Goal: Communication & Community: Answer question/provide support

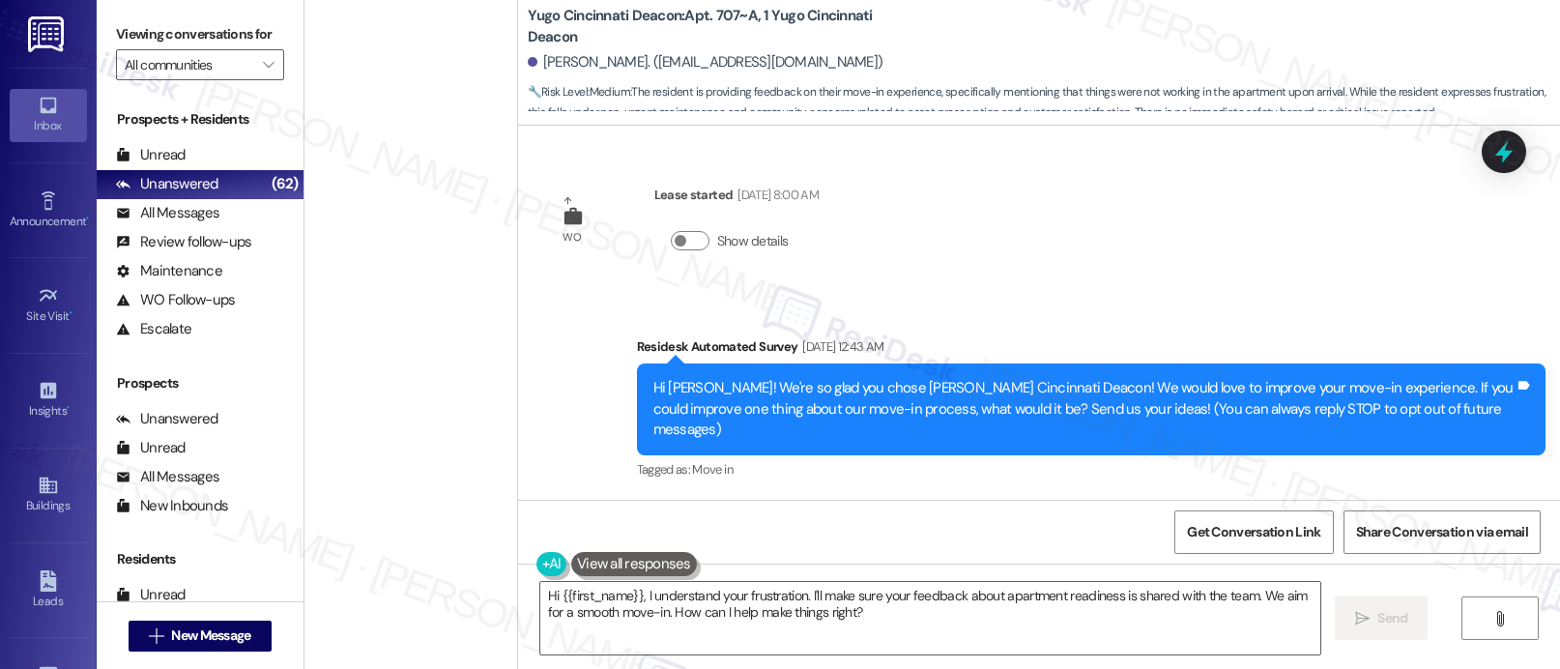
scroll to position [2973, 0]
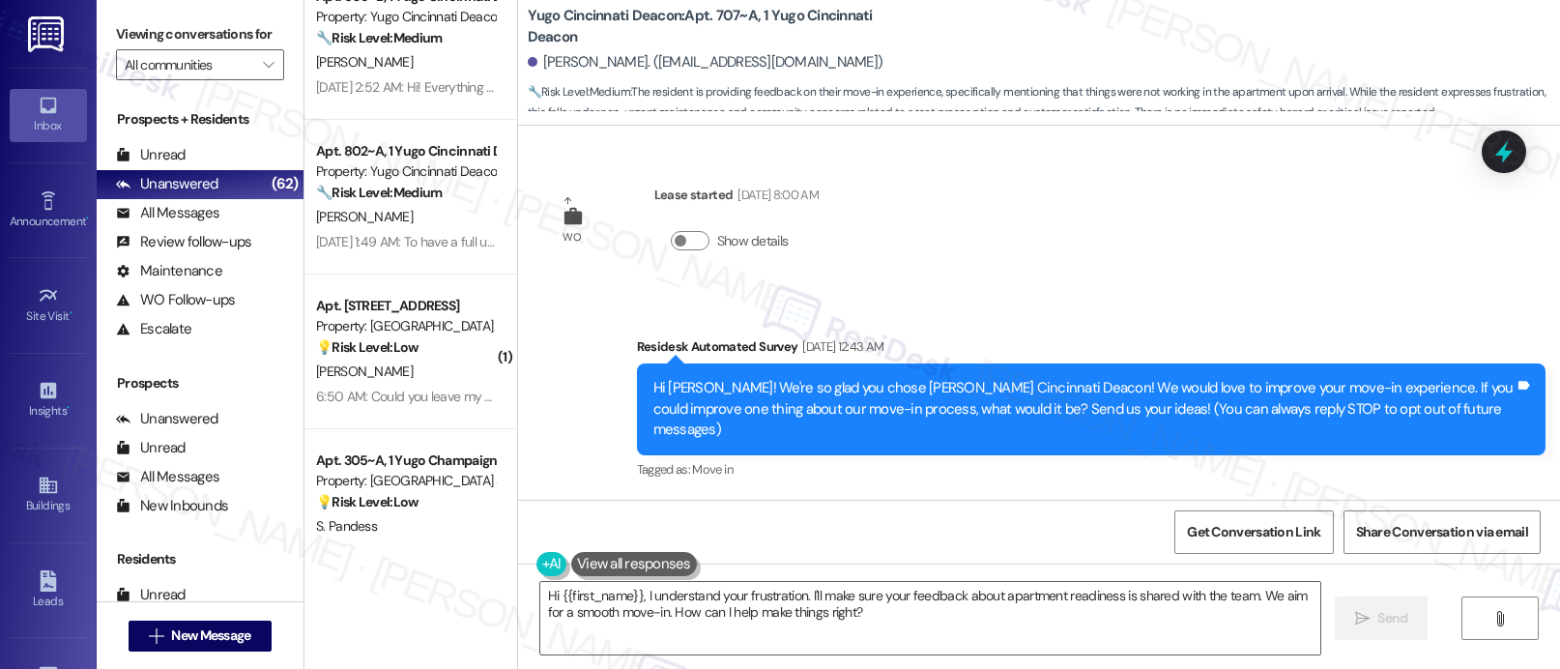
click at [254, 392] on div "Prospects + Residents Unread (0) Unread: Any message you haven't read yet will …" at bounding box center [200, 367] width 207 height 535
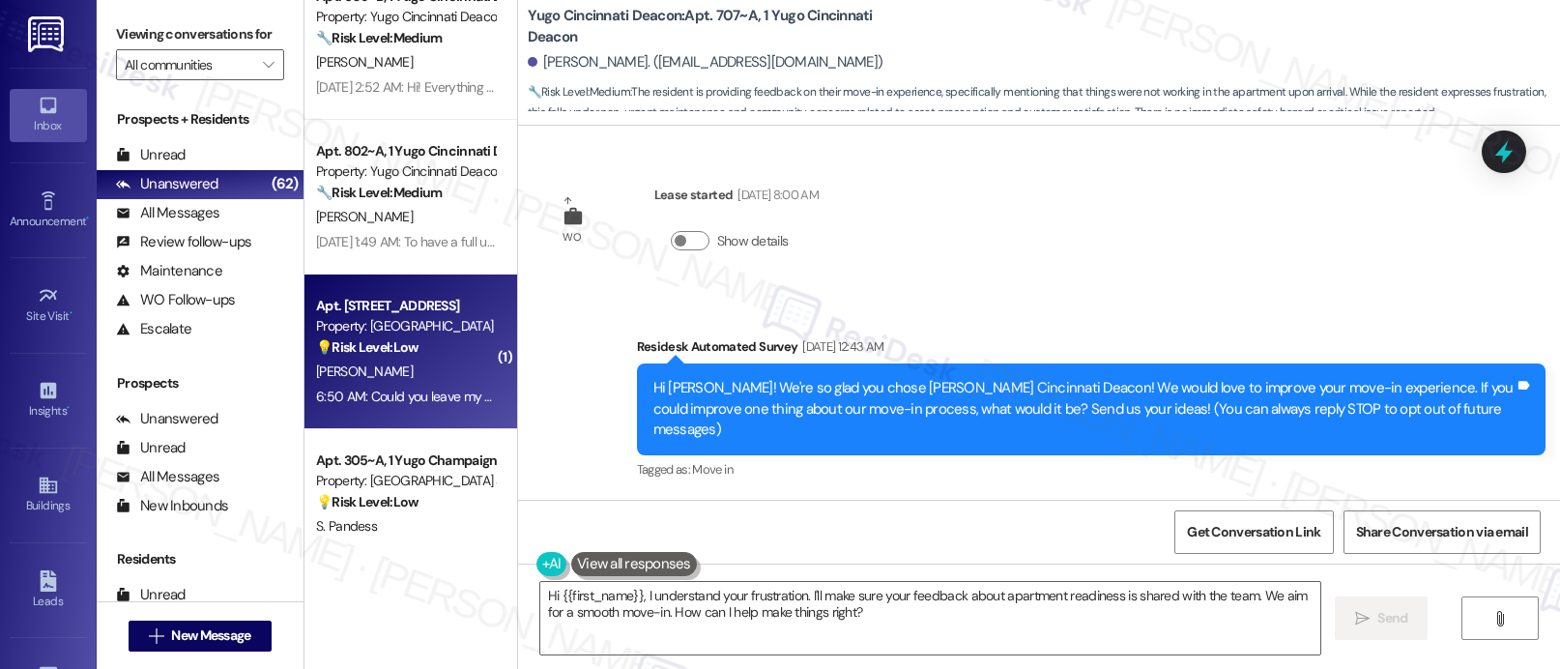
click at [393, 416] on div "Apt. 15107, [STREET_ADDRESS] Property: [GEOGRAPHIC_DATA] 💡 Risk Level: Low The …" at bounding box center [410, 351] width 213 height 155
click at [442, 313] on div "Apt. [STREET_ADDRESS]" at bounding box center [405, 306] width 179 height 20
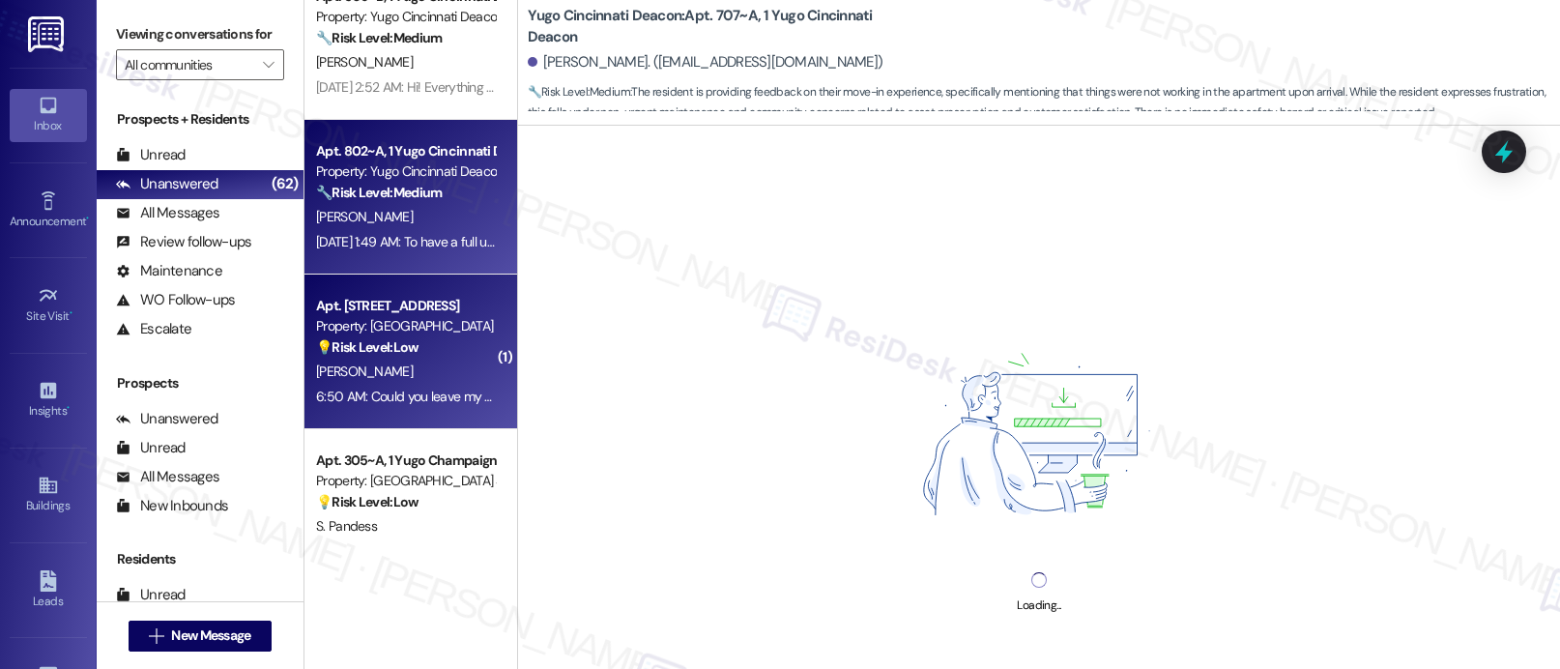
click at [477, 249] on div "Apt. 802~A, 1 Yugo Cincinnati Deacon Property: Yugo Cincinnati Deacon 🔧 Risk Le…" at bounding box center [410, 197] width 213 height 155
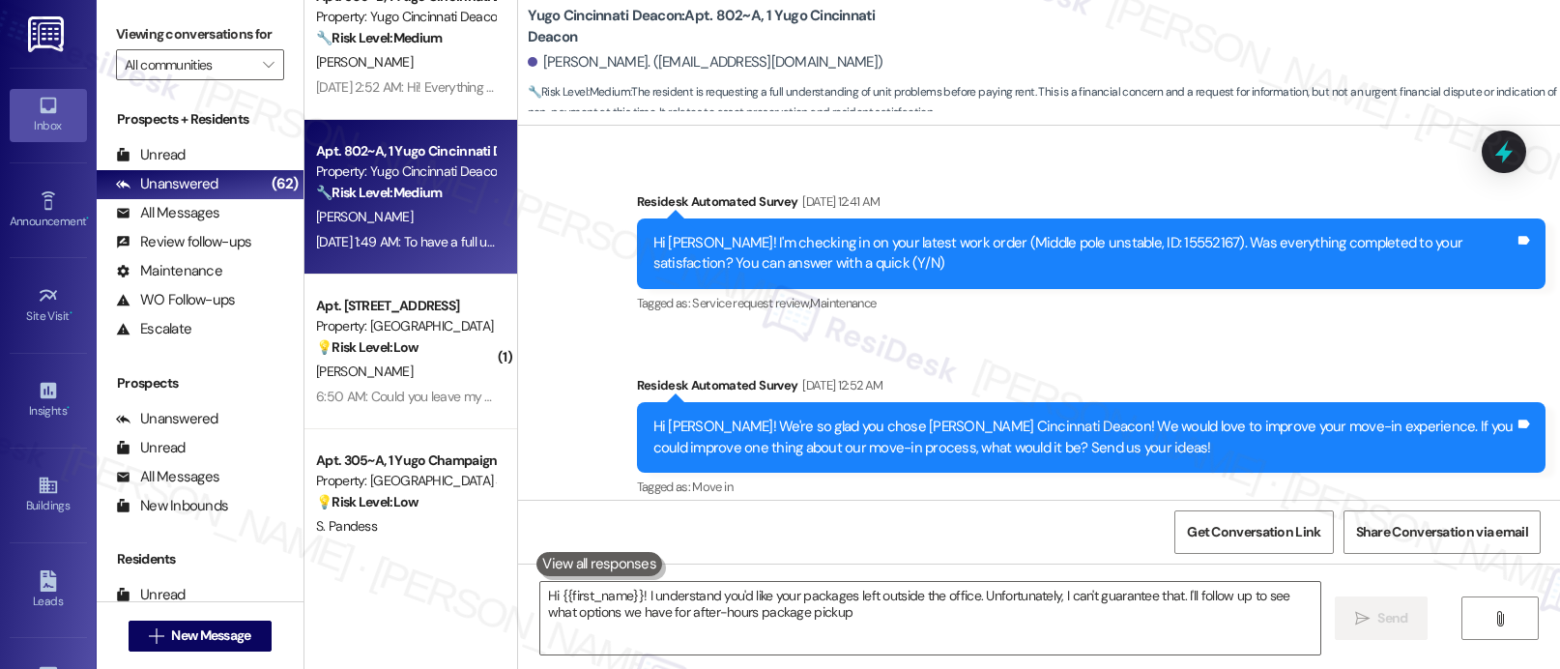
type textarea "Hi {{first_name}}! I understand you'd like your packages left outside the offic…"
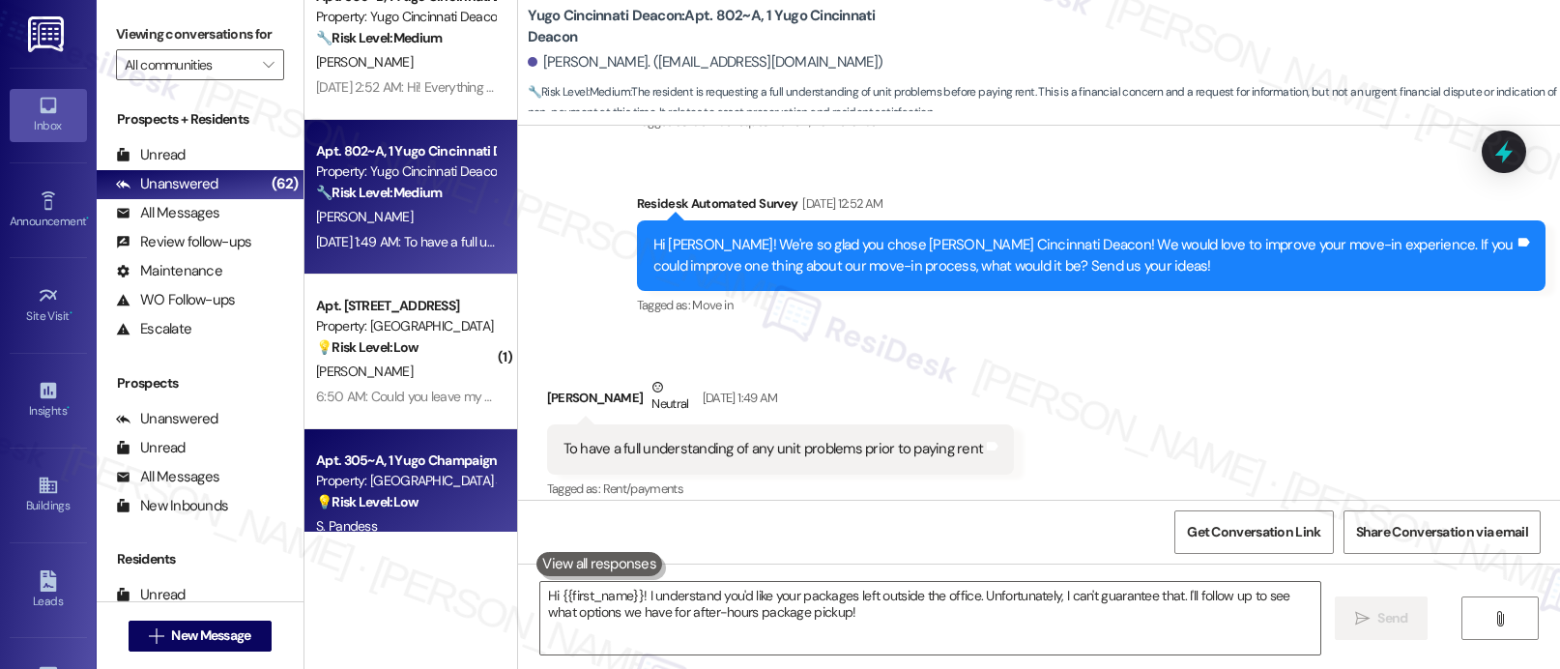
scroll to position [842, 0]
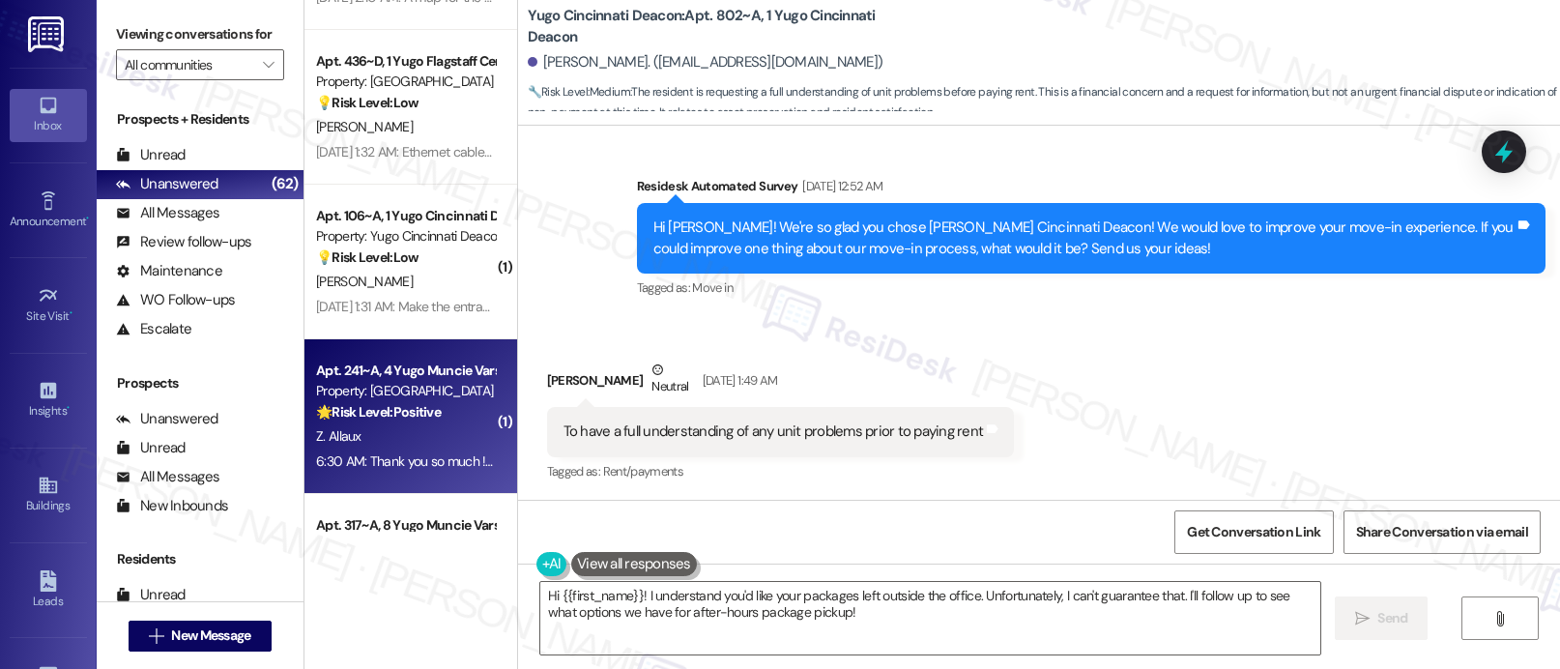
click at [419, 438] on div "Z. Allaux" at bounding box center [405, 436] width 183 height 24
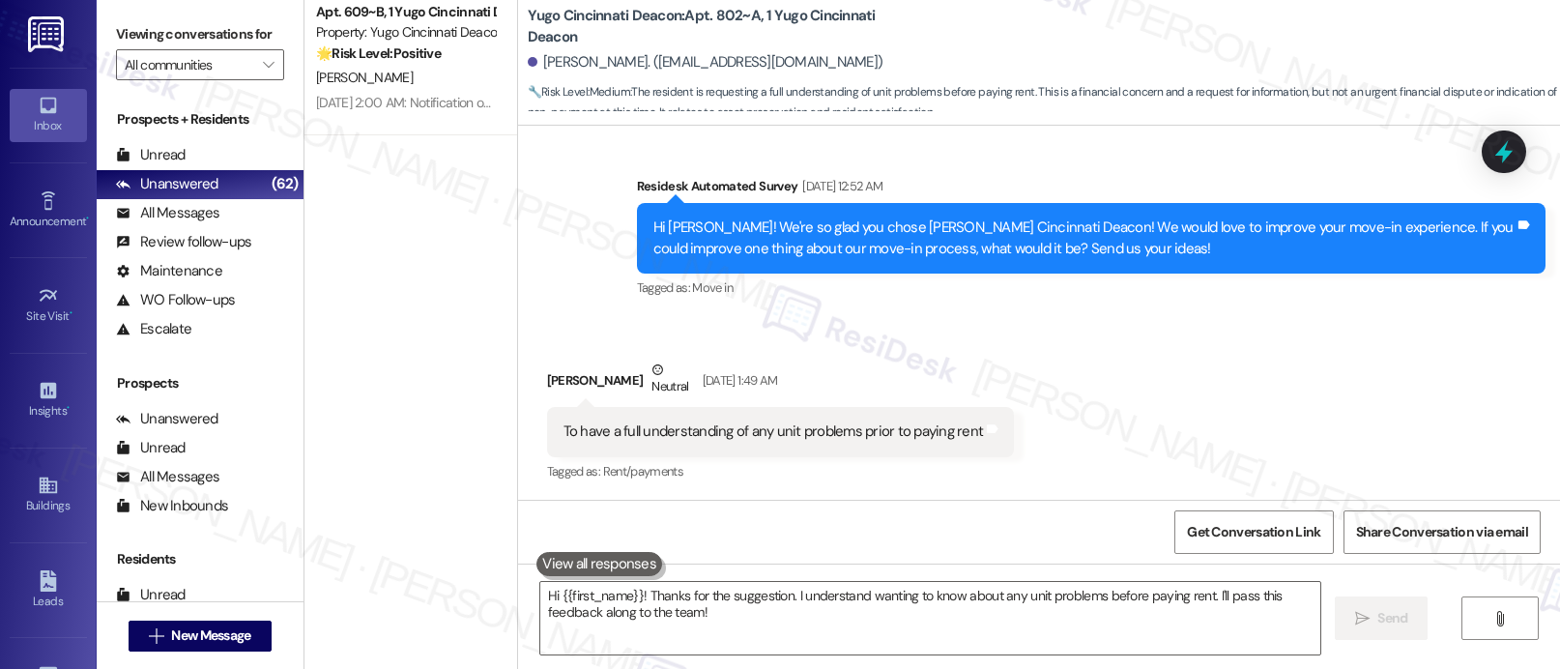
type textarea "Fetching suggested responses. Please feel free to read through the conversation…"
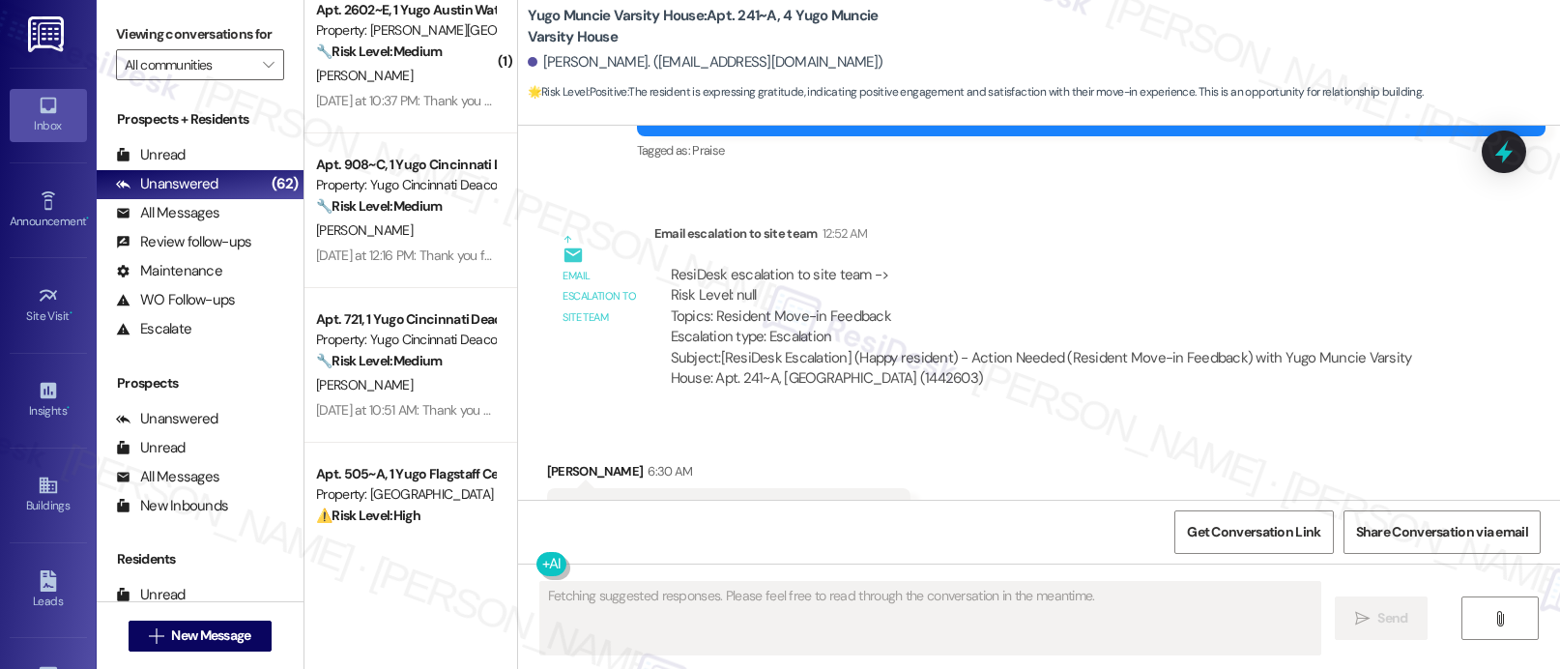
scroll to position [708, 0]
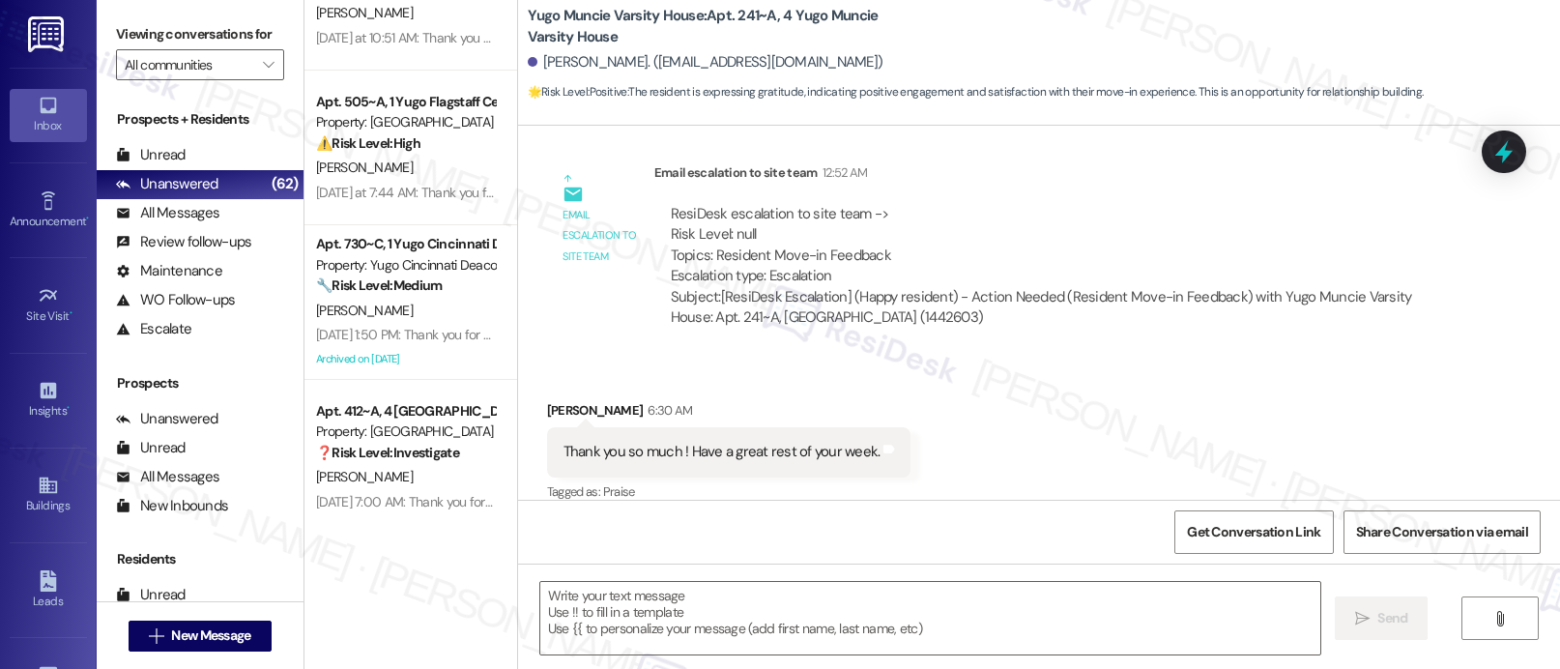
click at [419, 438] on div "( 1 ) Apt. 2602~E, 1 Yugo Austin Waterloo Property: [PERSON_NAME] Waterloo 🔧 Ri…" at bounding box center [410, 266] width 213 height 532
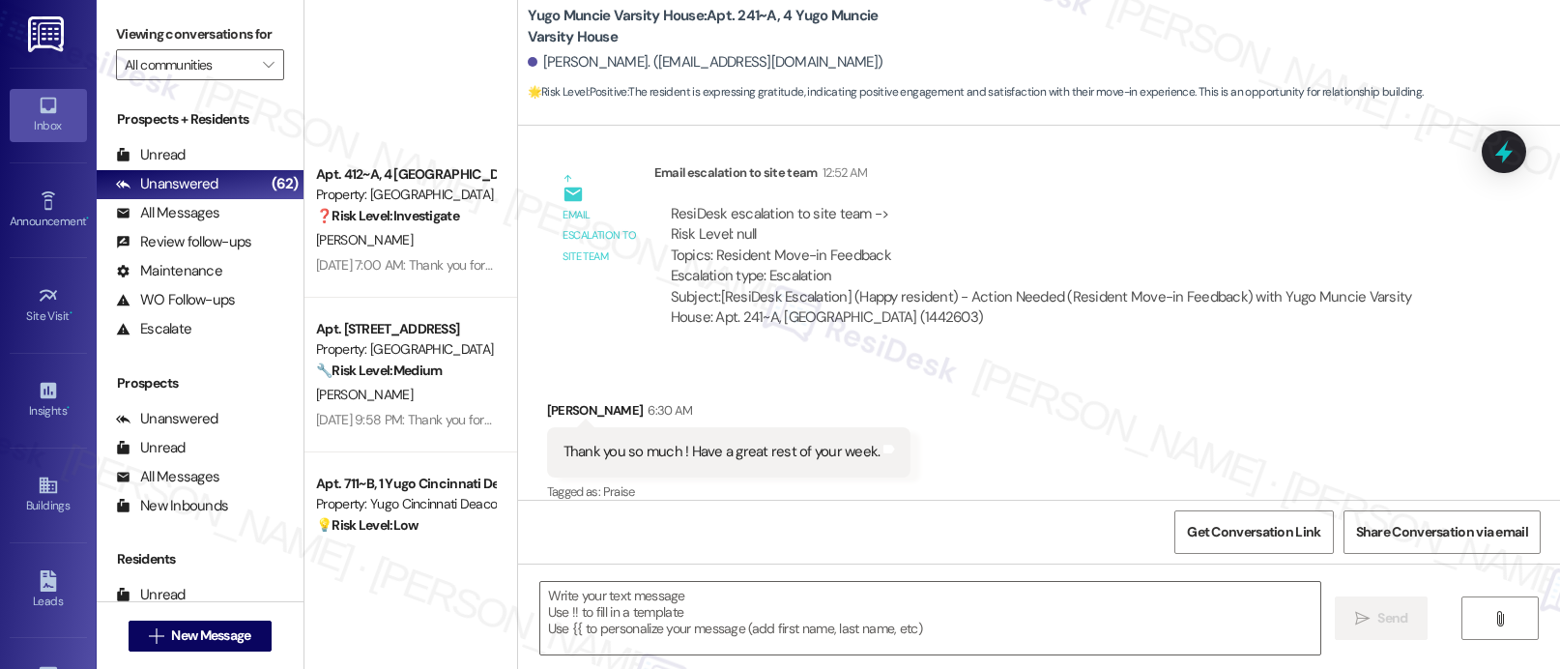
scroll to position [7200, 0]
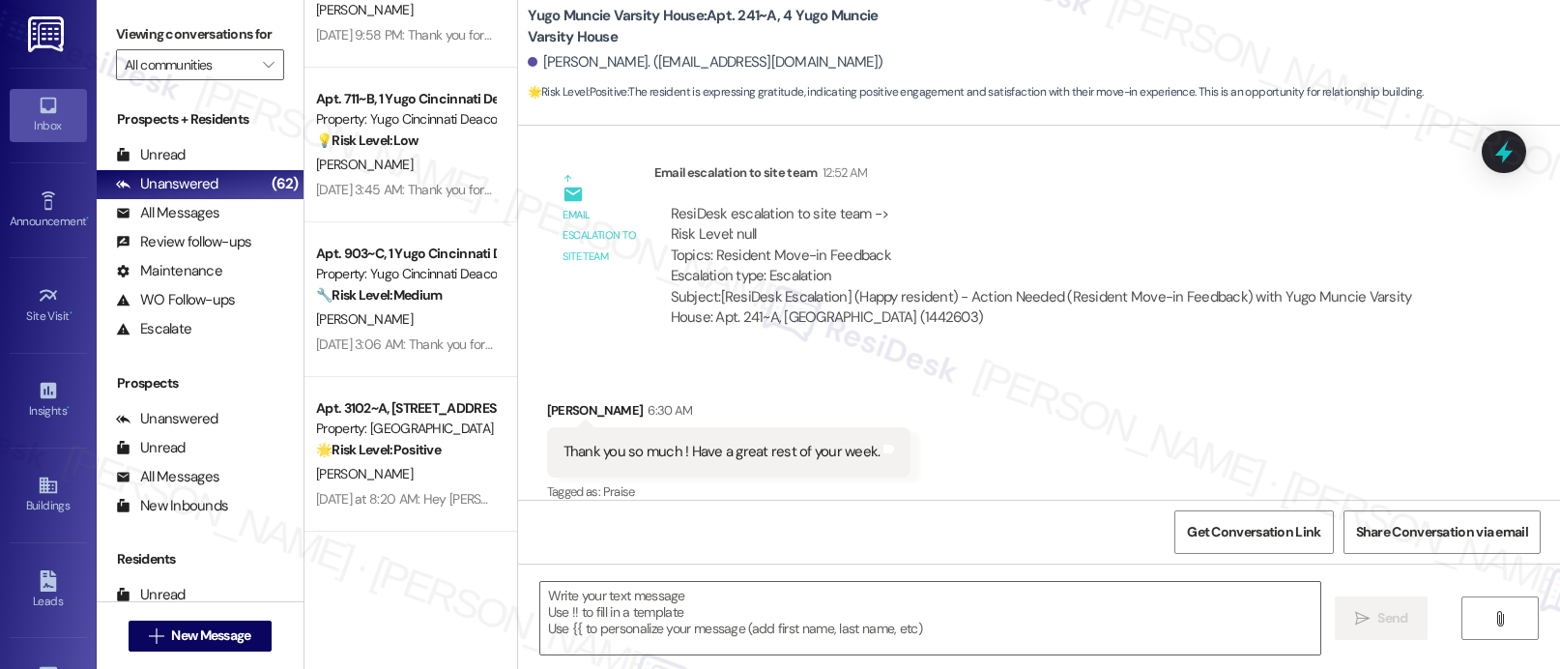
click at [419, 438] on div "Property: [GEOGRAPHIC_DATA]" at bounding box center [405, 428] width 179 height 20
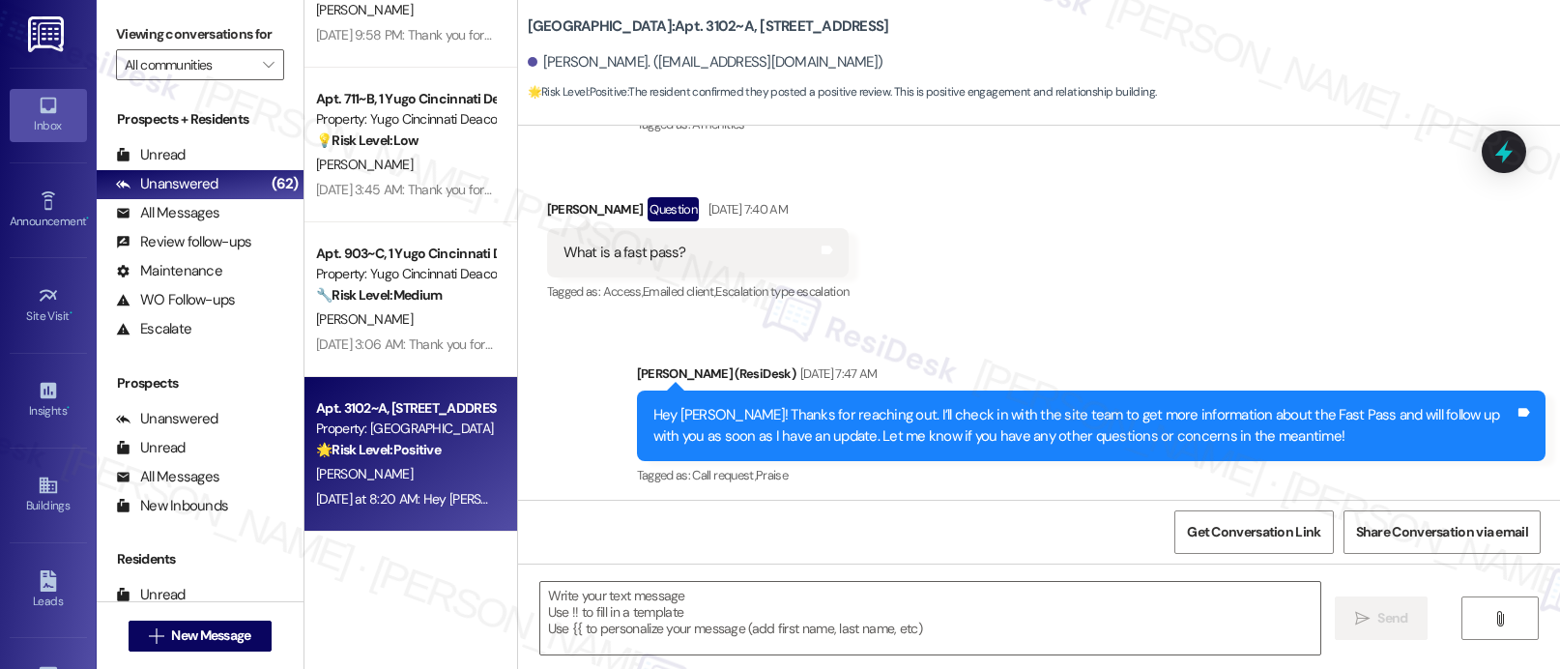
click at [419, 437] on div "Property: [GEOGRAPHIC_DATA]" at bounding box center [405, 428] width 179 height 20
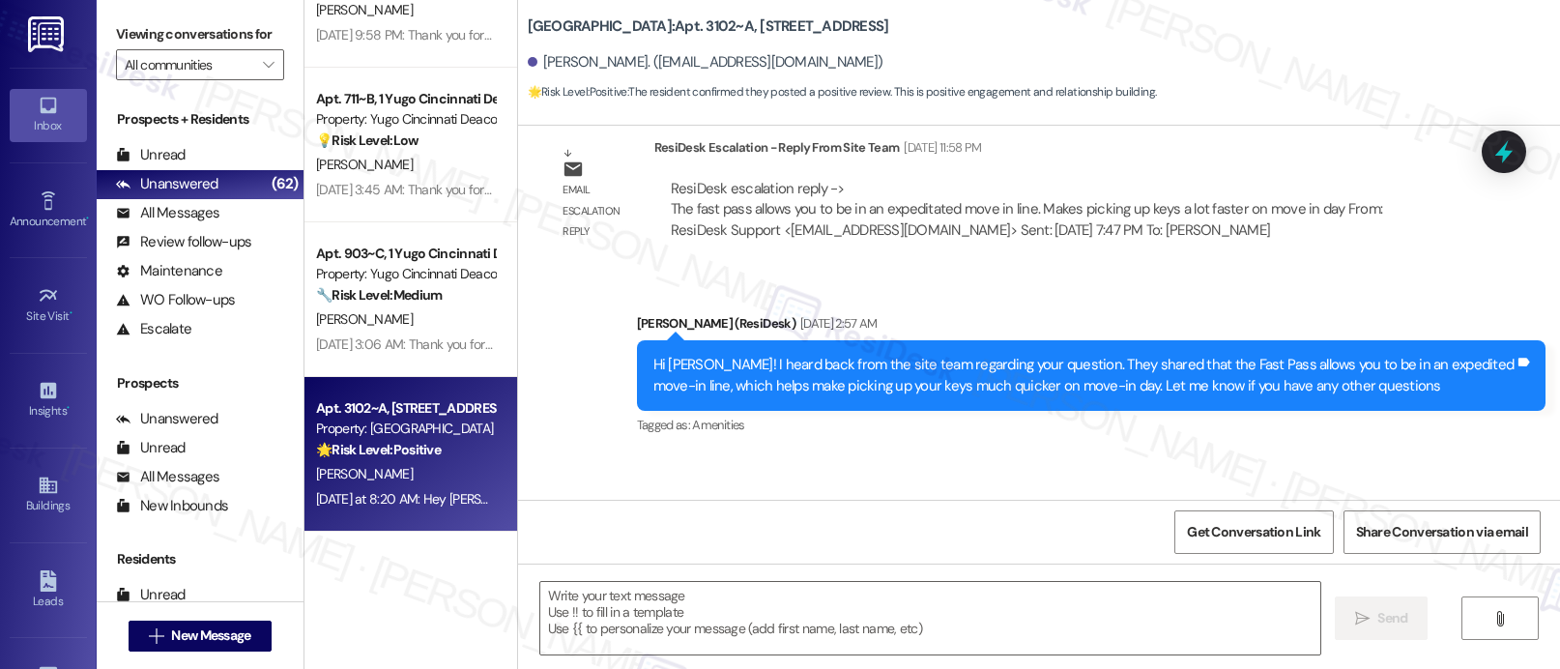
type textarea "Fetching suggested responses. Please feel free to read through the conversation…"
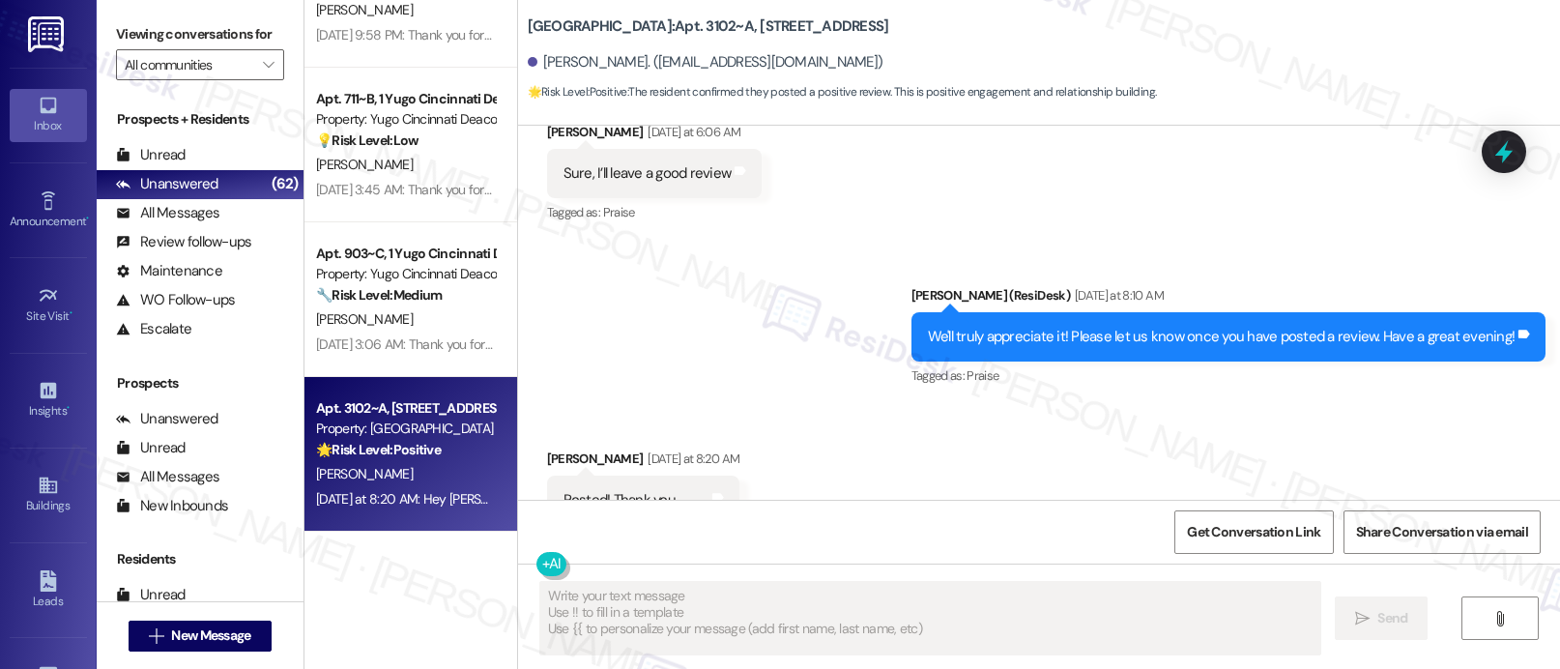
scroll to position [2995, 0]
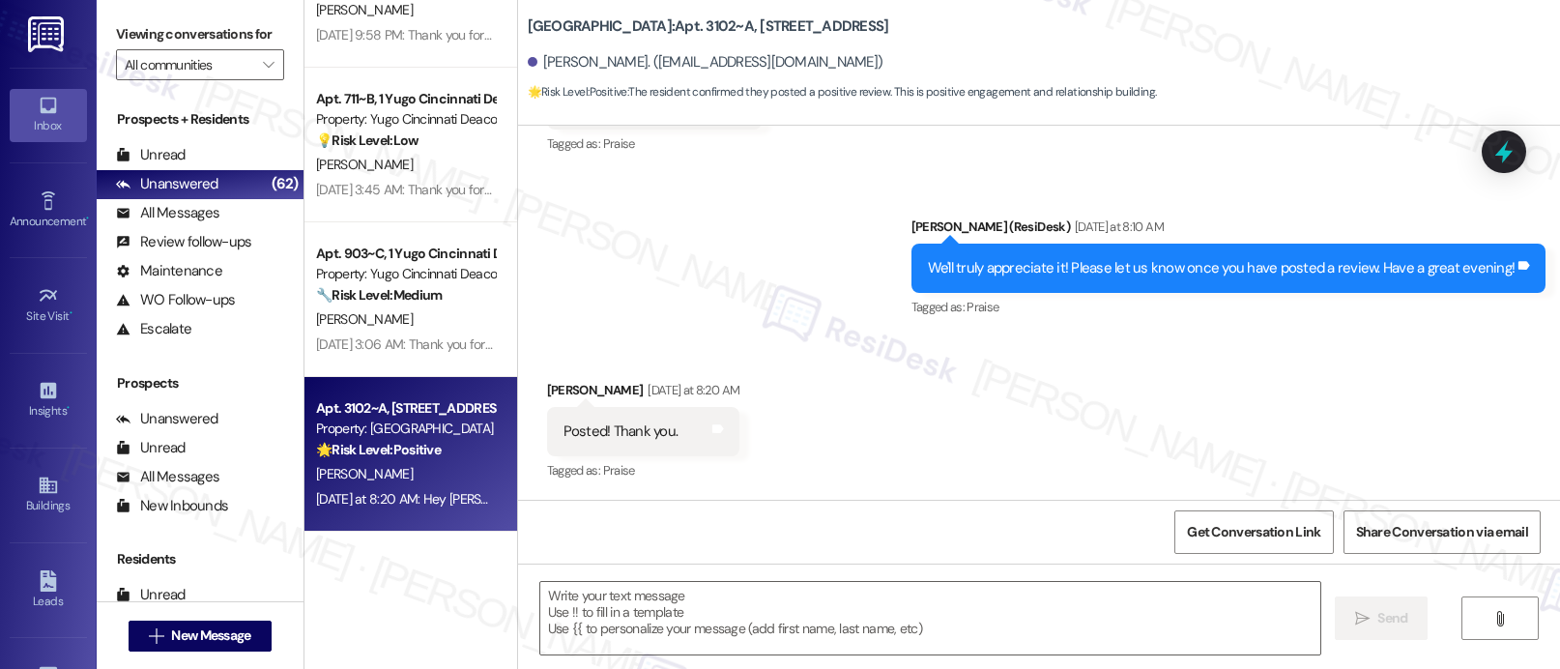
click at [419, 437] on div "Property: [GEOGRAPHIC_DATA]" at bounding box center [405, 428] width 179 height 20
click at [249, 569] on div "Residents" at bounding box center [200, 559] width 207 height 20
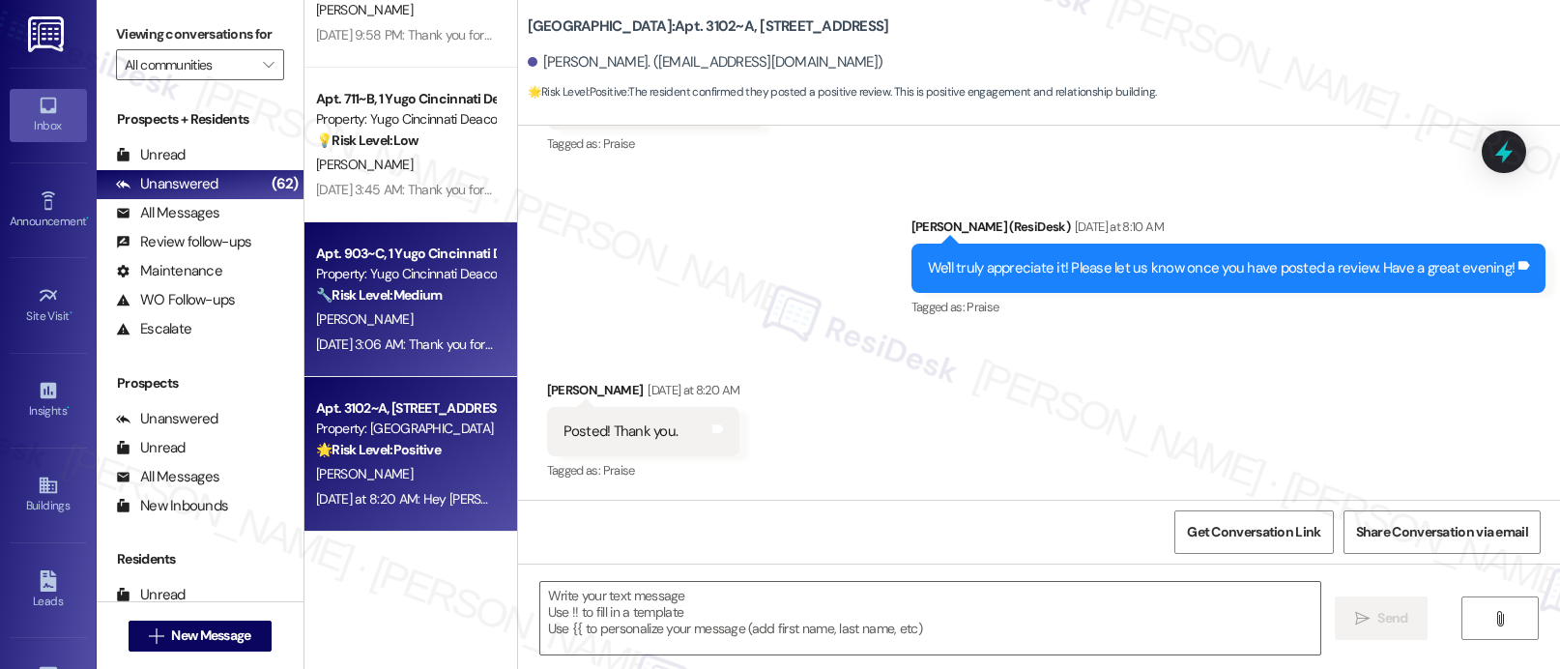
click at [460, 275] on div "Property: Yugo Cincinnati Deacon" at bounding box center [405, 274] width 179 height 20
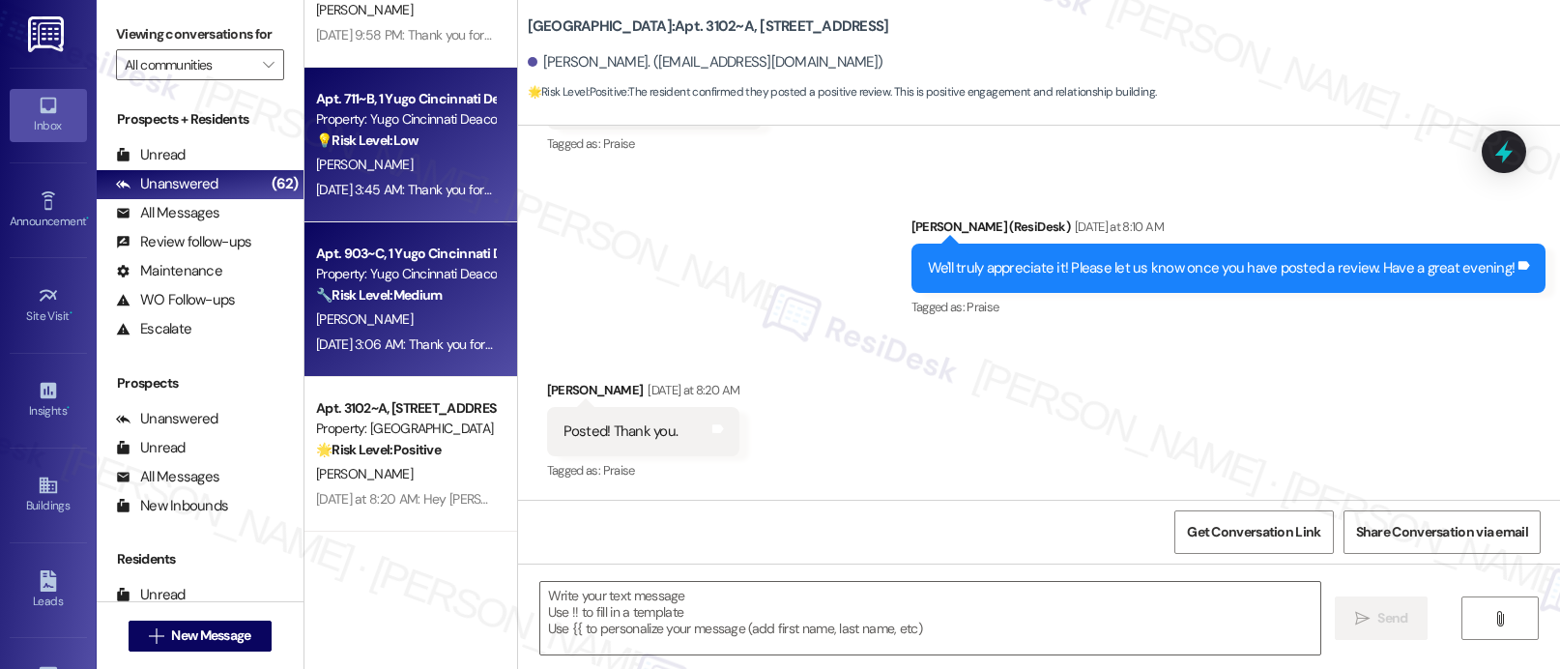
click at [400, 158] on div "[PERSON_NAME]" at bounding box center [405, 165] width 183 height 24
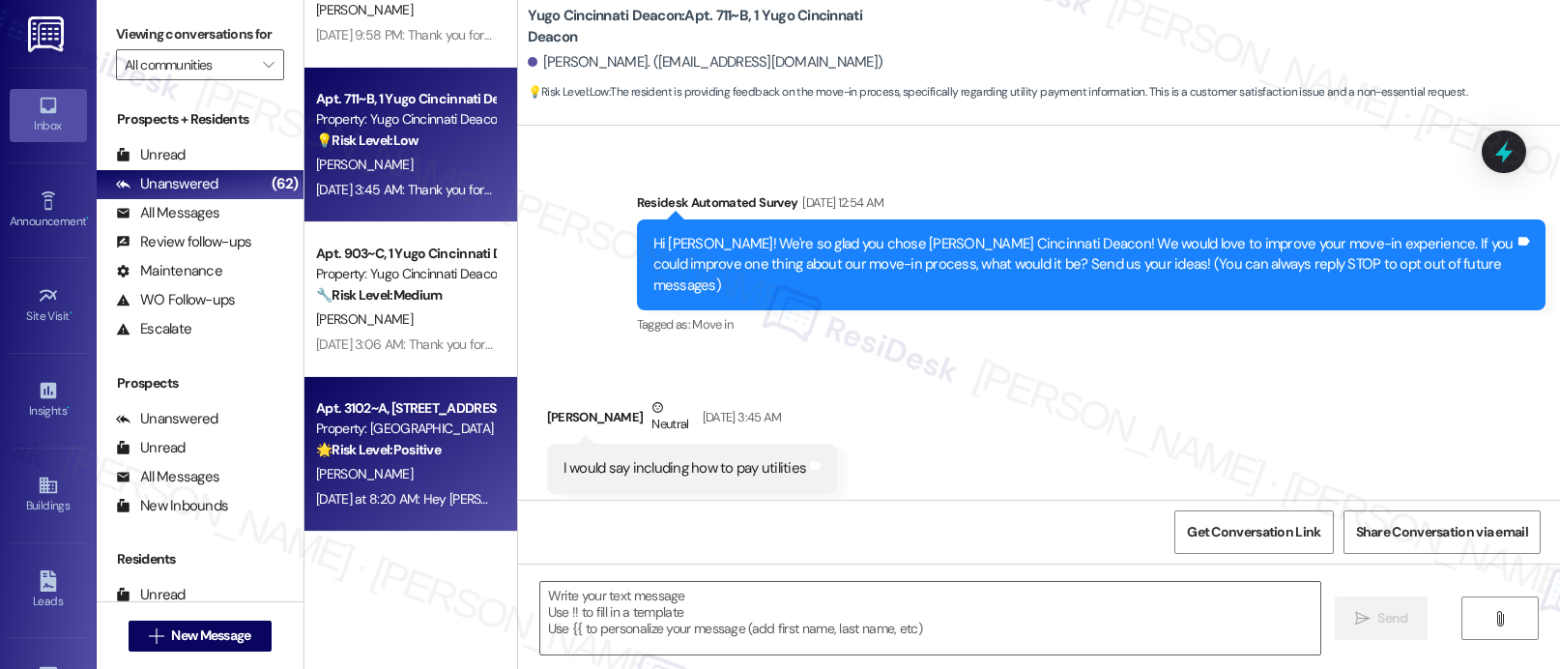
scroll to position [123, 0]
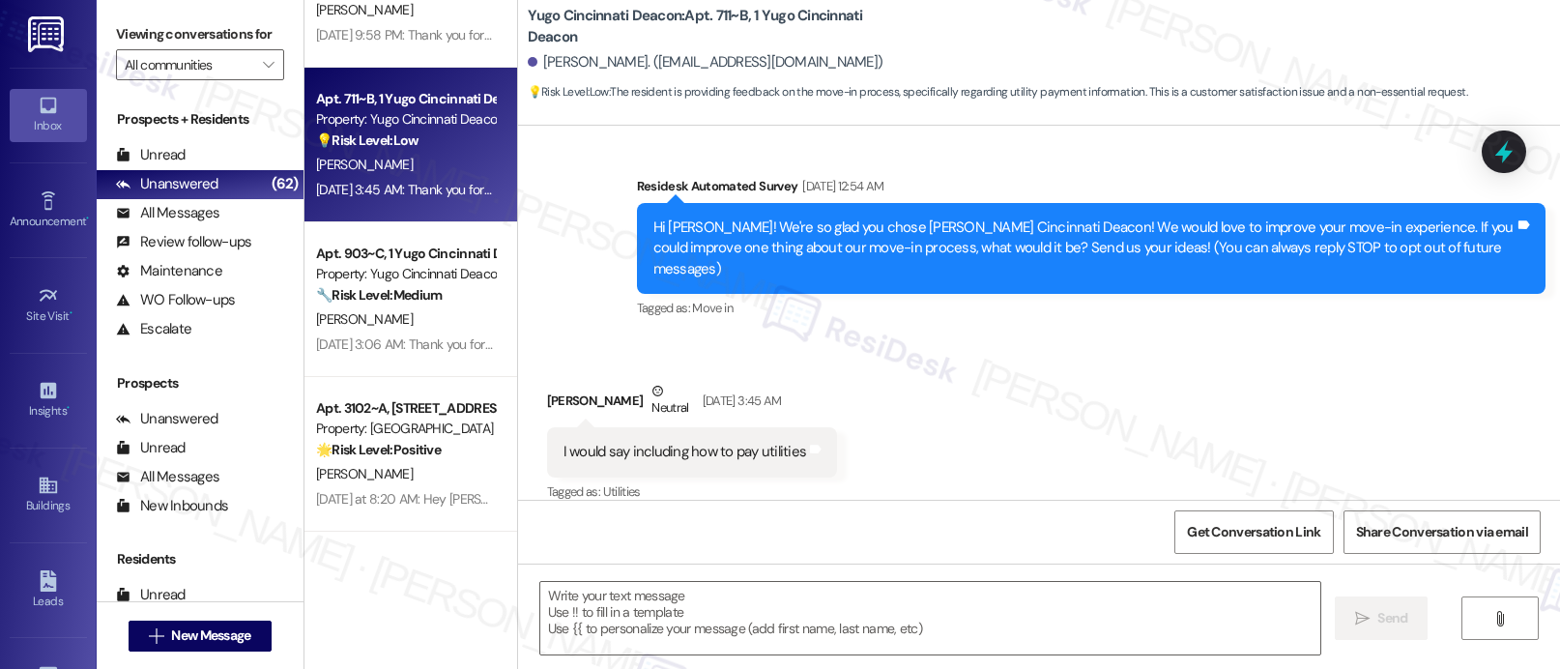
type textarea "Fetching suggested responses. Please feel free to read through the conversation…"
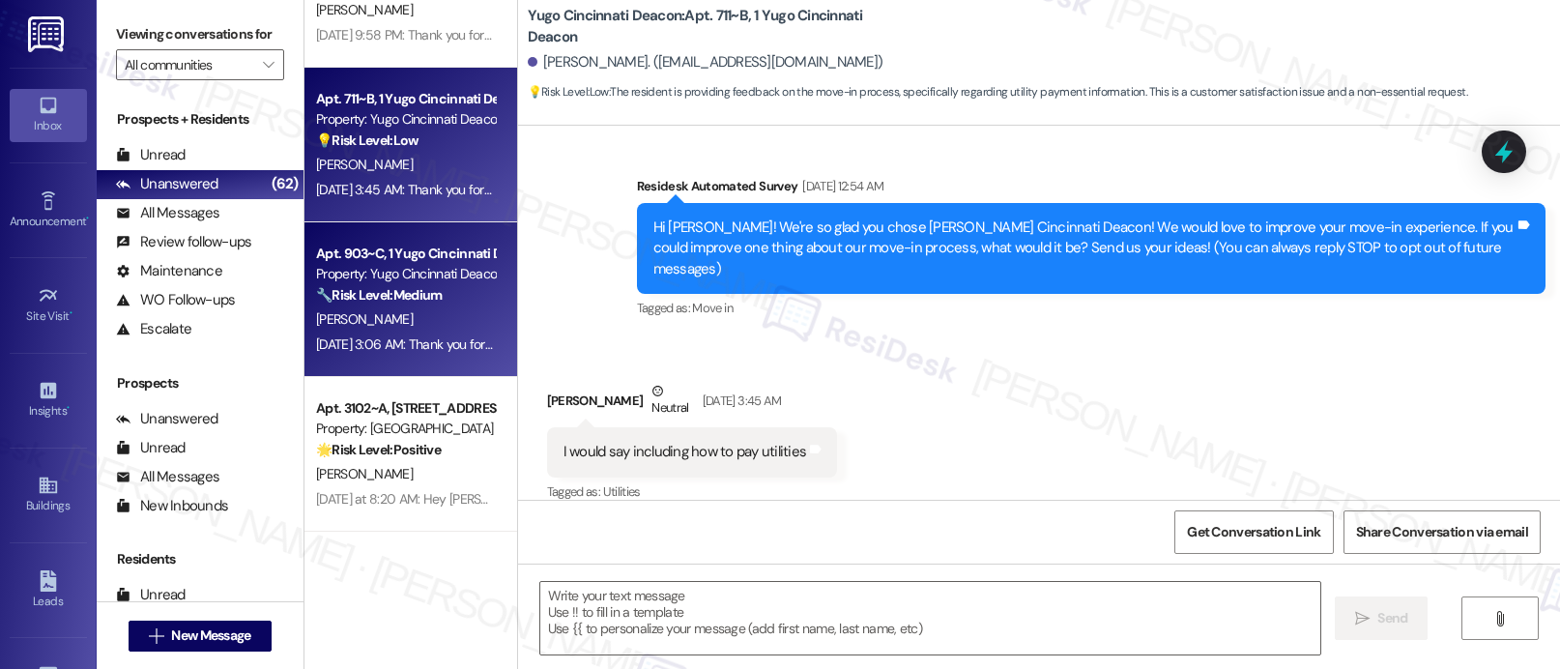
click at [408, 295] on strong "🔧 Risk Level: Medium" at bounding box center [379, 294] width 126 height 17
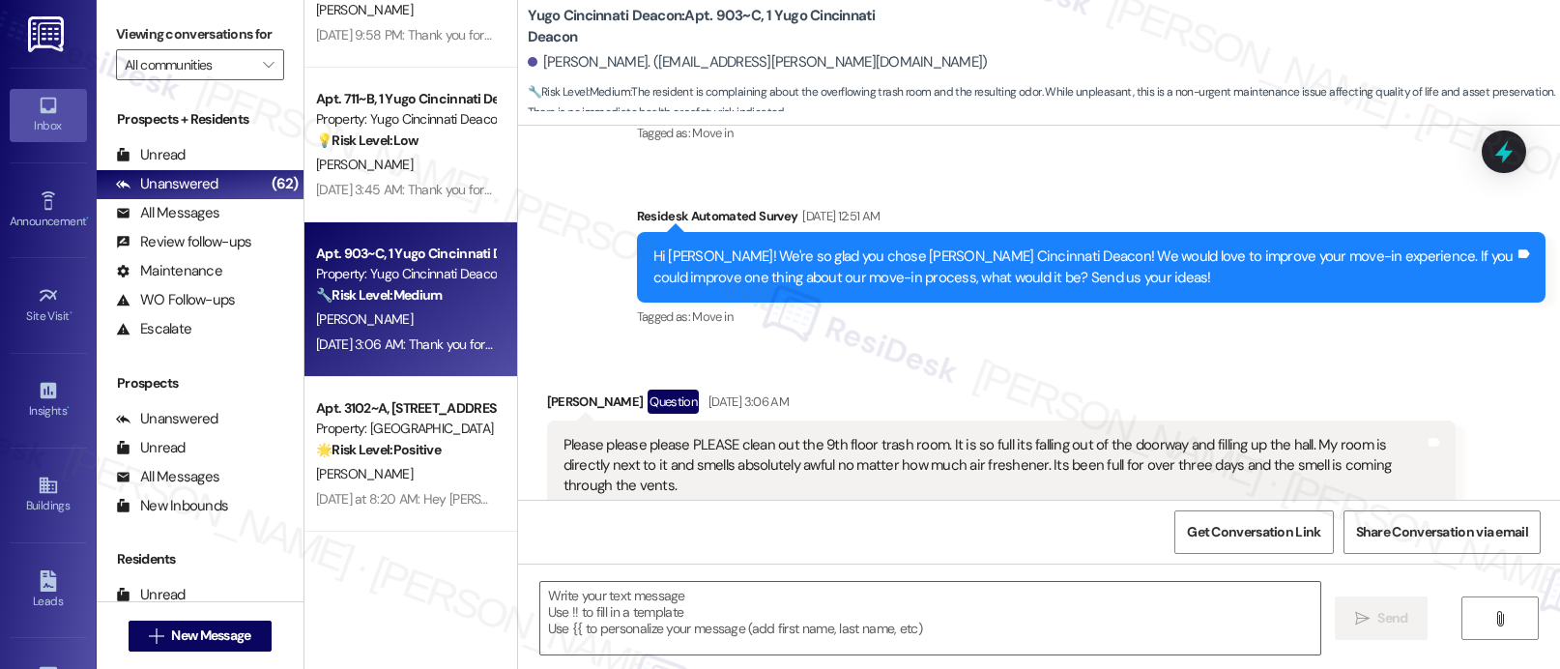
type textarea "Fetching suggested responses. Please feel free to read through the conversation…"
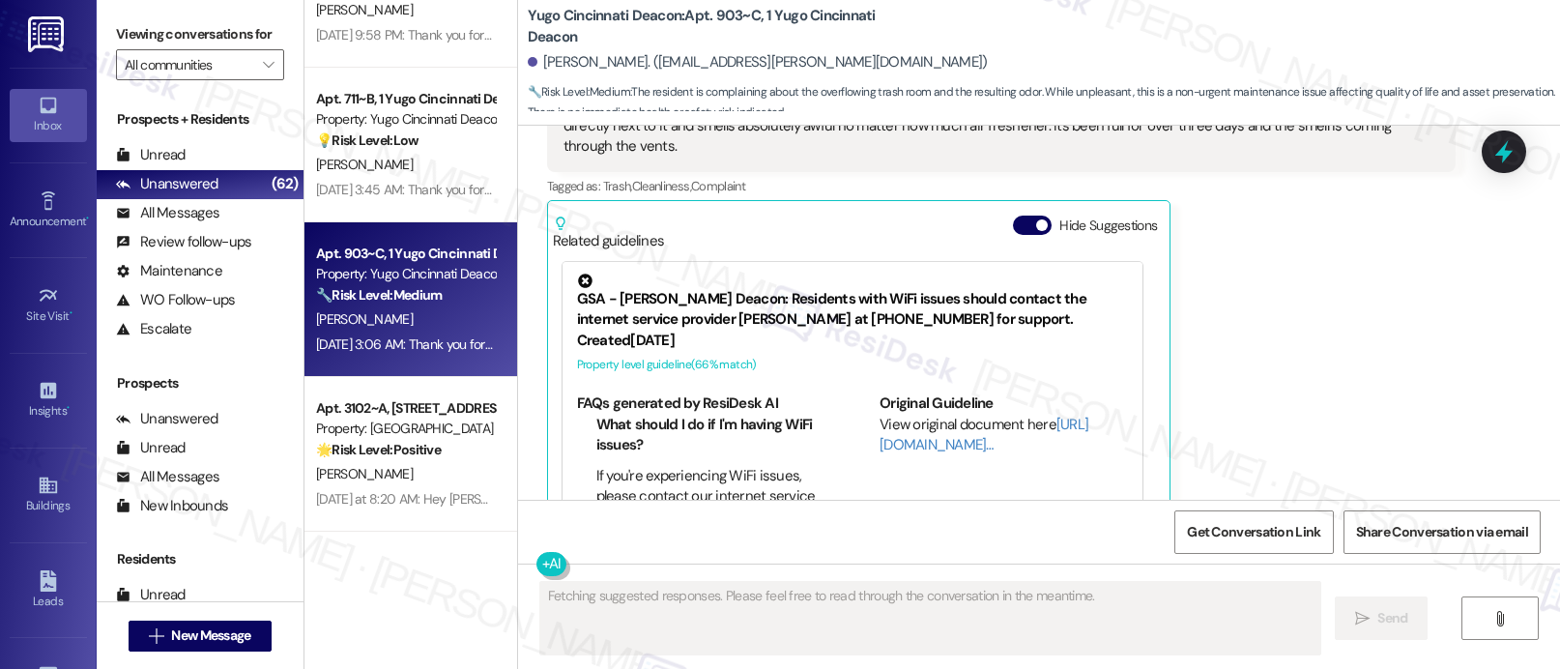
scroll to position [656, 0]
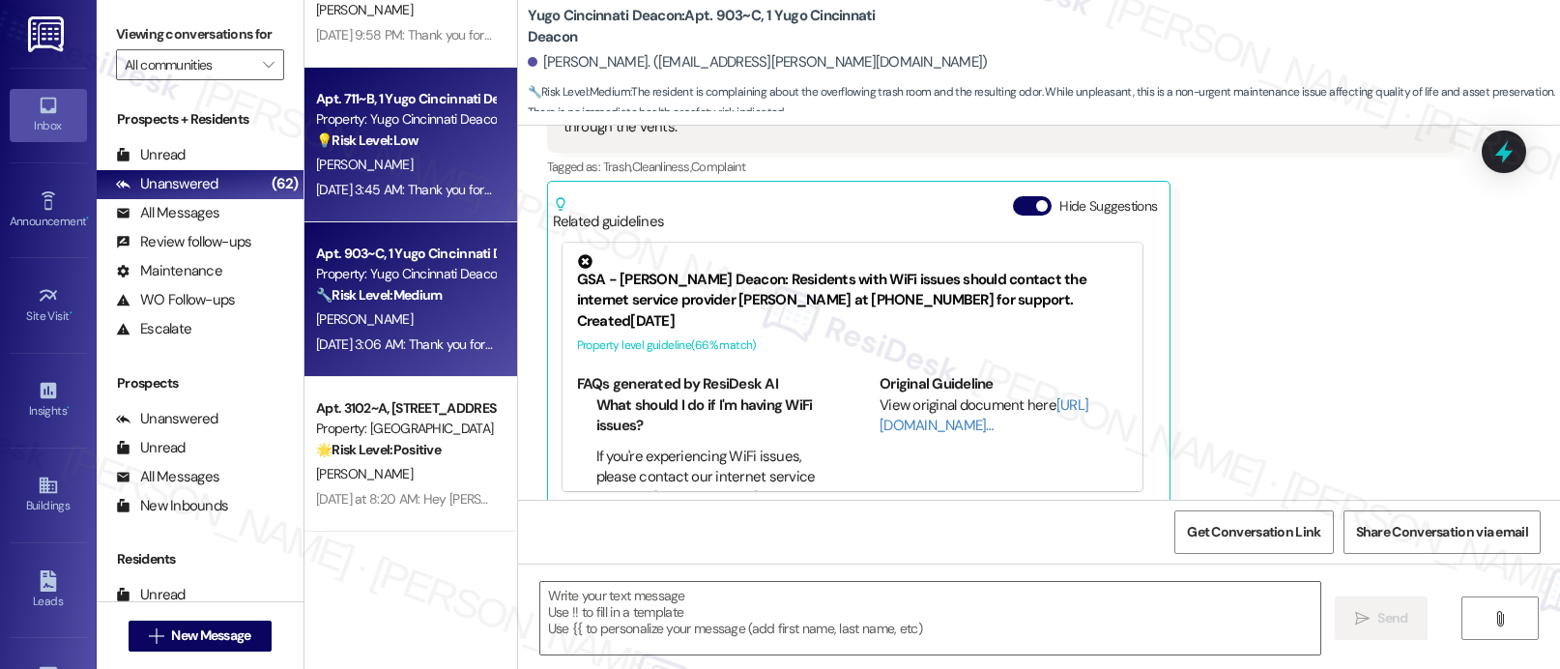
click at [419, 129] on div "Property: Yugo Cincinnati Deacon" at bounding box center [405, 119] width 179 height 20
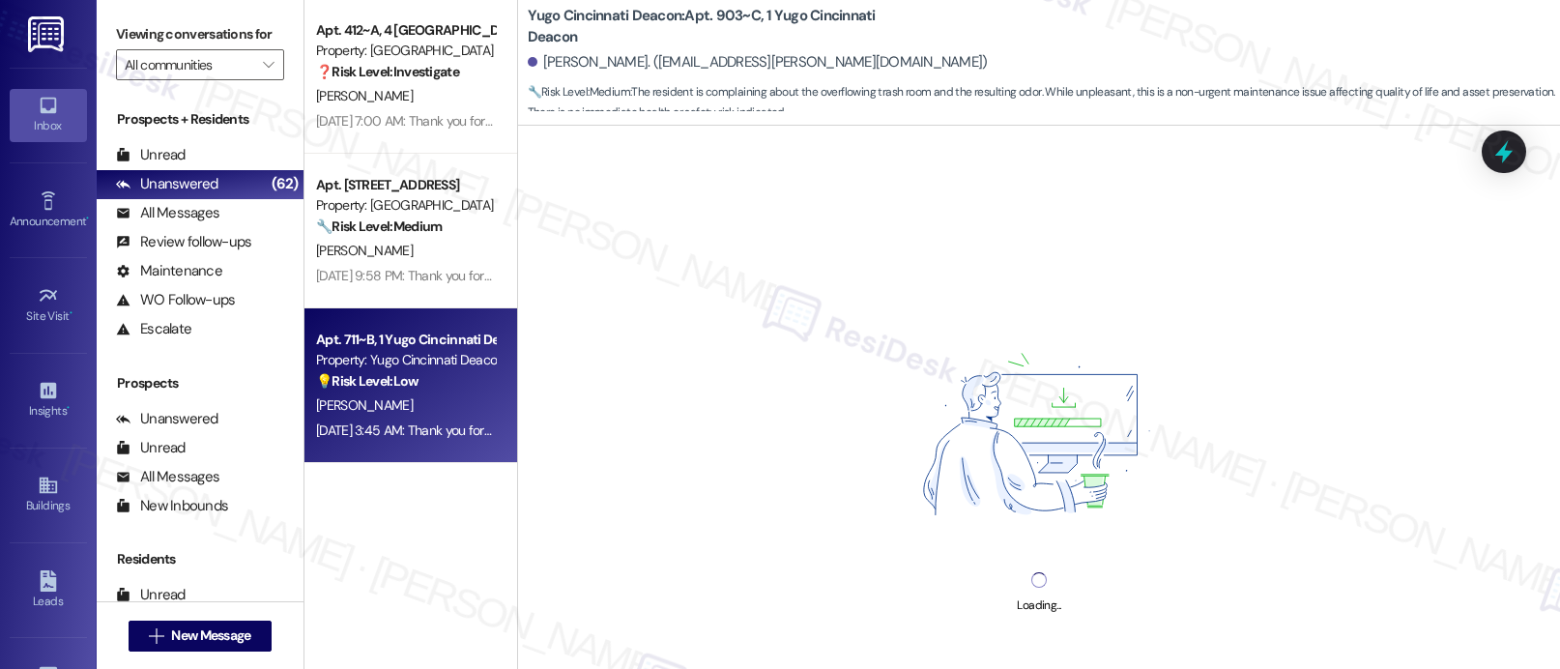
scroll to position [6535, 0]
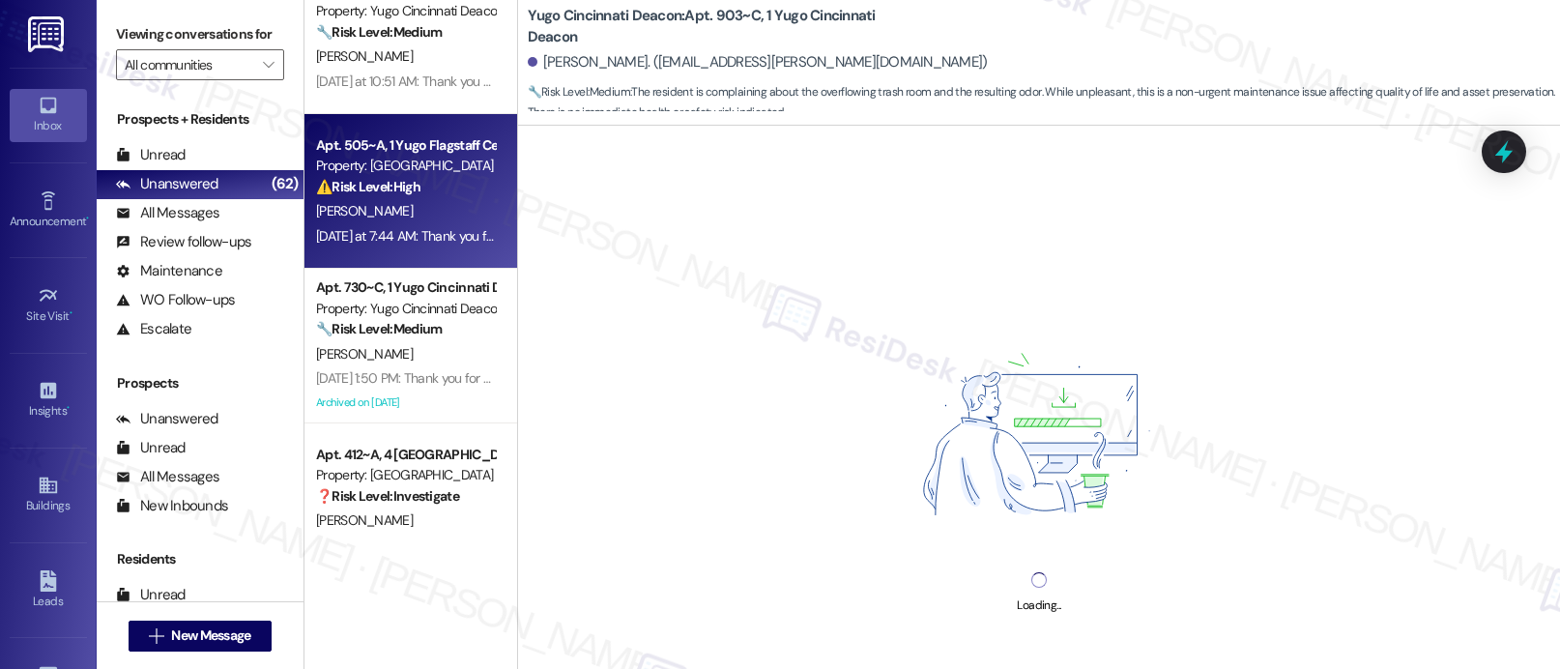
click at [432, 174] on div "Property: [GEOGRAPHIC_DATA]" at bounding box center [405, 166] width 179 height 20
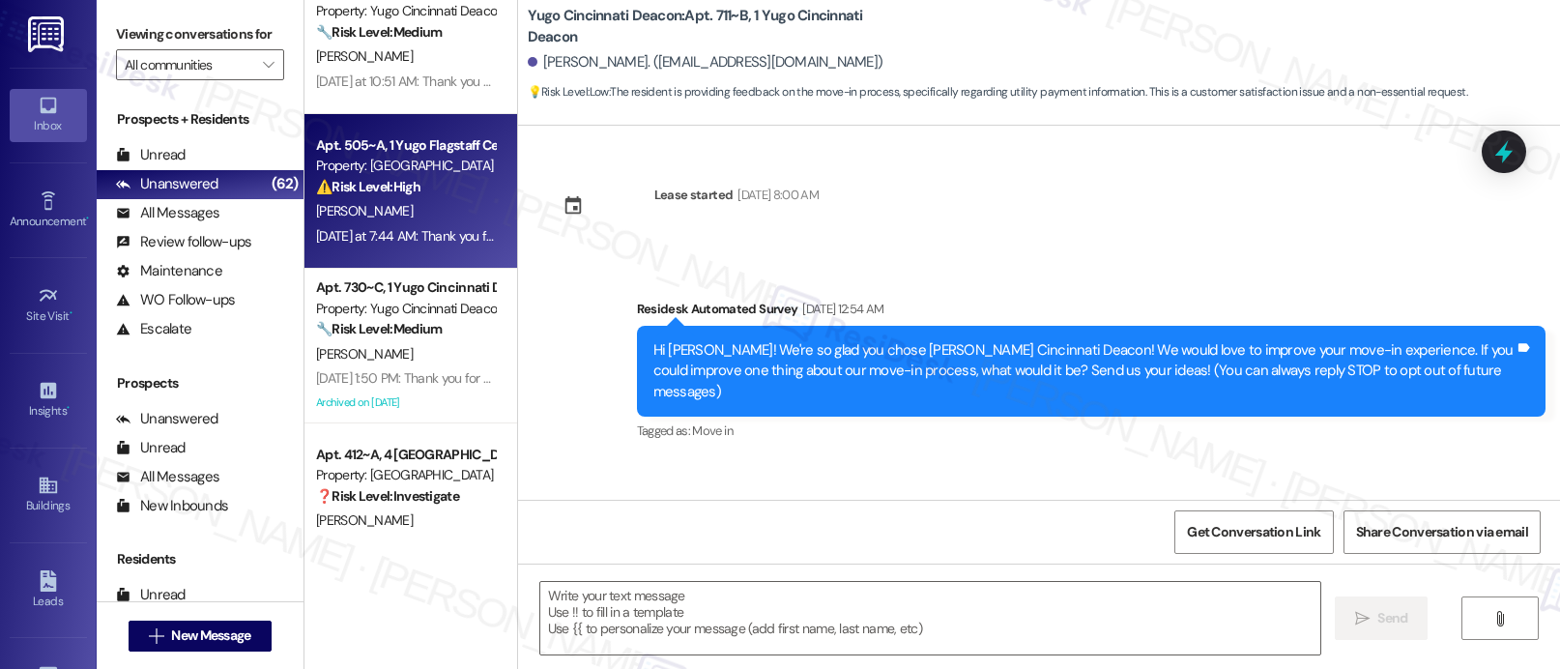
scroll to position [123, 0]
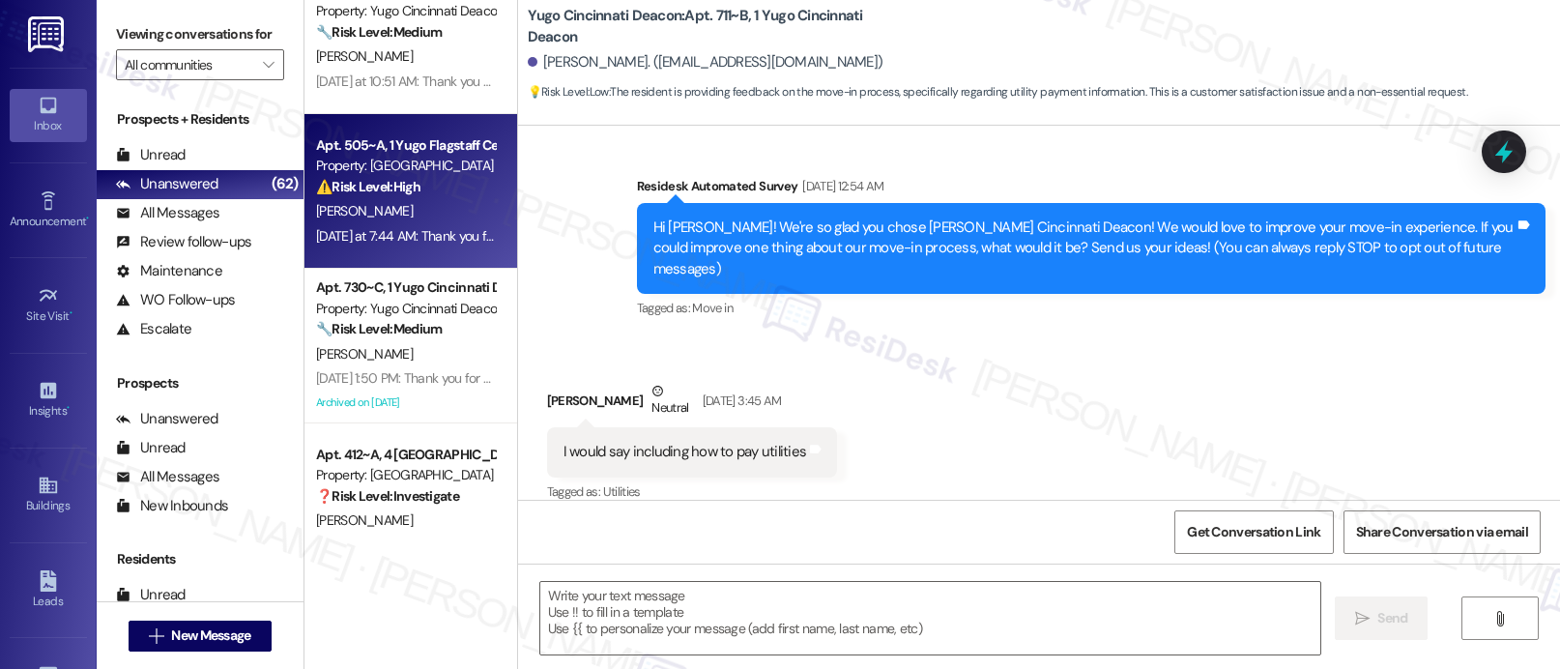
type textarea "Fetching suggested responses. Please feel free to read through the conversation…"
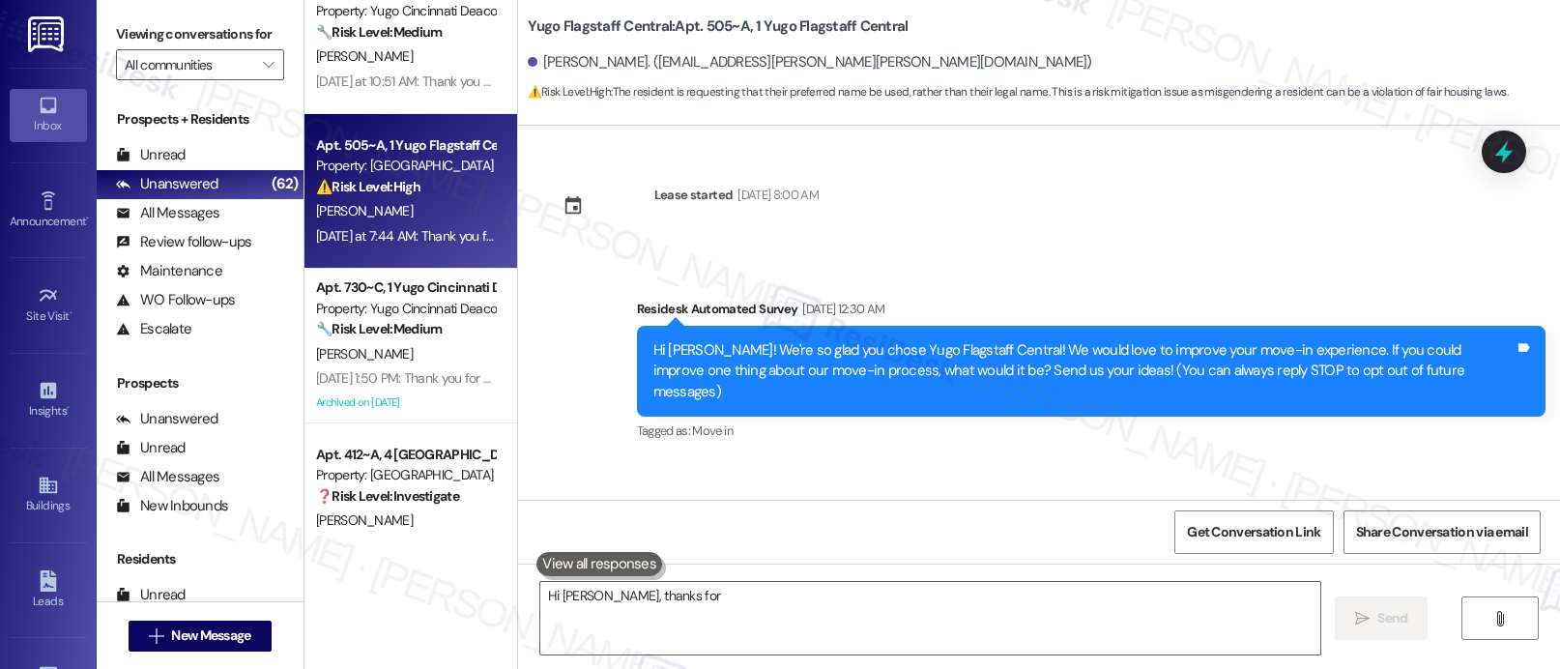
scroll to position [6354, 0]
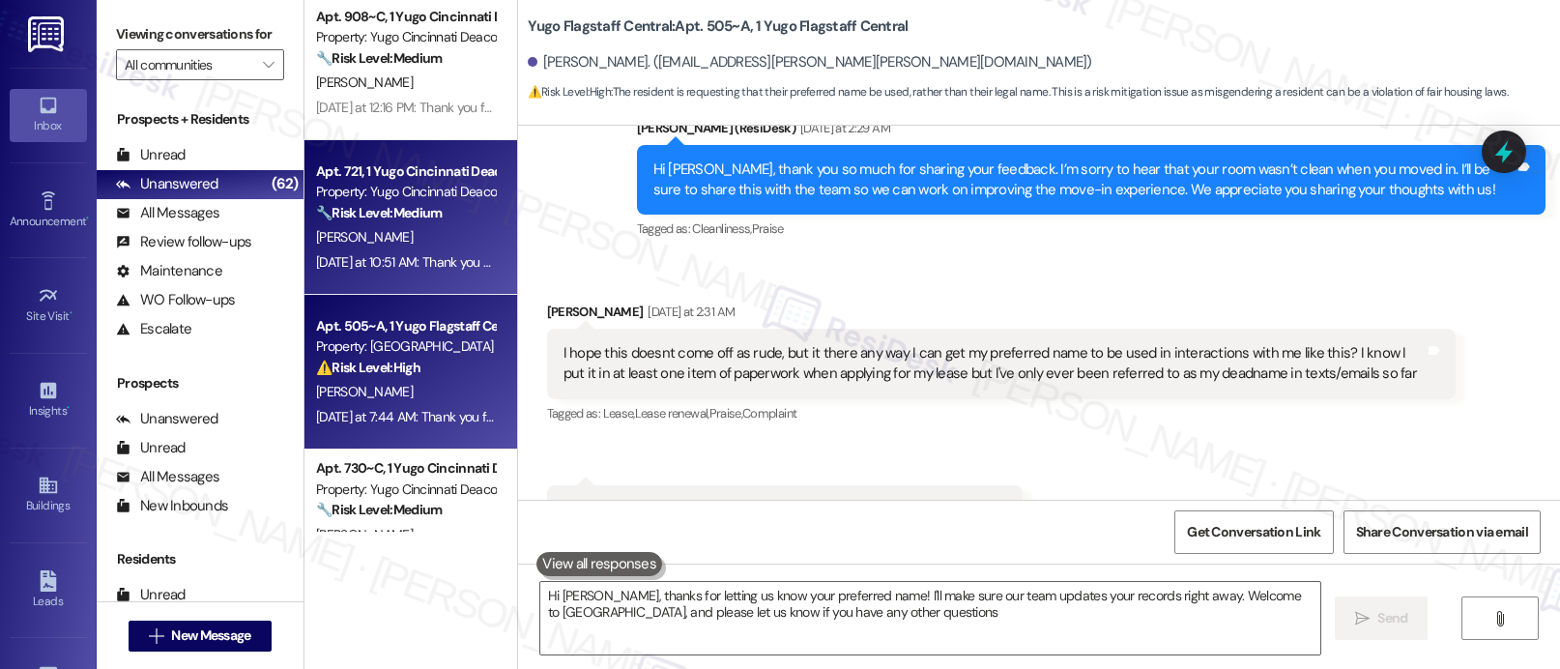
type textarea "Hi [PERSON_NAME], thanks for letting us know your preferred name! I'll make sur…"
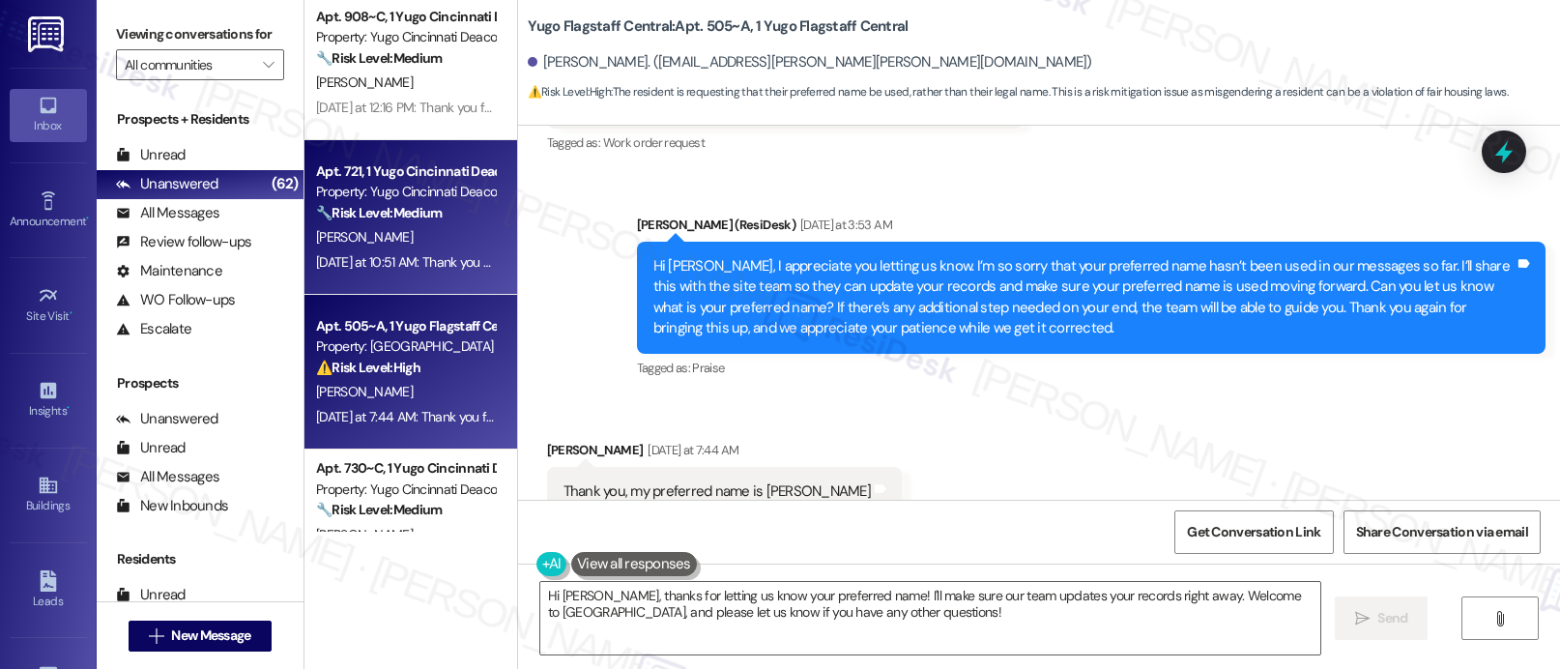
click at [417, 163] on div "Apt. 721, 1 Yugo Cincinnati Deacon" at bounding box center [405, 171] width 179 height 20
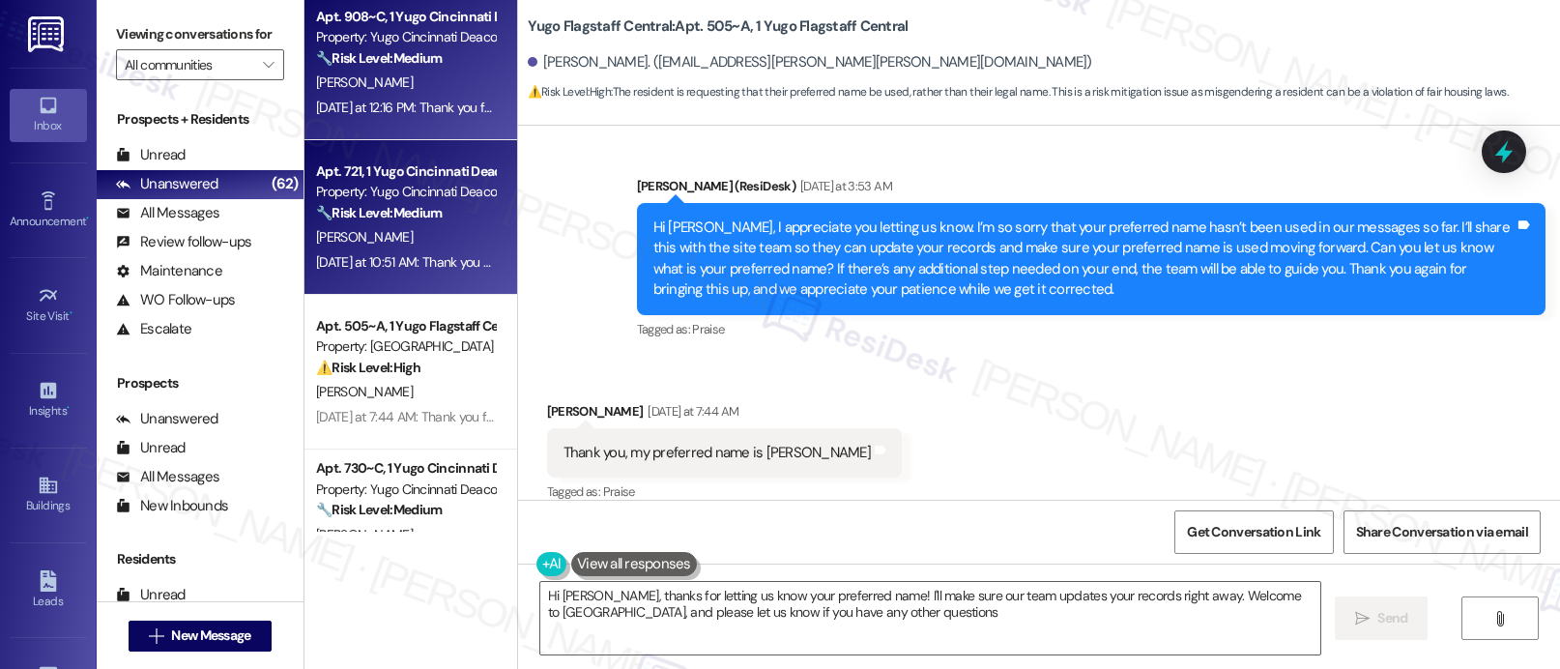
type textarea "Hi [PERSON_NAME], thanks for letting us know your preferred name! I'll make sur…"
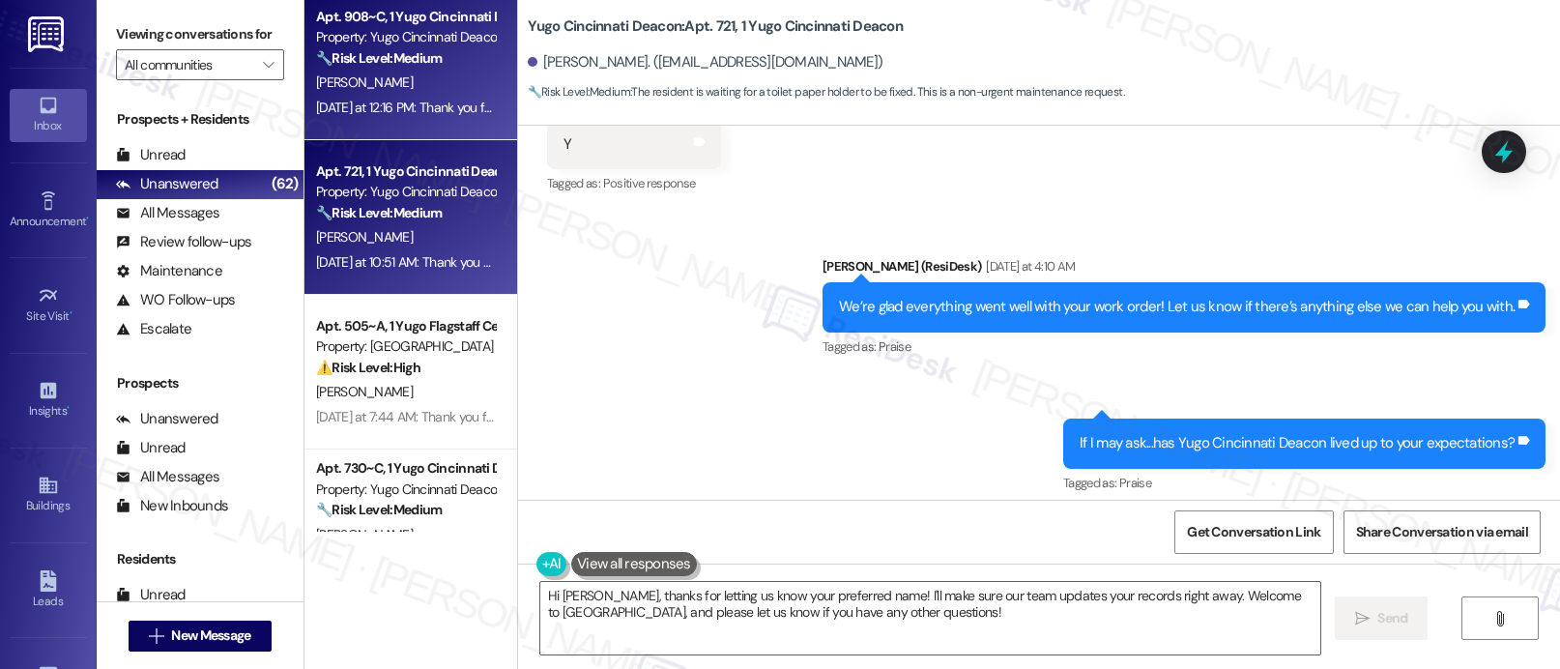
click at [378, 96] on div "[DATE] at 12:16 PM: Thank you for your message. Our offices are currently close…" at bounding box center [405, 108] width 183 height 24
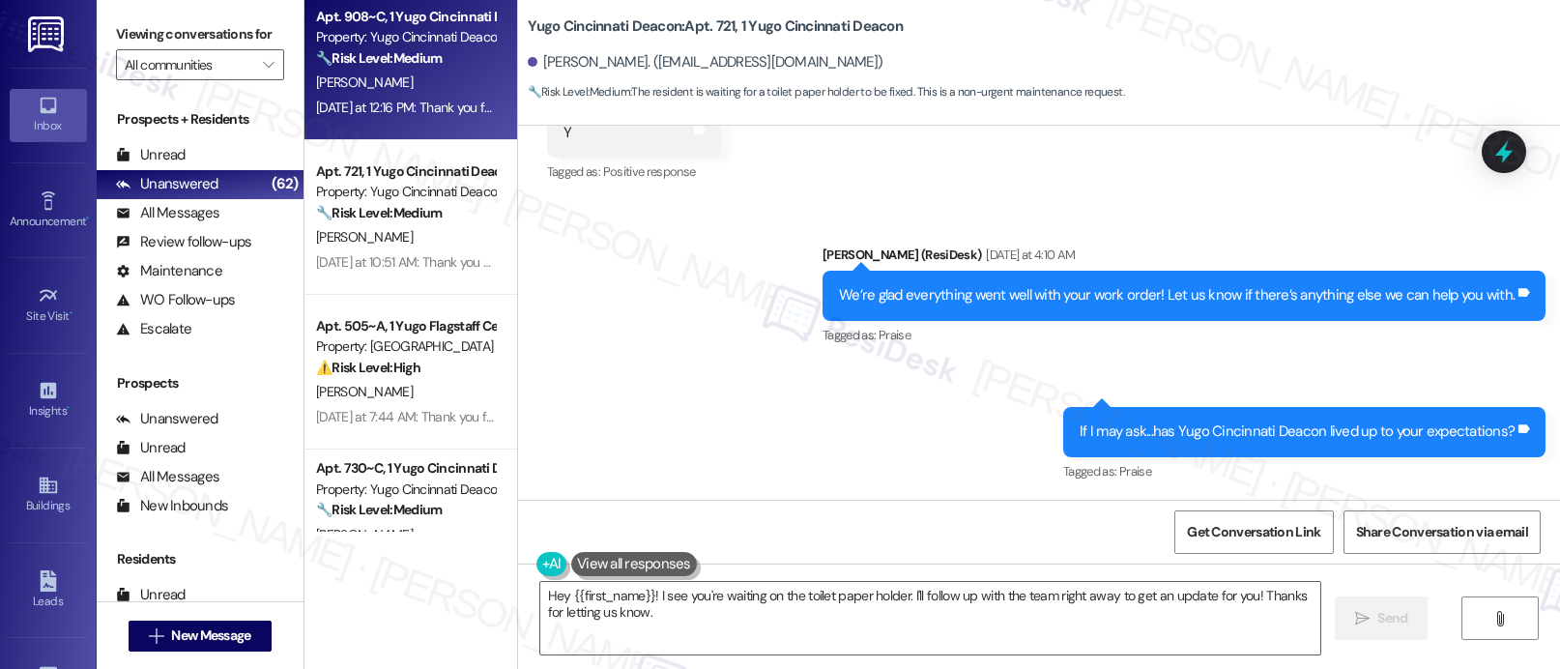
type textarea "Fetching suggested responses. Please feel free to read through the conversation…"
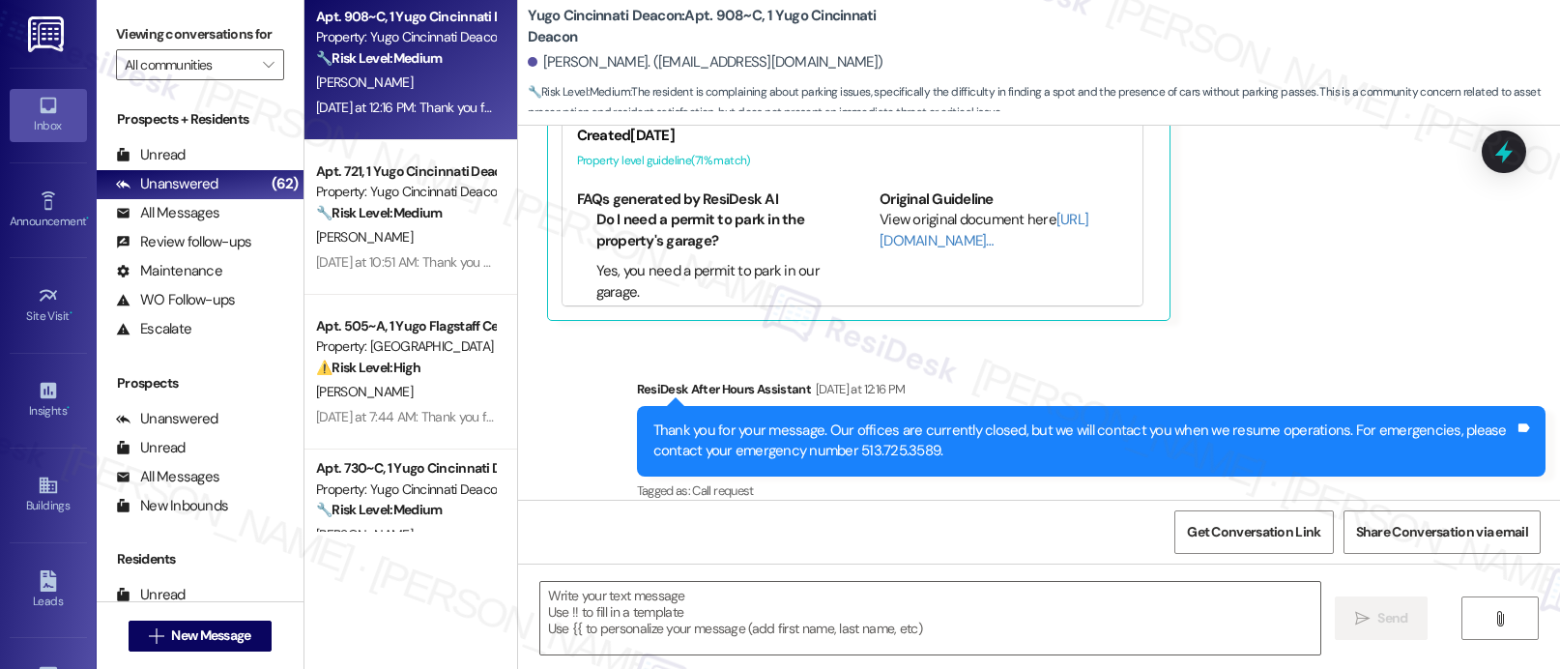
scroll to position [0, 0]
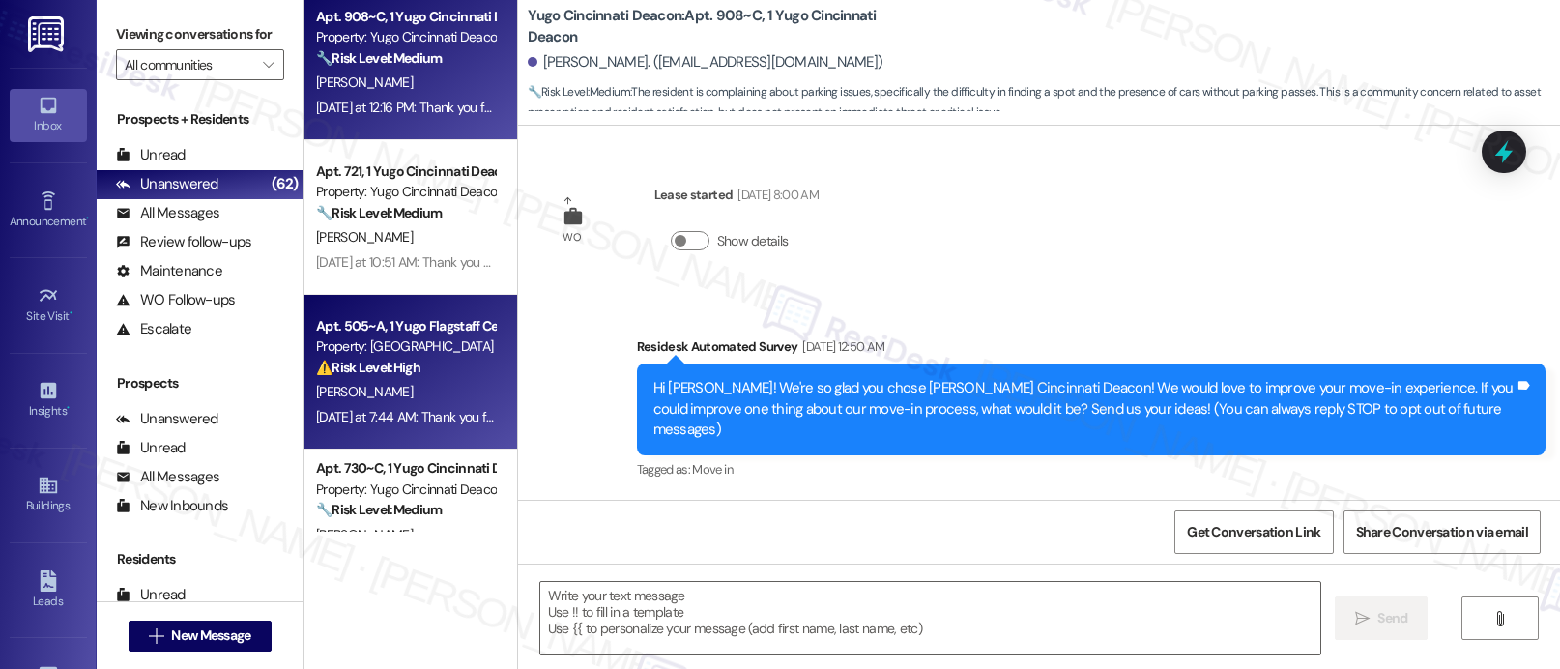
click at [339, 375] on strong "⚠️ Risk Level: High" at bounding box center [368, 367] width 104 height 17
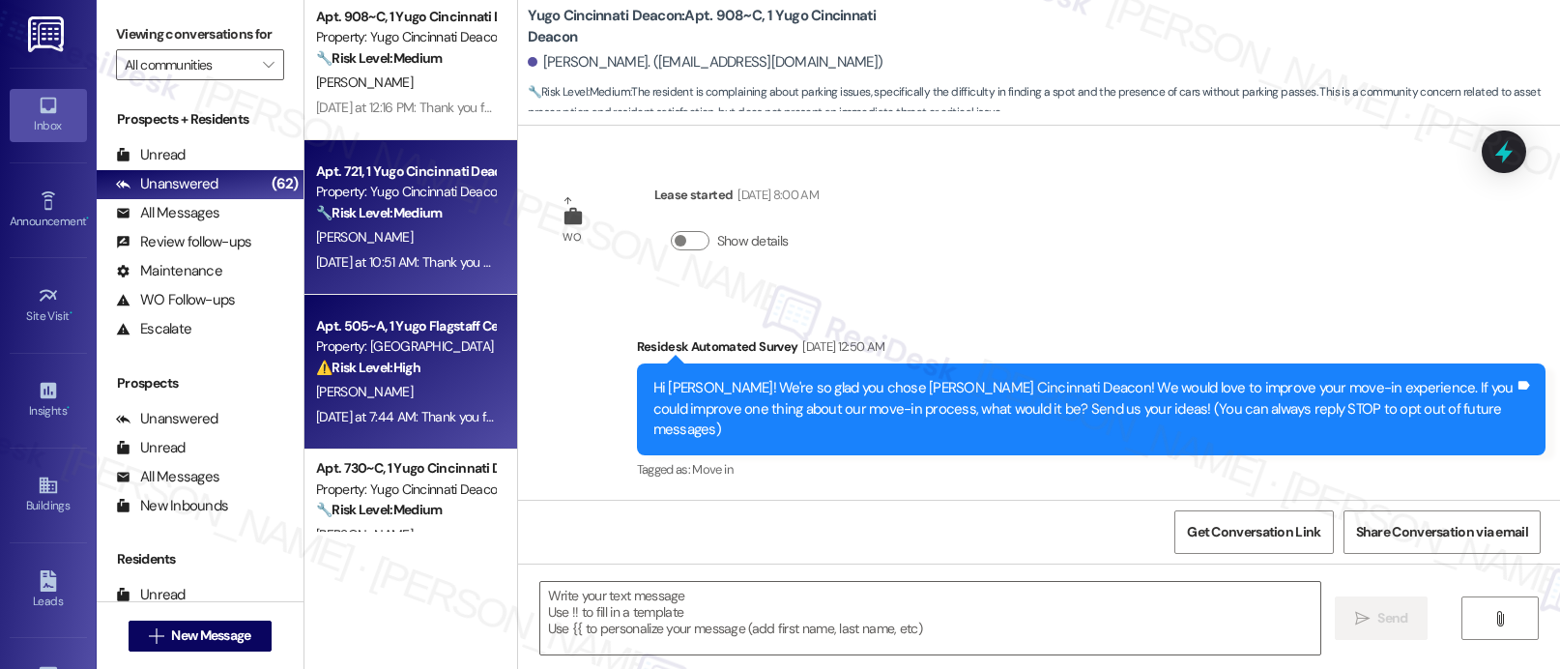
click at [360, 264] on div "[DATE] at 10:51 AM: Thank you for your message. Our offices are currently close…" at bounding box center [894, 261] width 1157 height 17
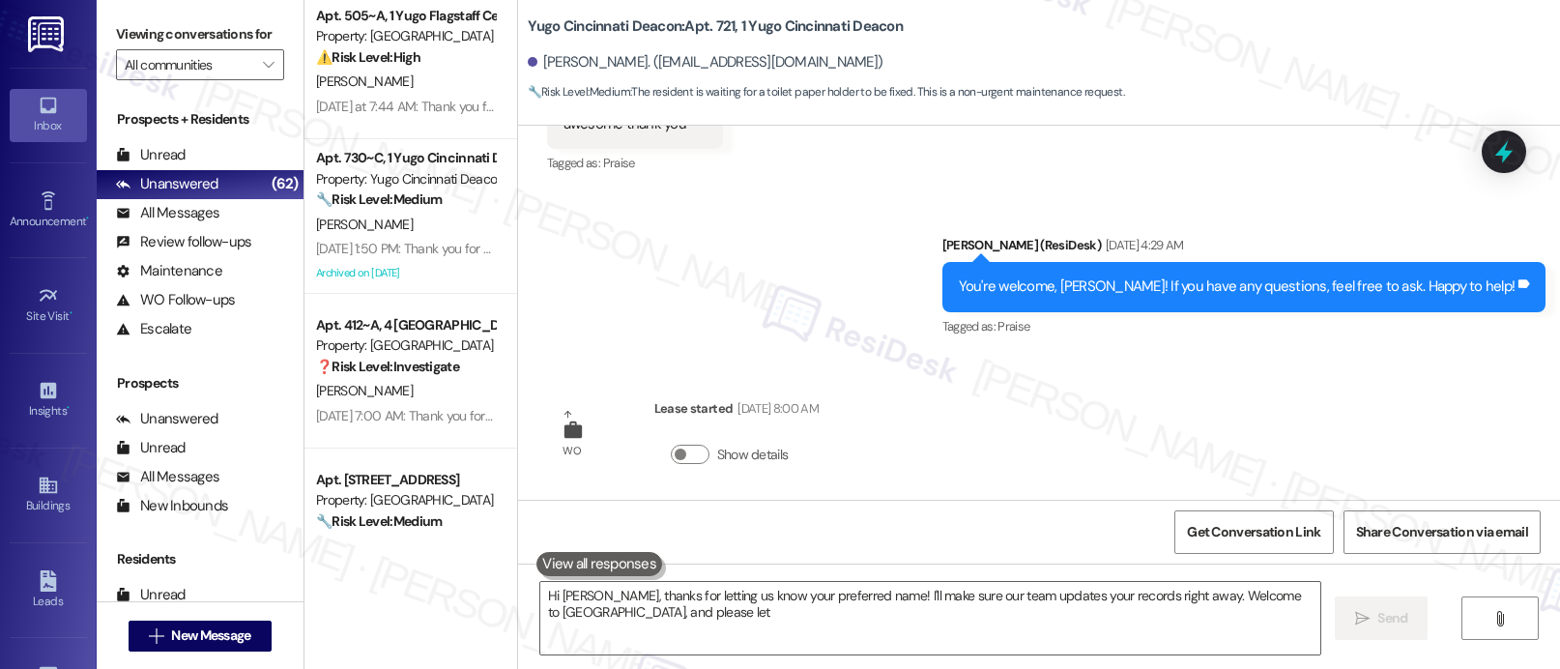
scroll to position [6541, 0]
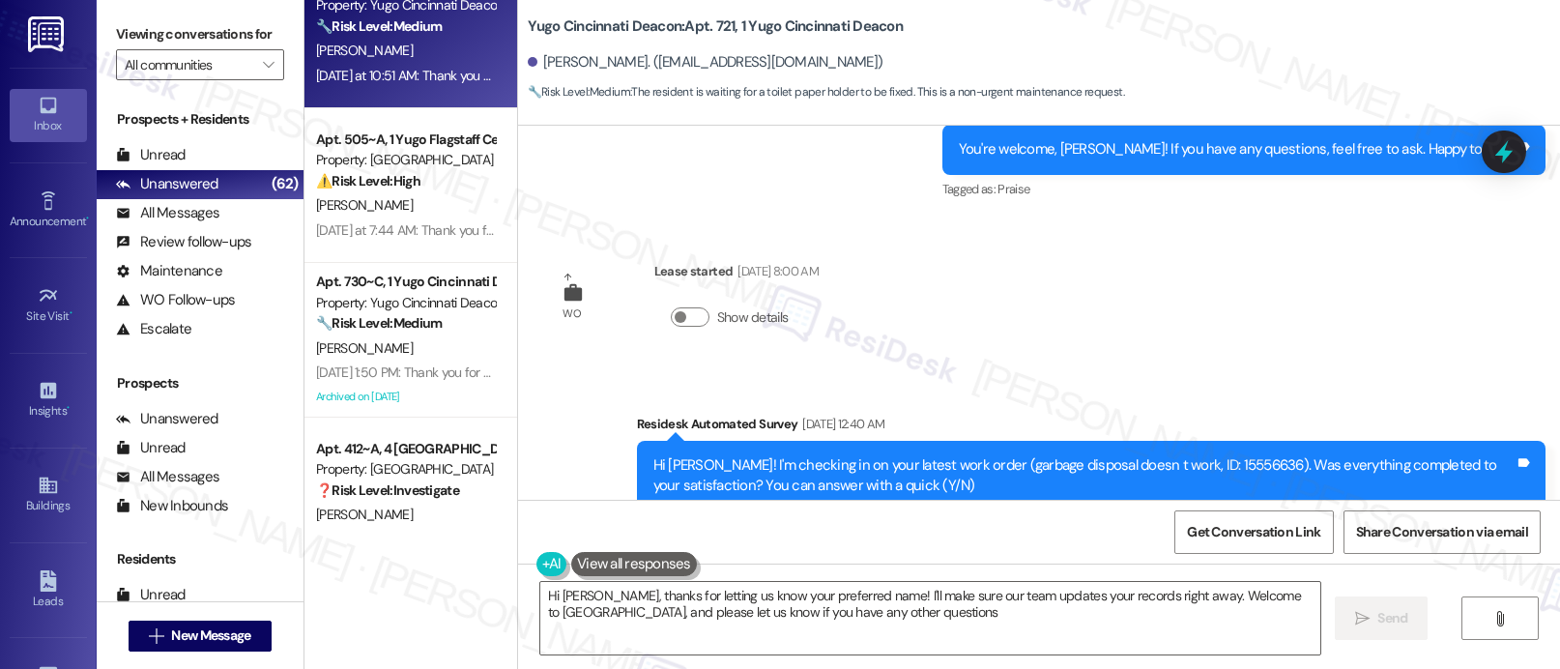
type textarea "Hi [PERSON_NAME], thanks for letting us know your preferred name! I'll make sur…"
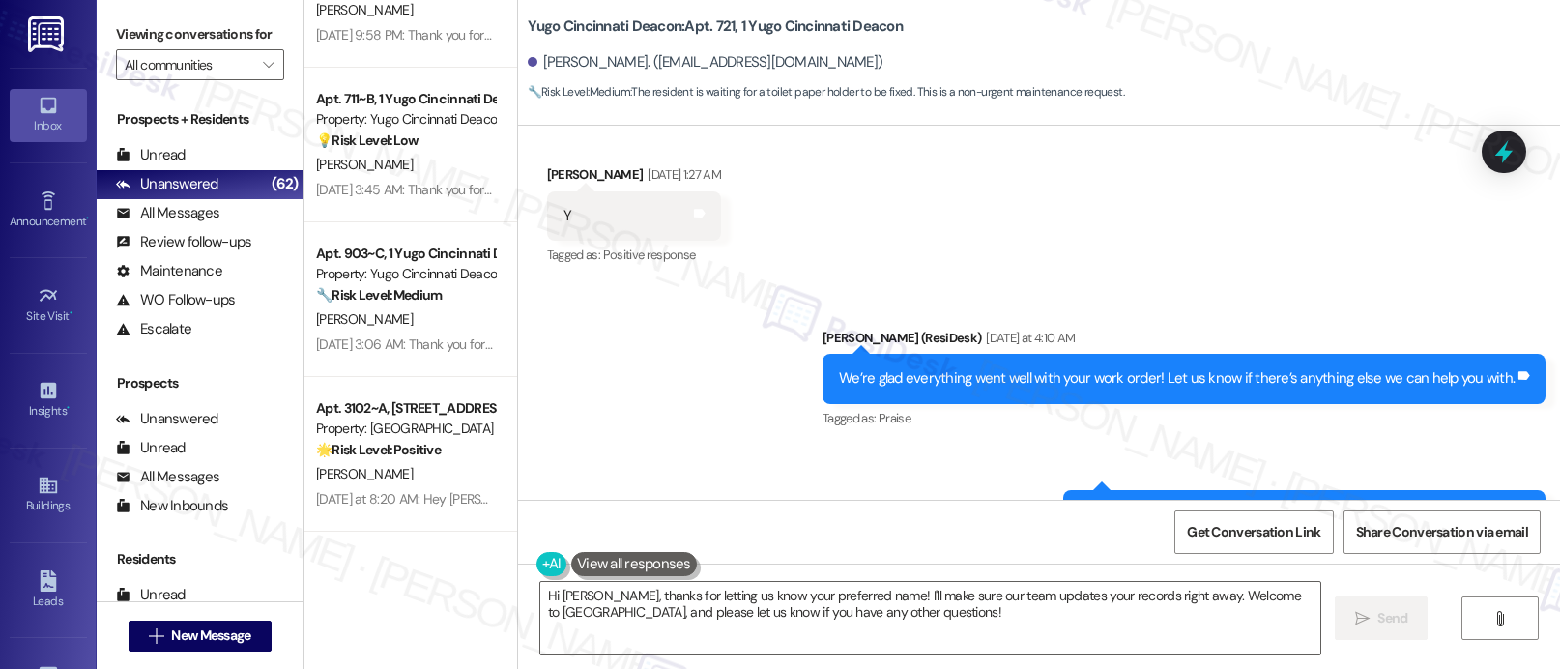
scroll to position [1263, 0]
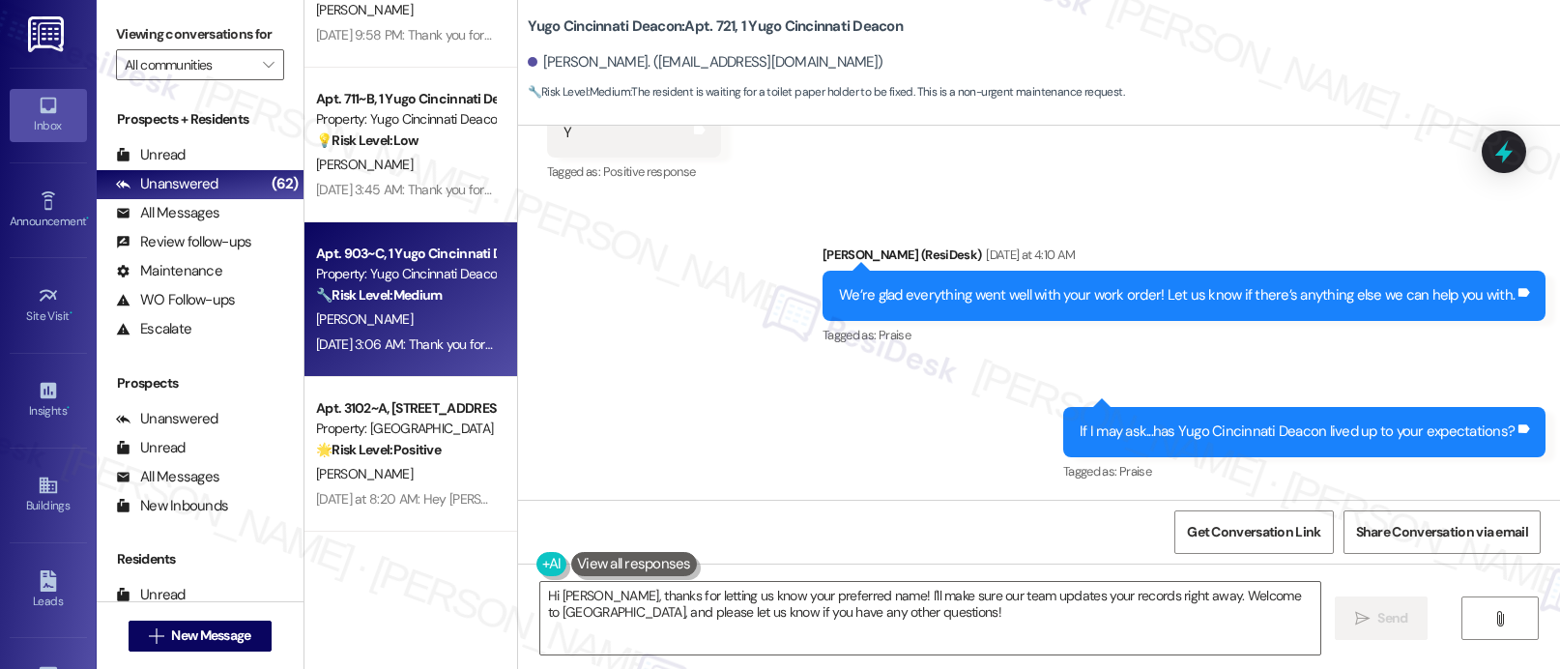
click at [361, 267] on div "Property: Yugo Cincinnati Deacon" at bounding box center [405, 274] width 179 height 20
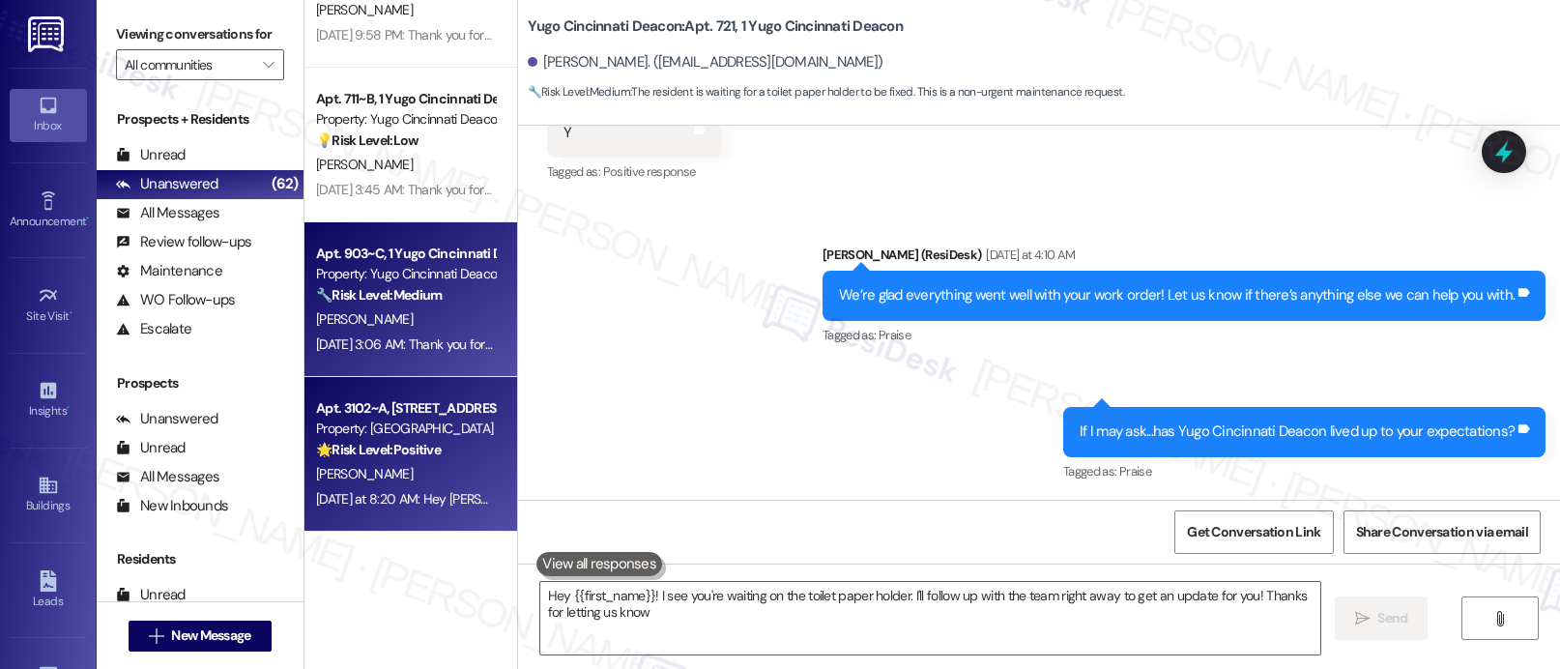
type textarea "Hey {{first_name}}! I see you're waiting on the toilet paper holder. I'll follo…"
click at [374, 394] on div "Apt. 3102~A, [GEOGRAPHIC_DATA] Property: [GEOGRAPHIC_DATA] Court 🌟 Risk Level: …" at bounding box center [410, 454] width 213 height 155
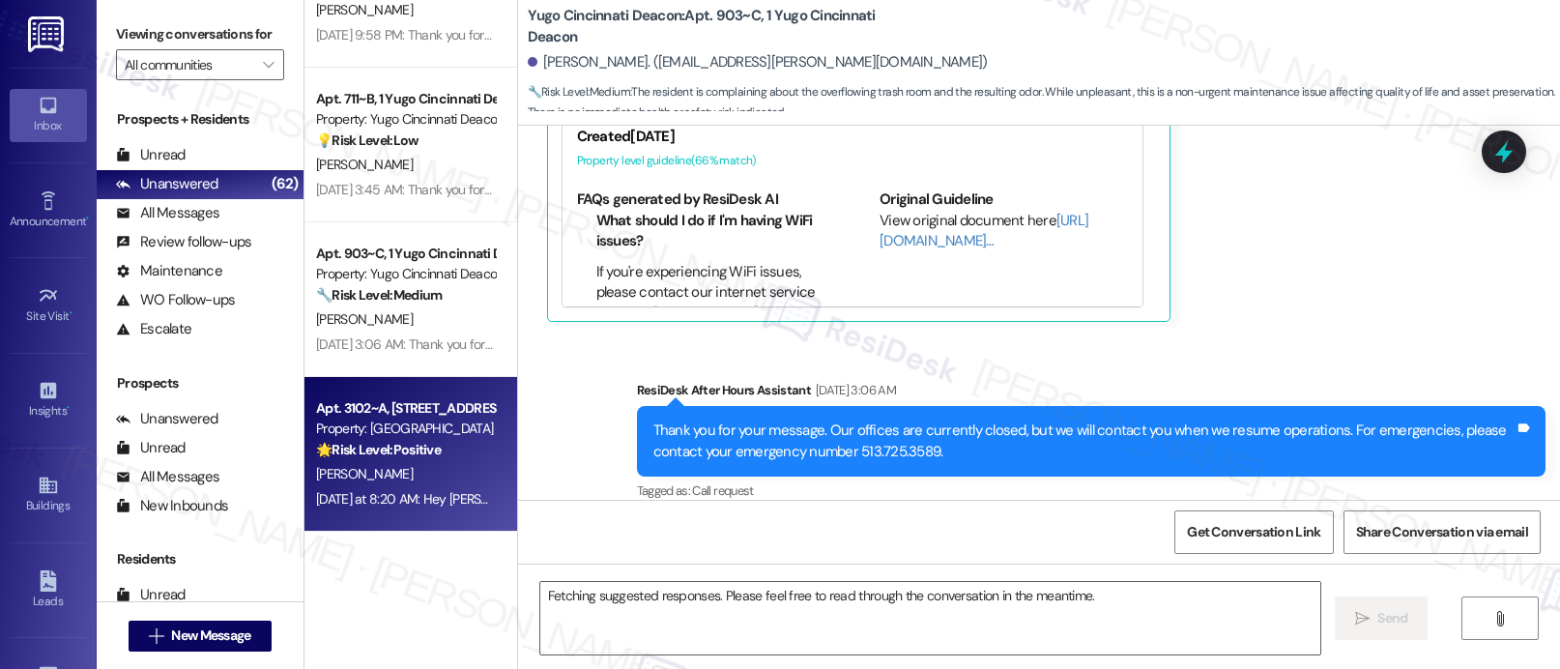
click at [375, 393] on div "Apt. 3102~A, [GEOGRAPHIC_DATA] Property: [GEOGRAPHIC_DATA] Court 🌟 Risk Level: …" at bounding box center [410, 454] width 213 height 155
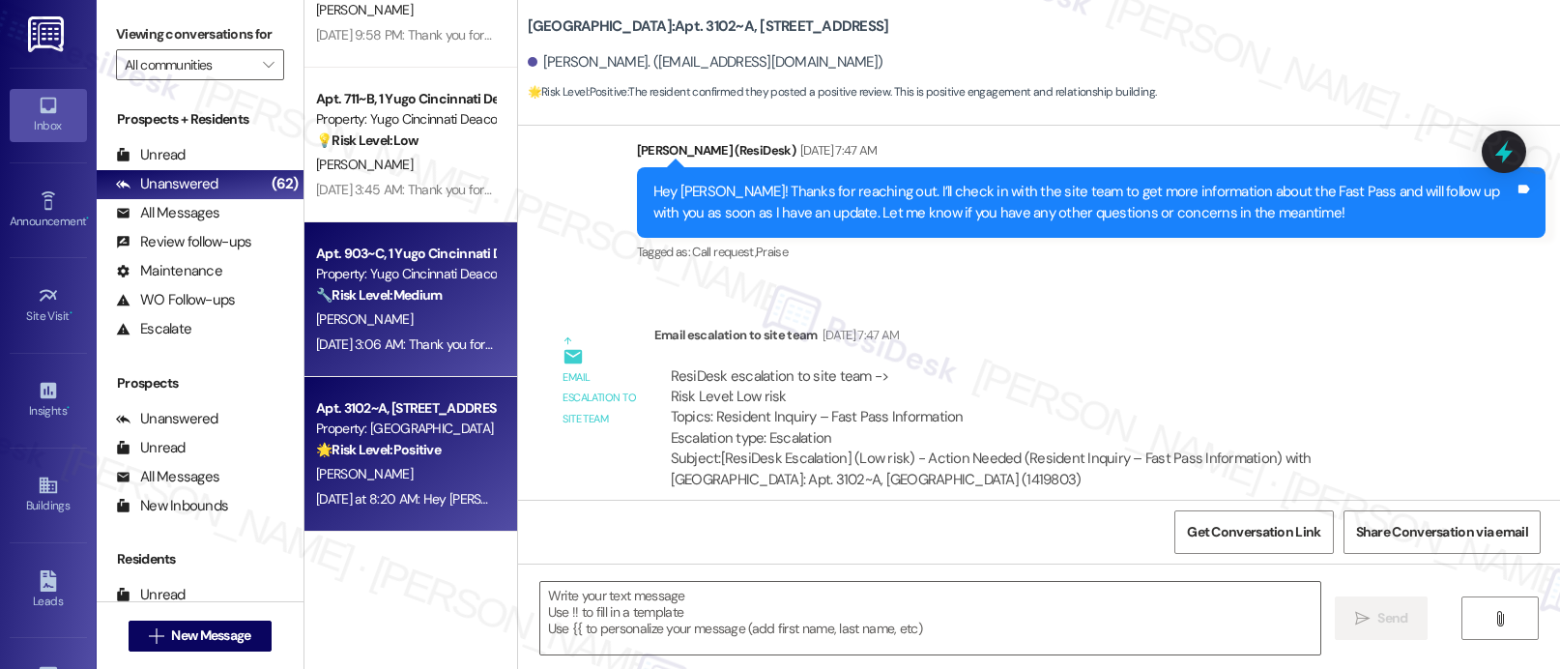
click at [371, 273] on div "Property: Yugo Cincinnati Deacon" at bounding box center [405, 274] width 179 height 20
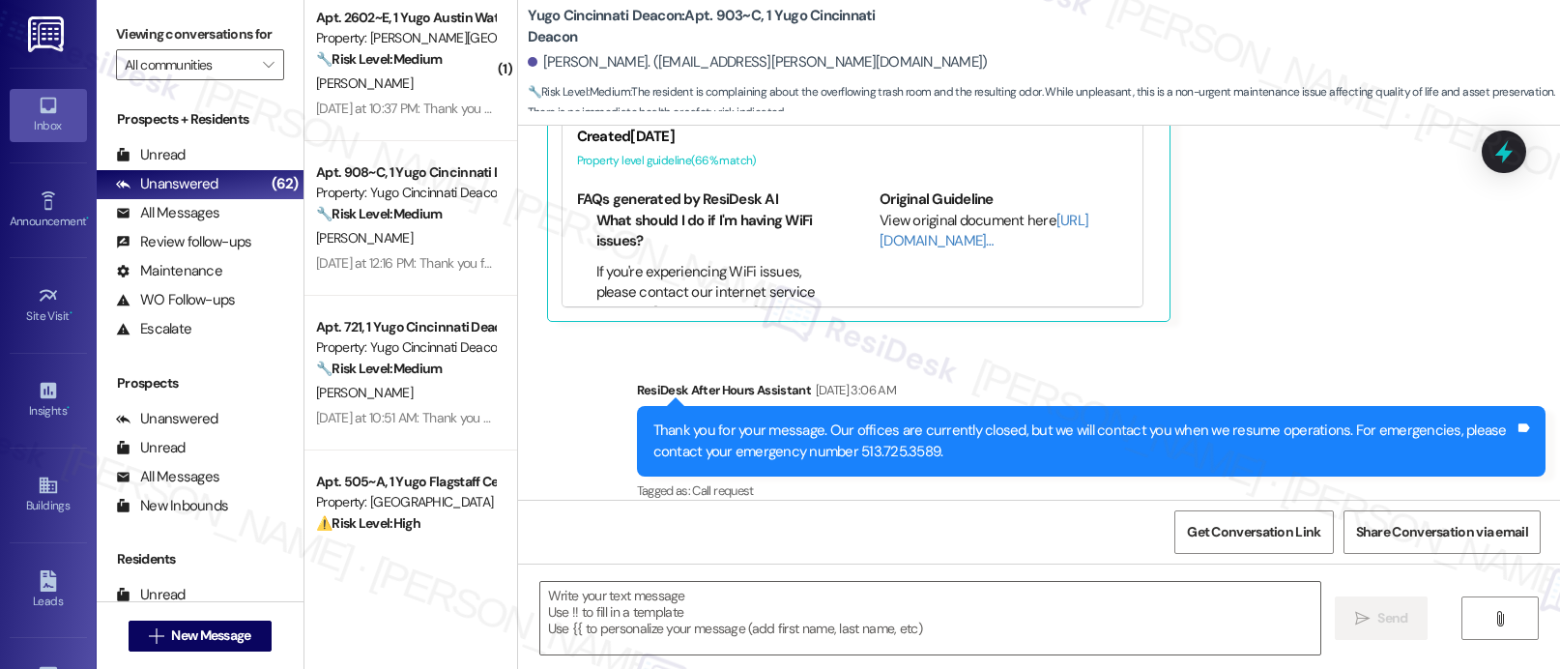
scroll to position [4905, 0]
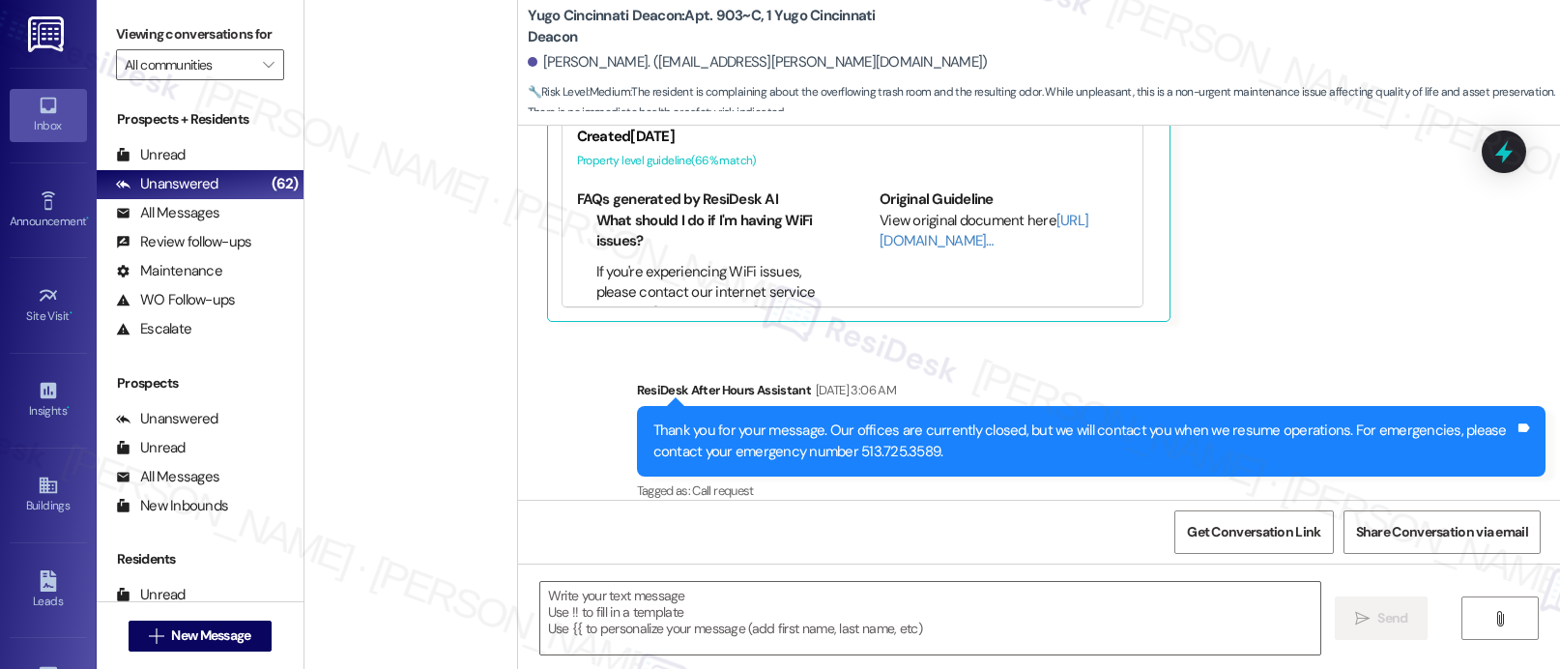
type textarea "Fetching suggested responses. Please feel free to read through the conversation…"
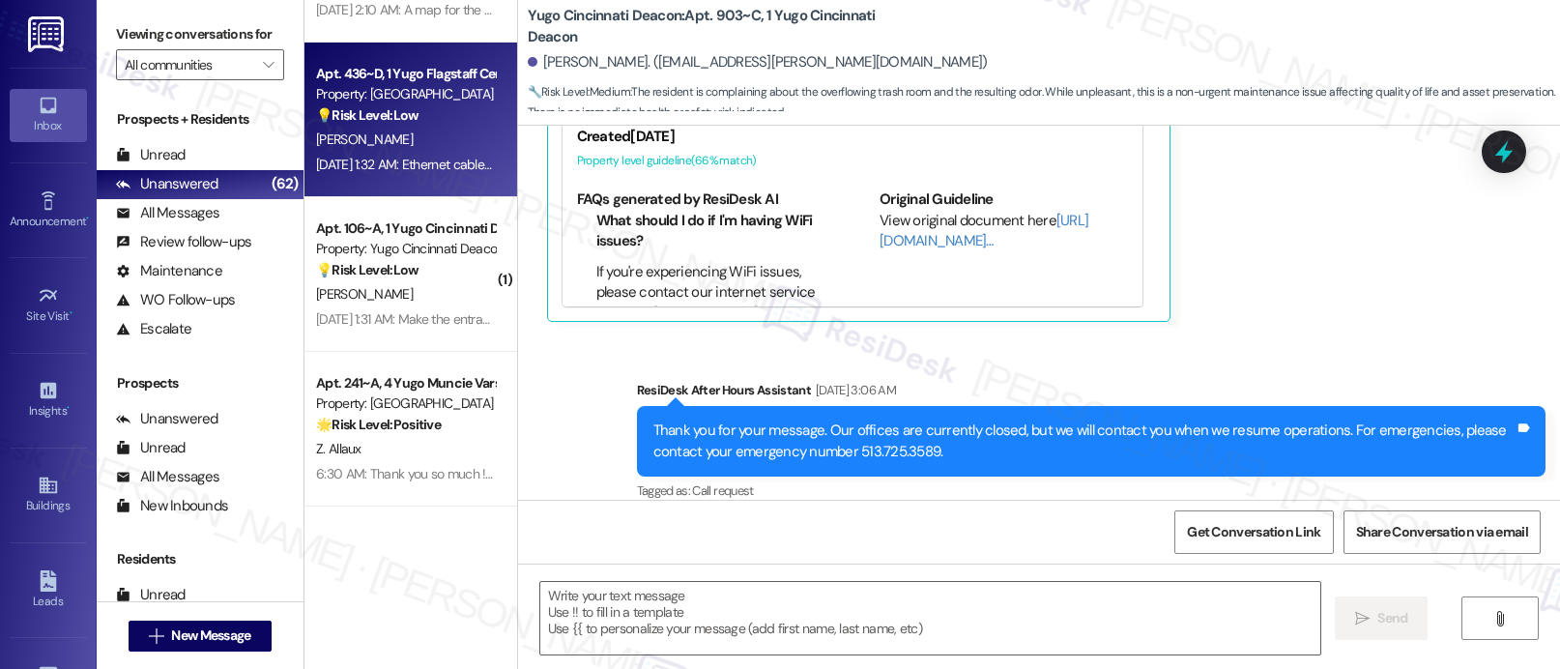
click at [375, 131] on div "[PERSON_NAME]" at bounding box center [405, 140] width 183 height 24
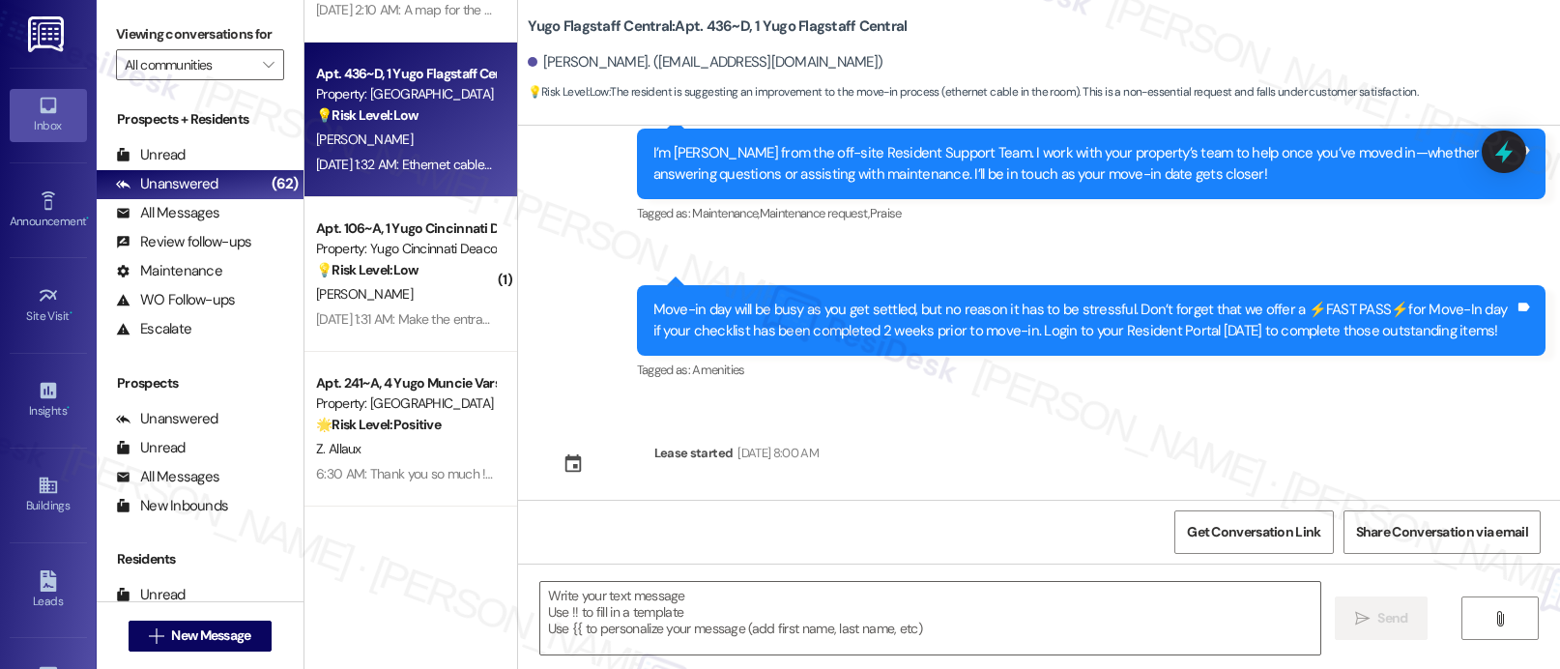
type textarea "Fetching suggested responses. Please feel free to read through the conversation…"
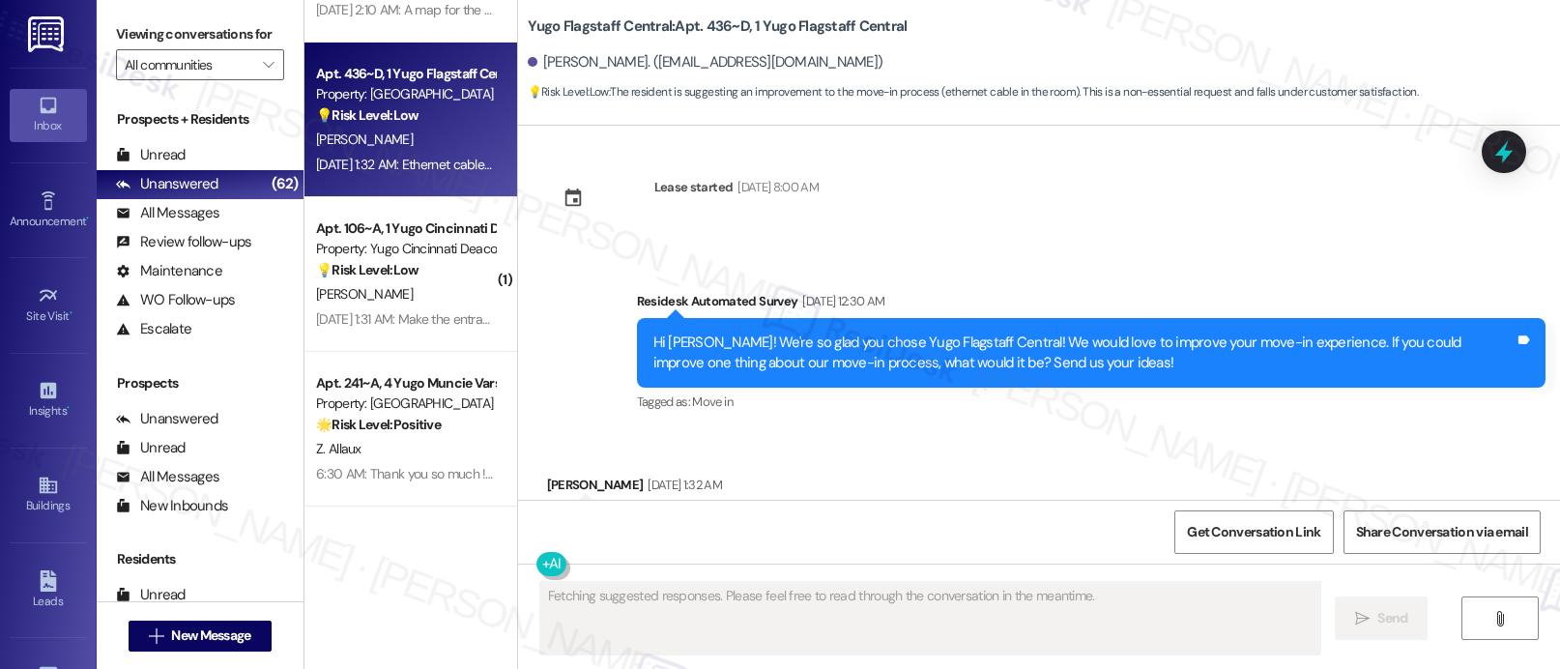
scroll to position [599, 0]
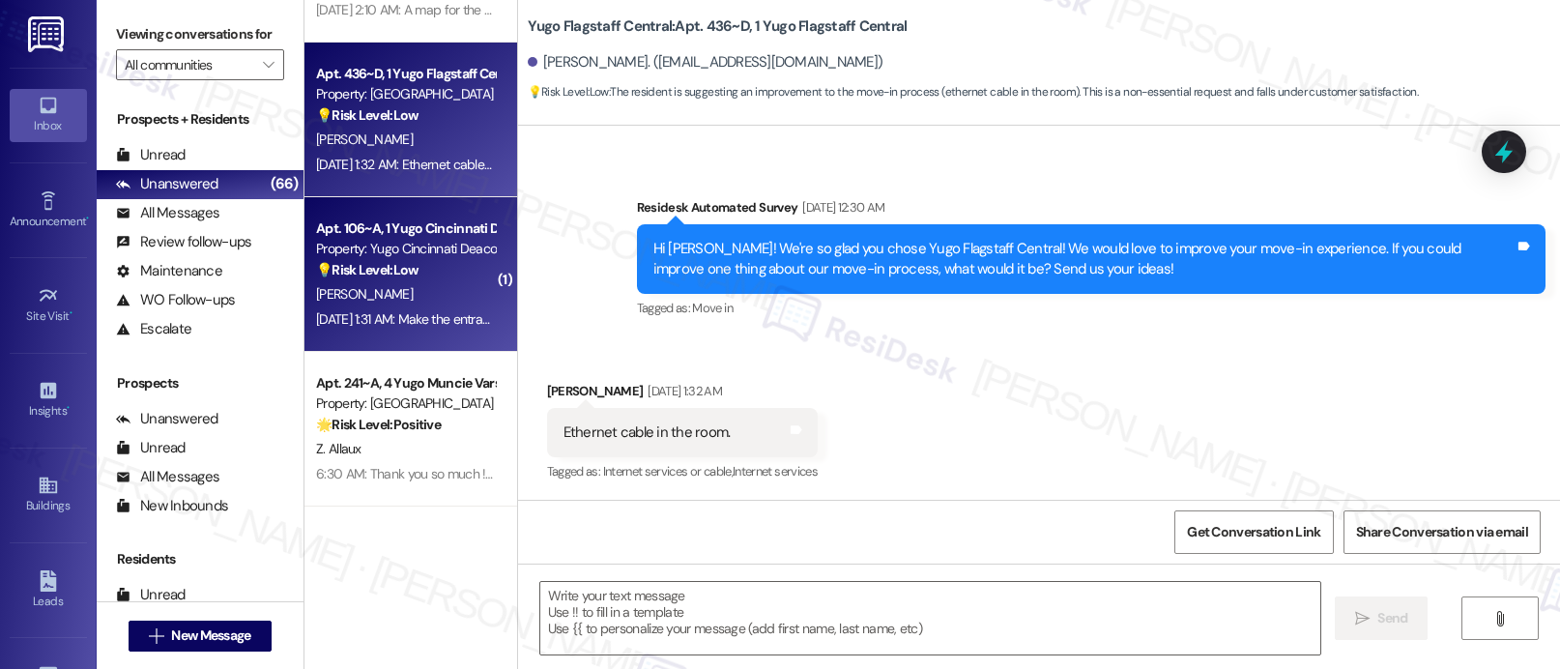
click at [364, 336] on div "Apt. 106~A, 1 Yugo Cincinnati Deacon Property: Yugo Cincinnati Deacon 💡 Risk Le…" at bounding box center [410, 274] width 213 height 155
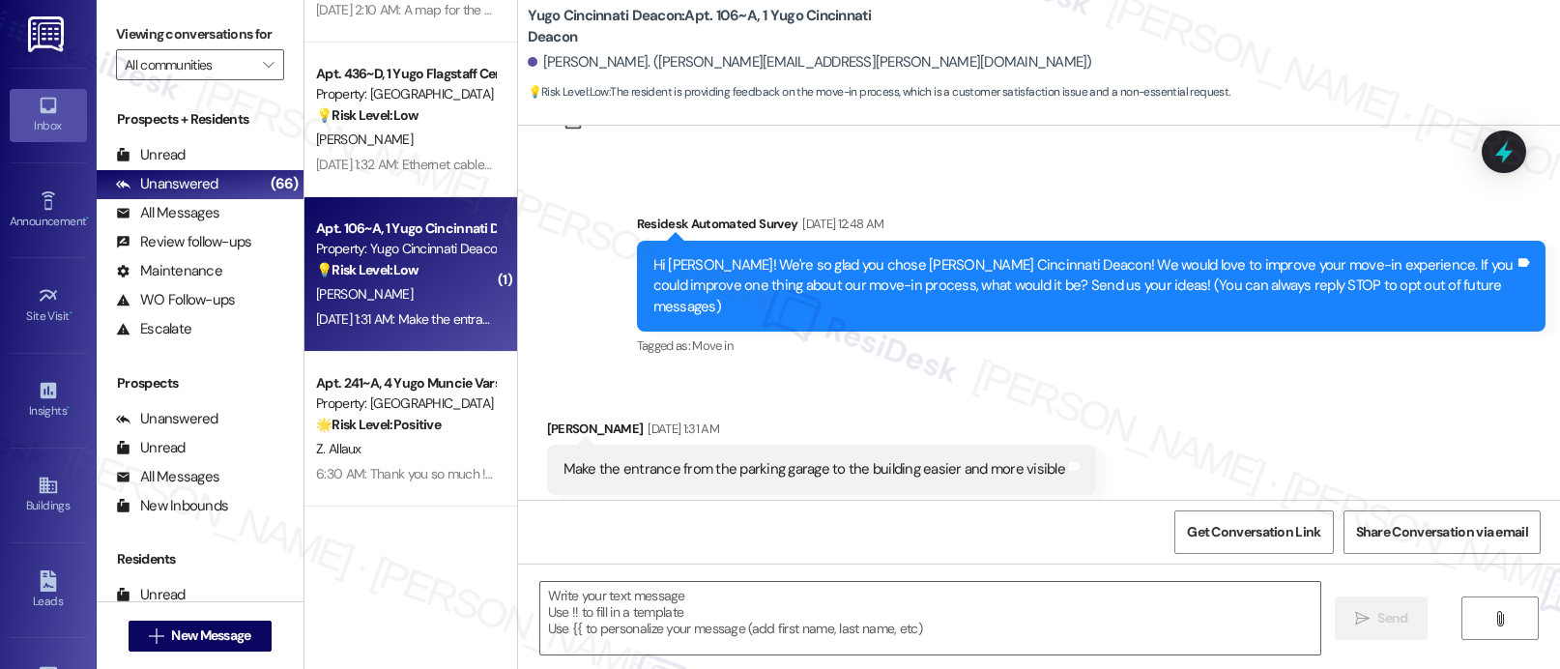
scroll to position [102, 0]
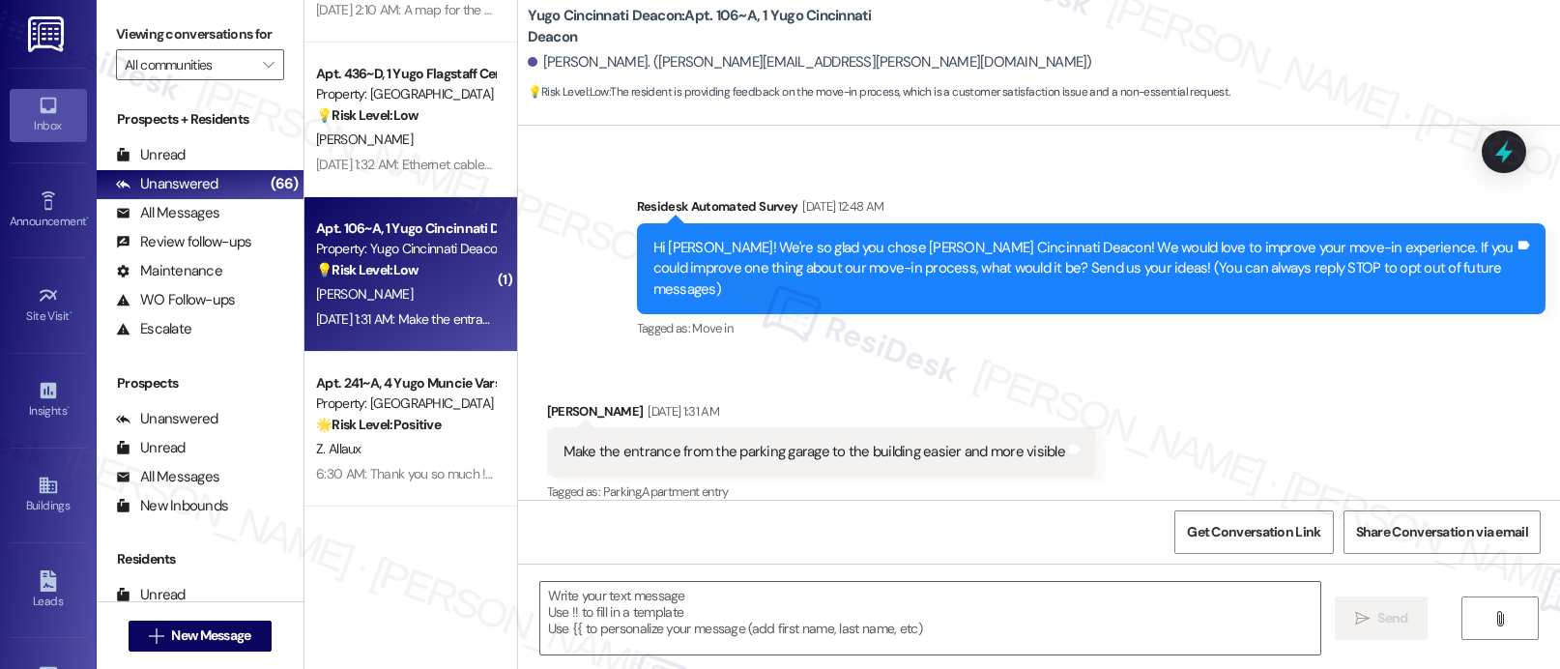
type textarea "Fetching suggested responses. Please feel free to read through the conversation…"
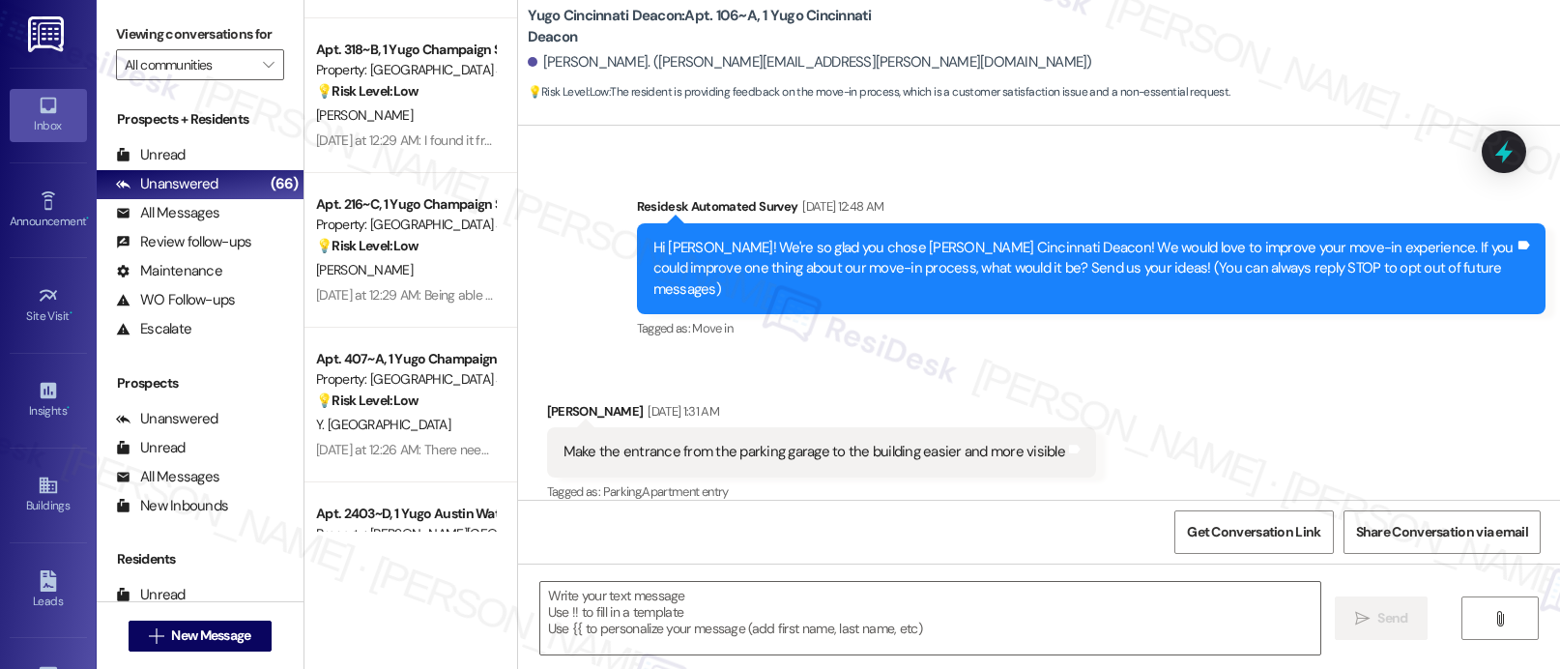
scroll to position [4004, 0]
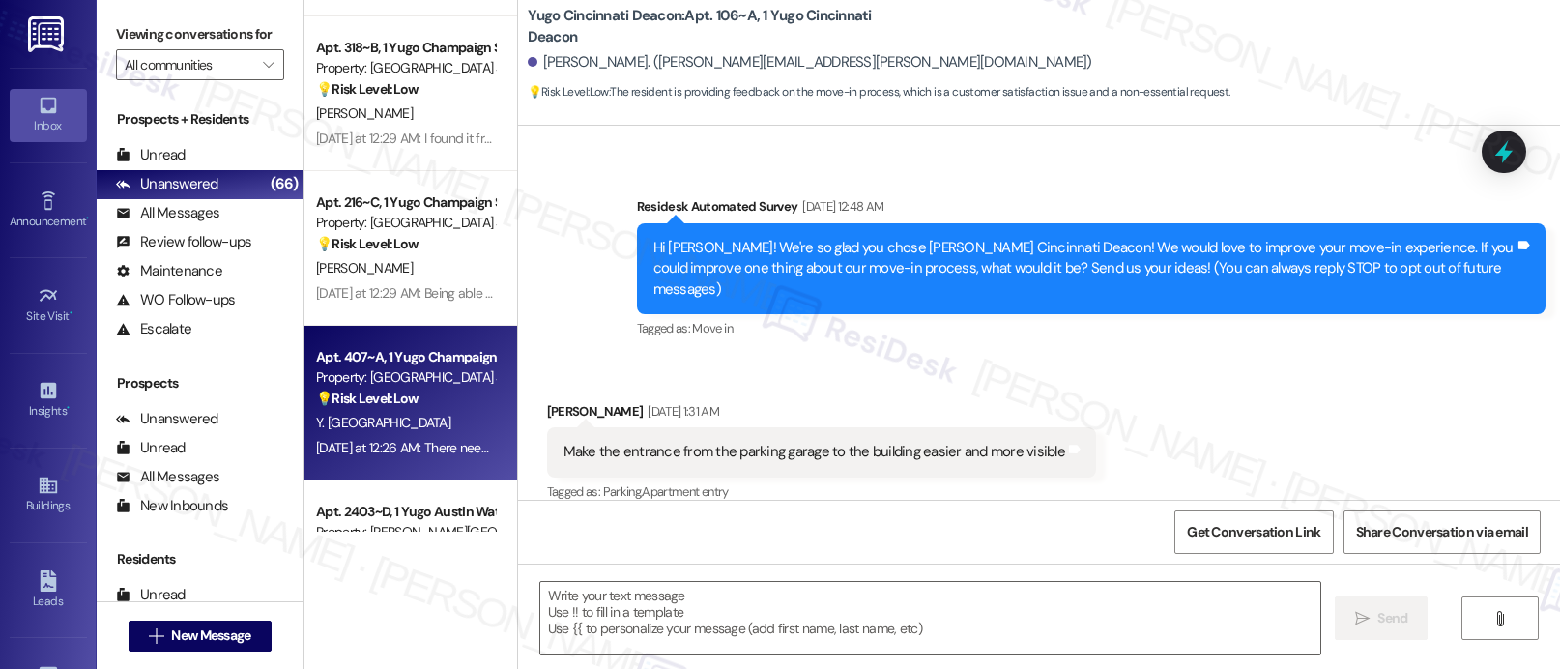
click at [450, 411] on div "Y. [GEOGRAPHIC_DATA]" at bounding box center [405, 423] width 183 height 24
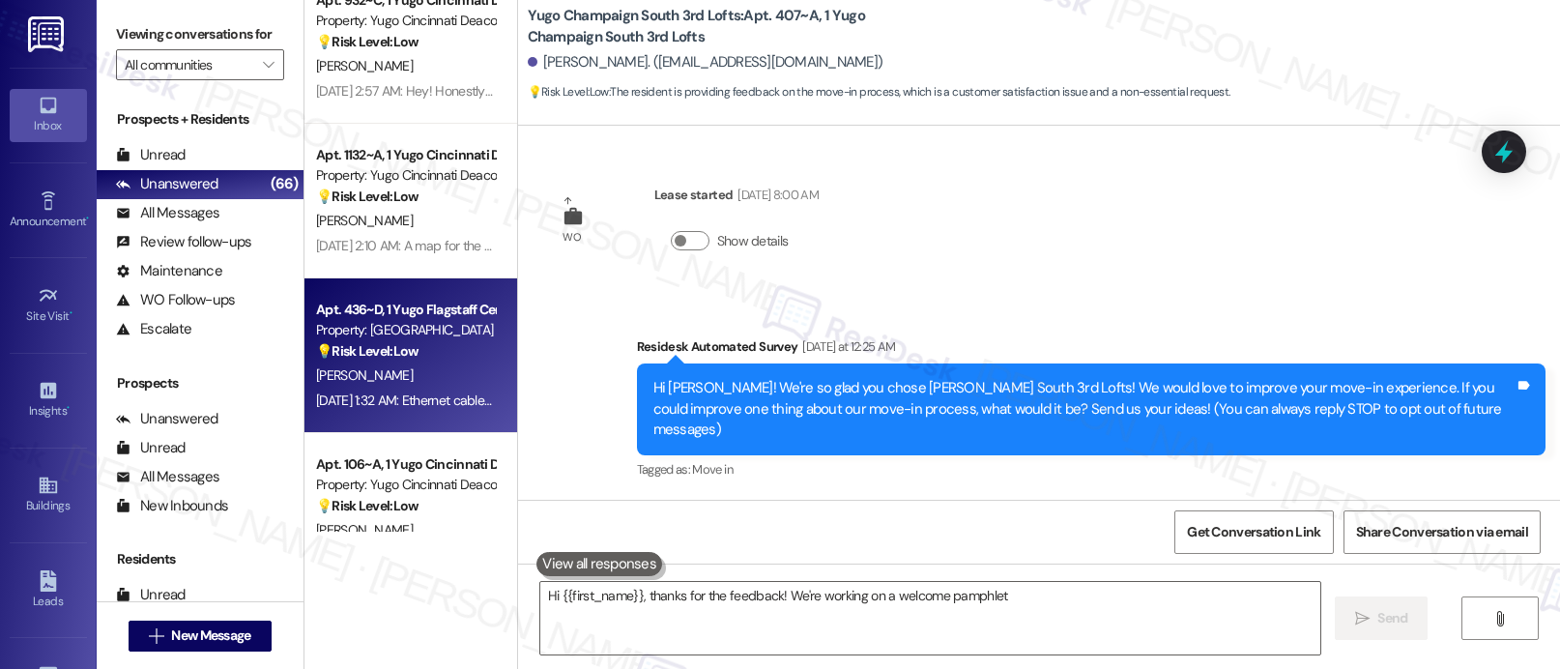
type textarea "Hi {{first_name}}, thanks for the feedback! We're working on a welcome pamphlet…"
click at [457, 317] on div "Apt. 436~D, 1 Yugo Flagstaff Central" at bounding box center [405, 310] width 179 height 20
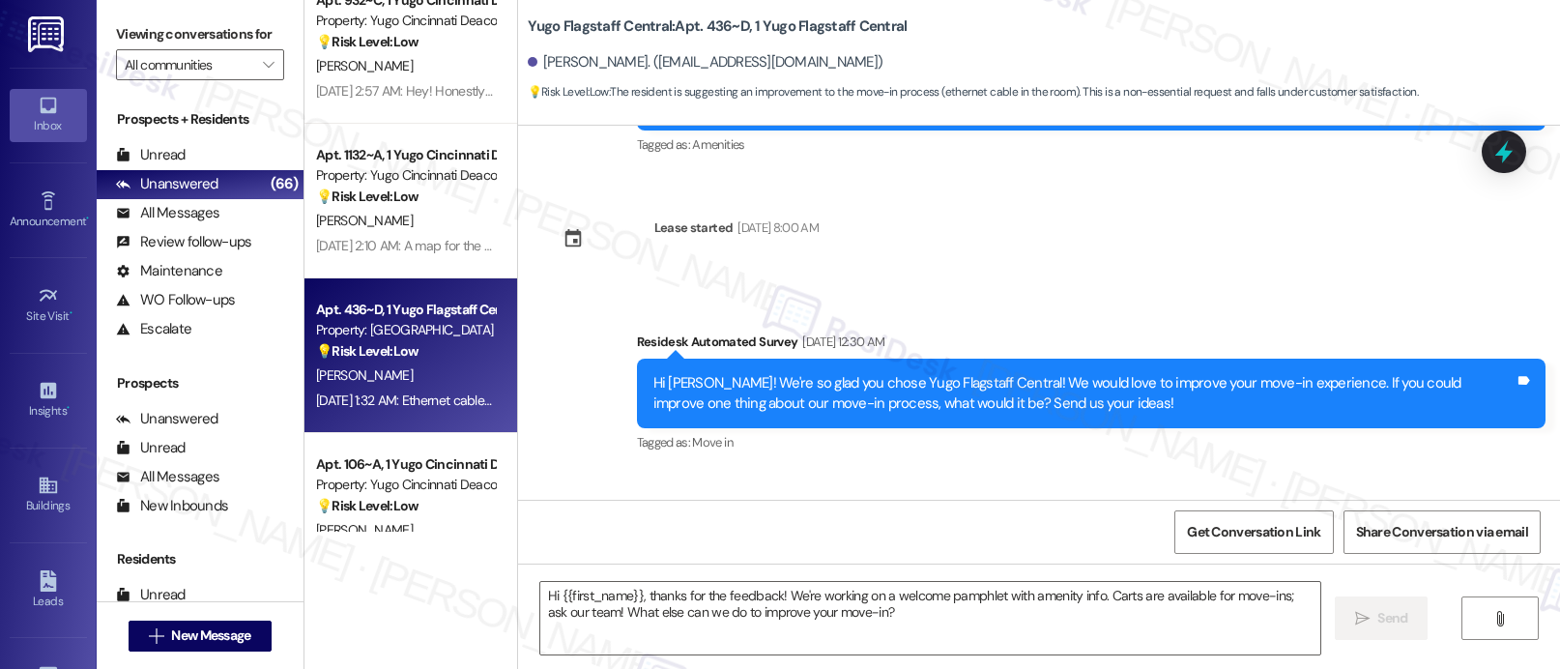
type textarea "Fetching suggested responses. Please feel free to read through the conversation…"
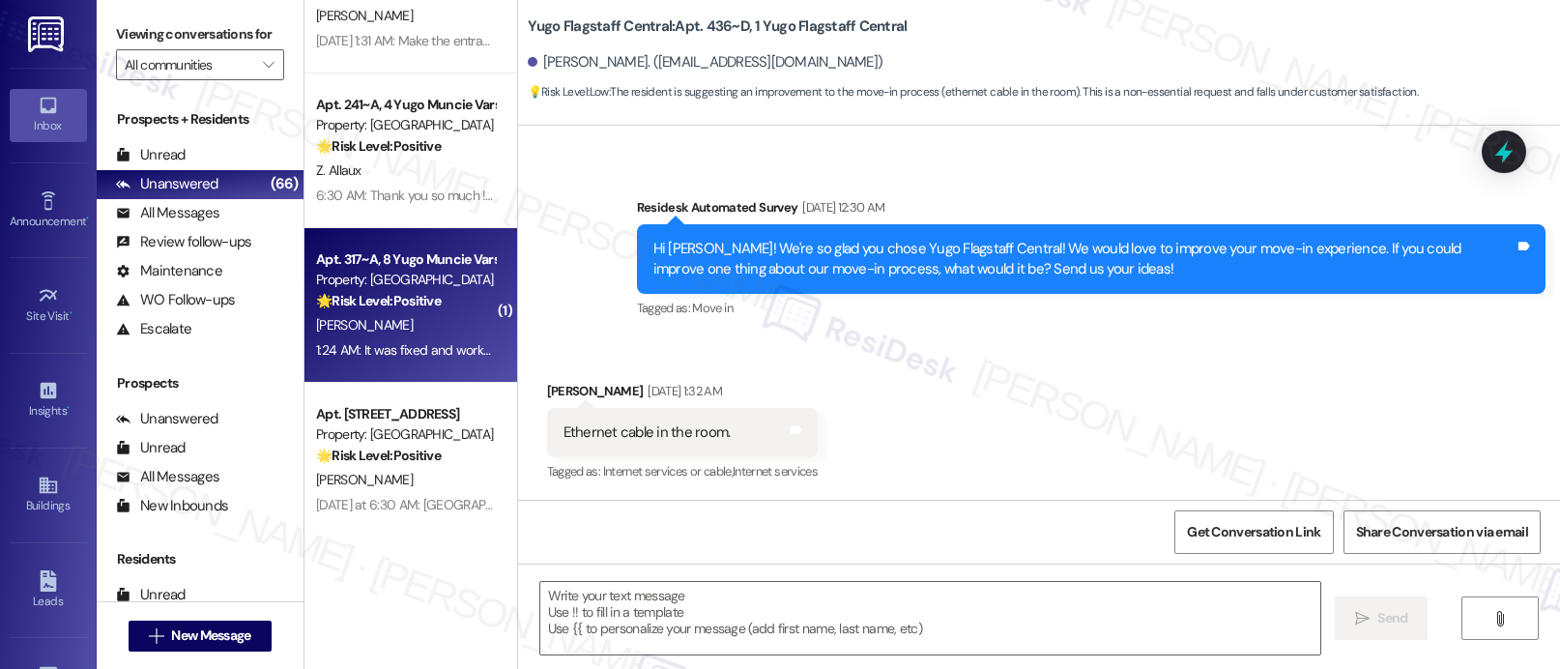
scroll to position [5176, 0]
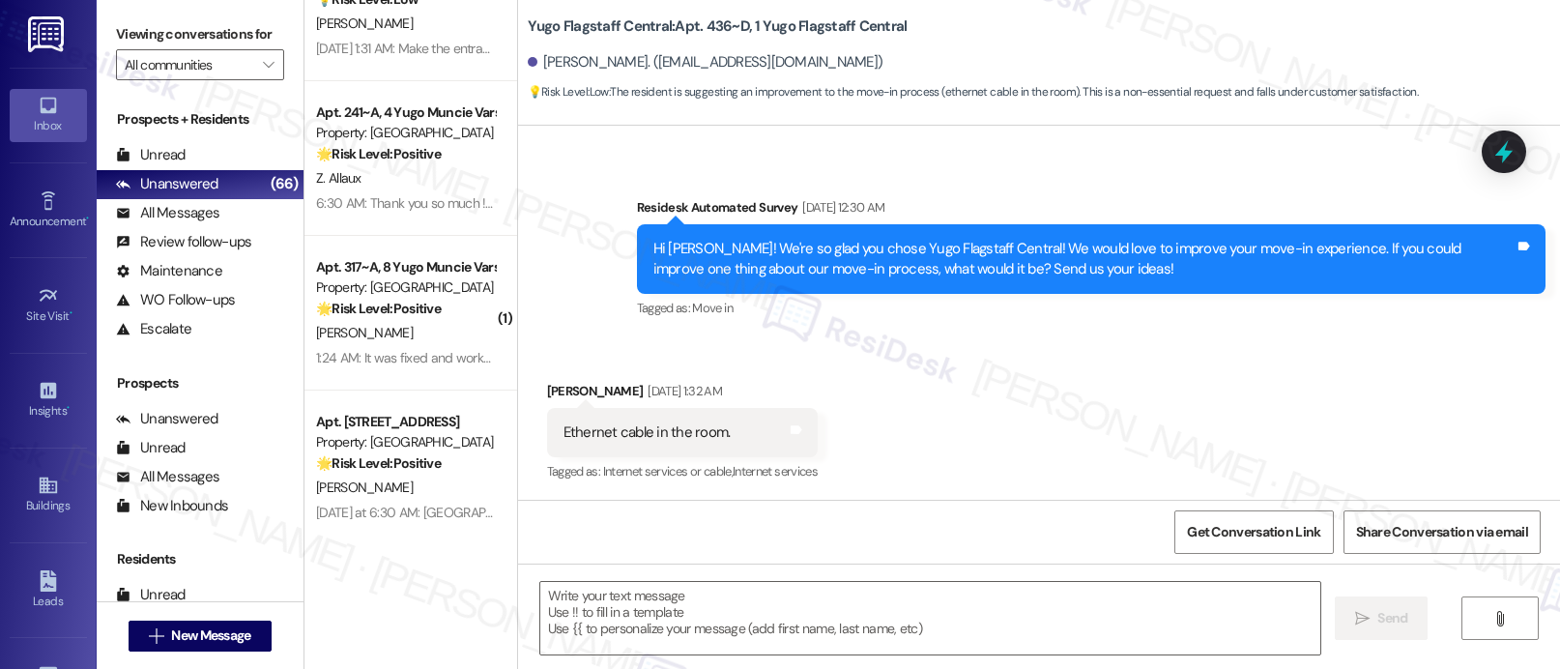
click at [266, 386] on div "Prospects + Residents Unread (0) Unread: Any message you haven't read yet will …" at bounding box center [200, 367] width 207 height 535
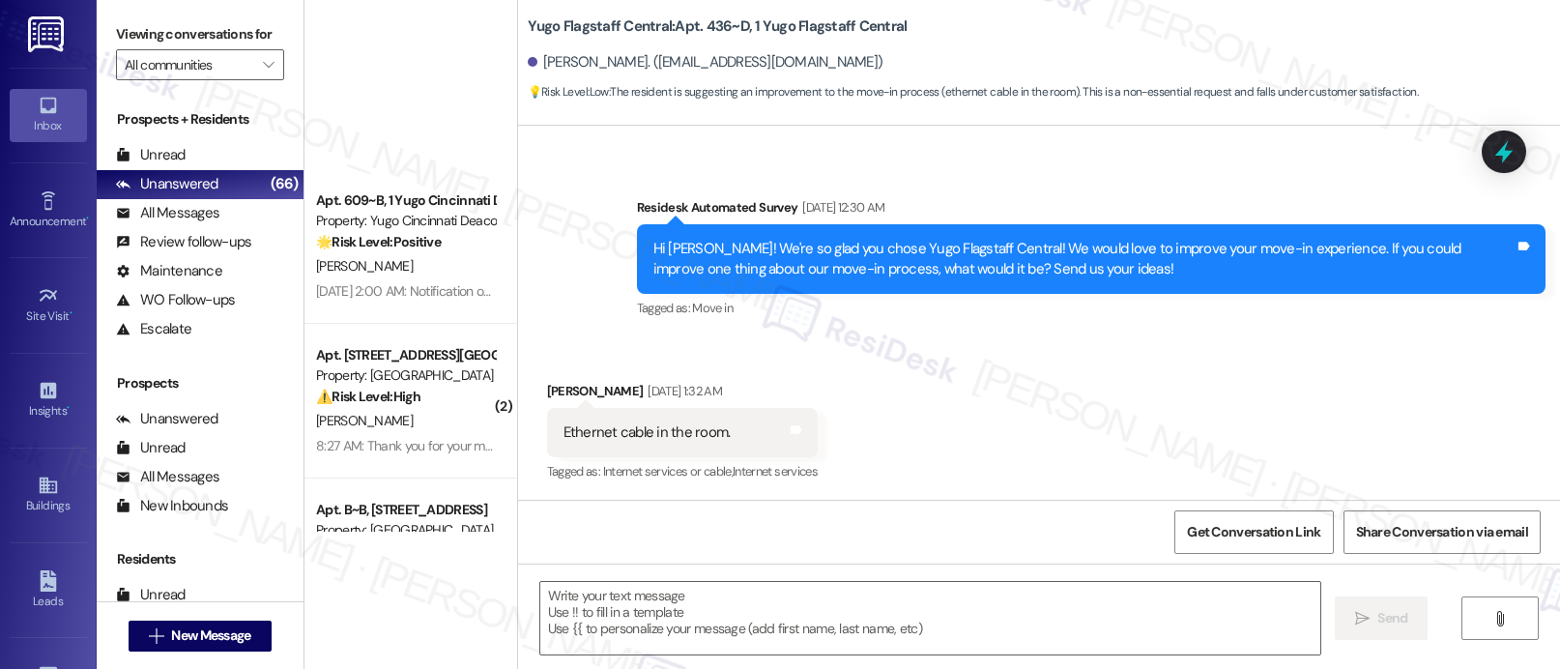
scroll to position [5520, 0]
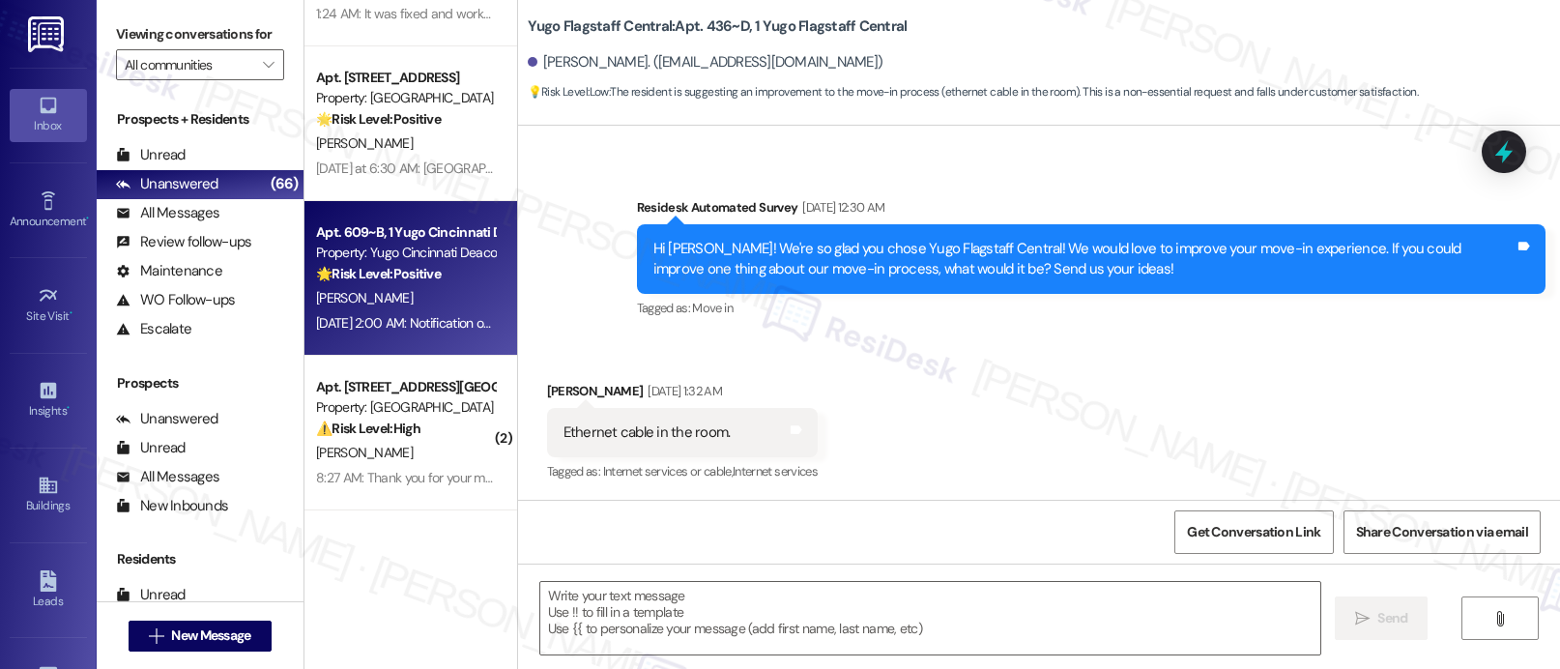
click at [341, 340] on div "Apt. 609~B, 1 Yugo Cincinnati Deacon Property: Yugo Cincinnati Deacon 🌟 Risk Le…" at bounding box center [410, 278] width 213 height 155
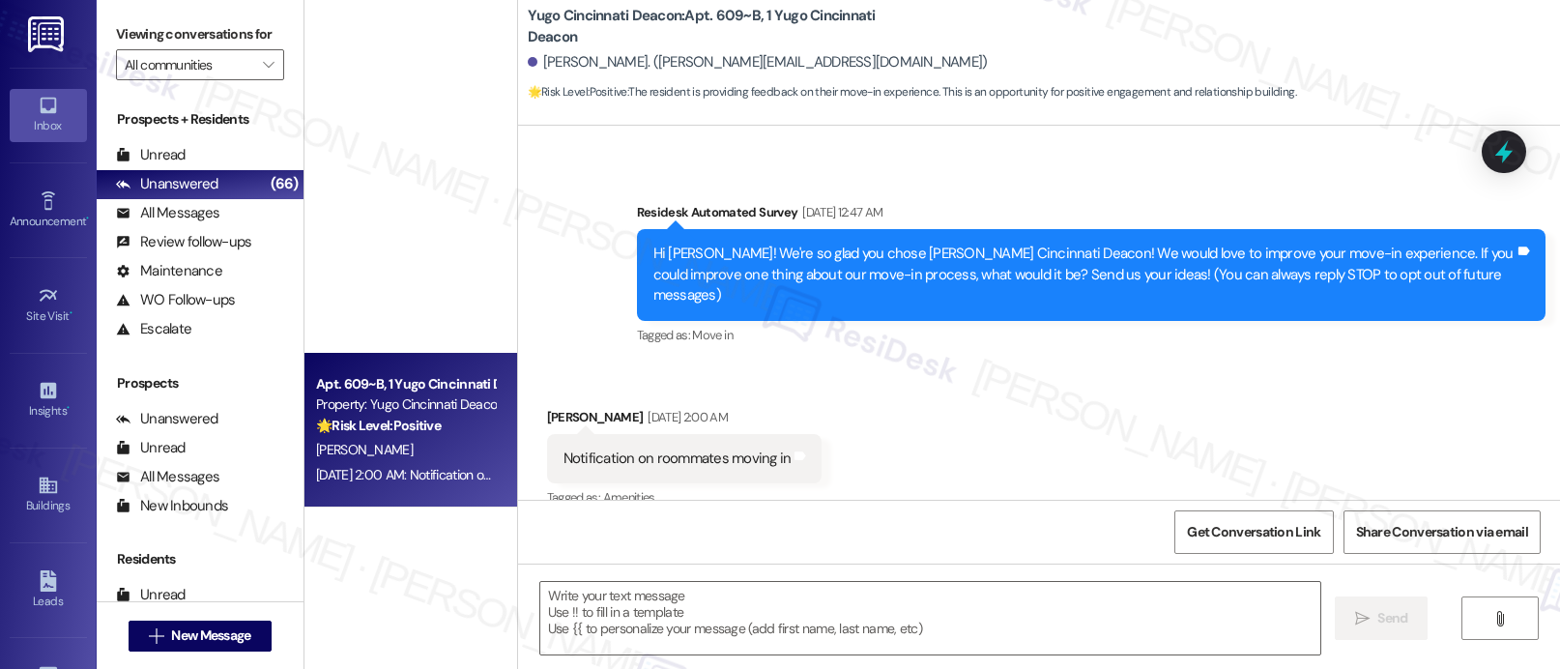
scroll to position [140, 0]
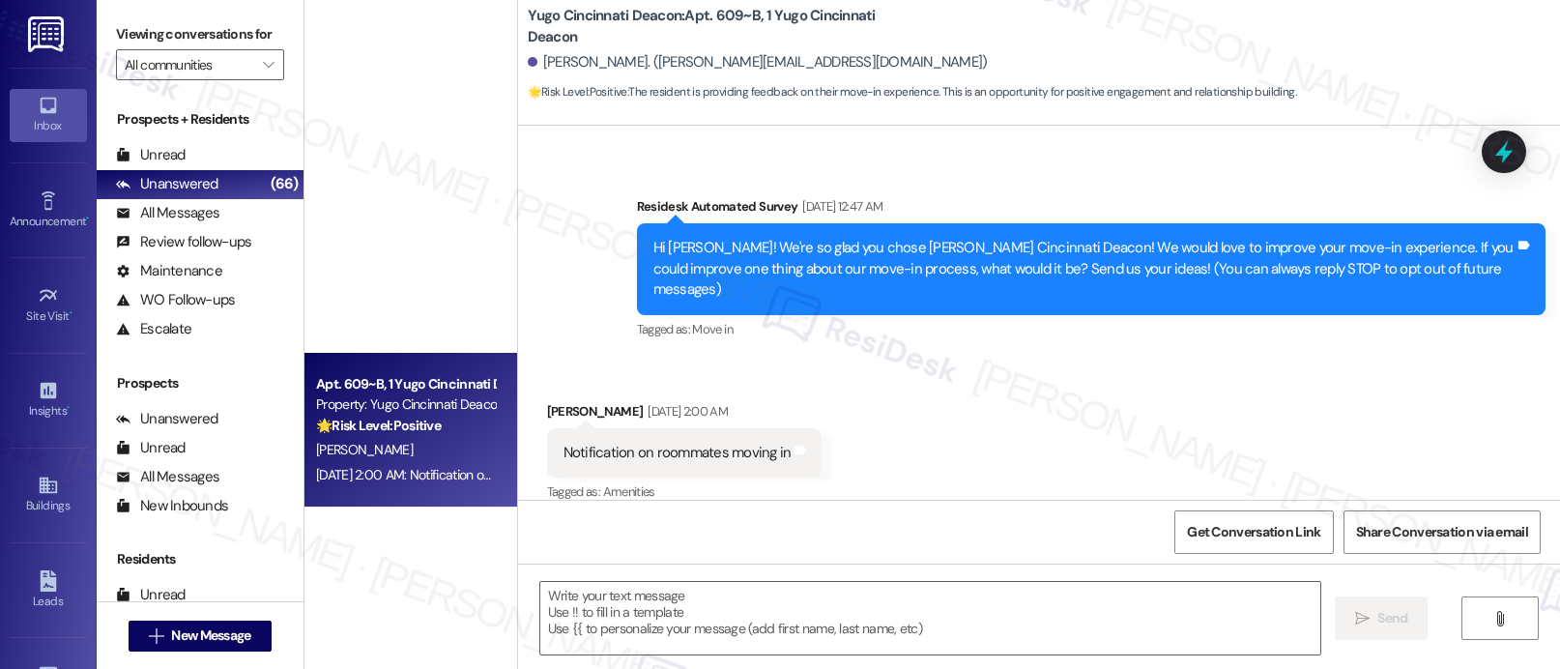
type textarea "Fetching suggested responses. Please feel free to read through the conversation…"
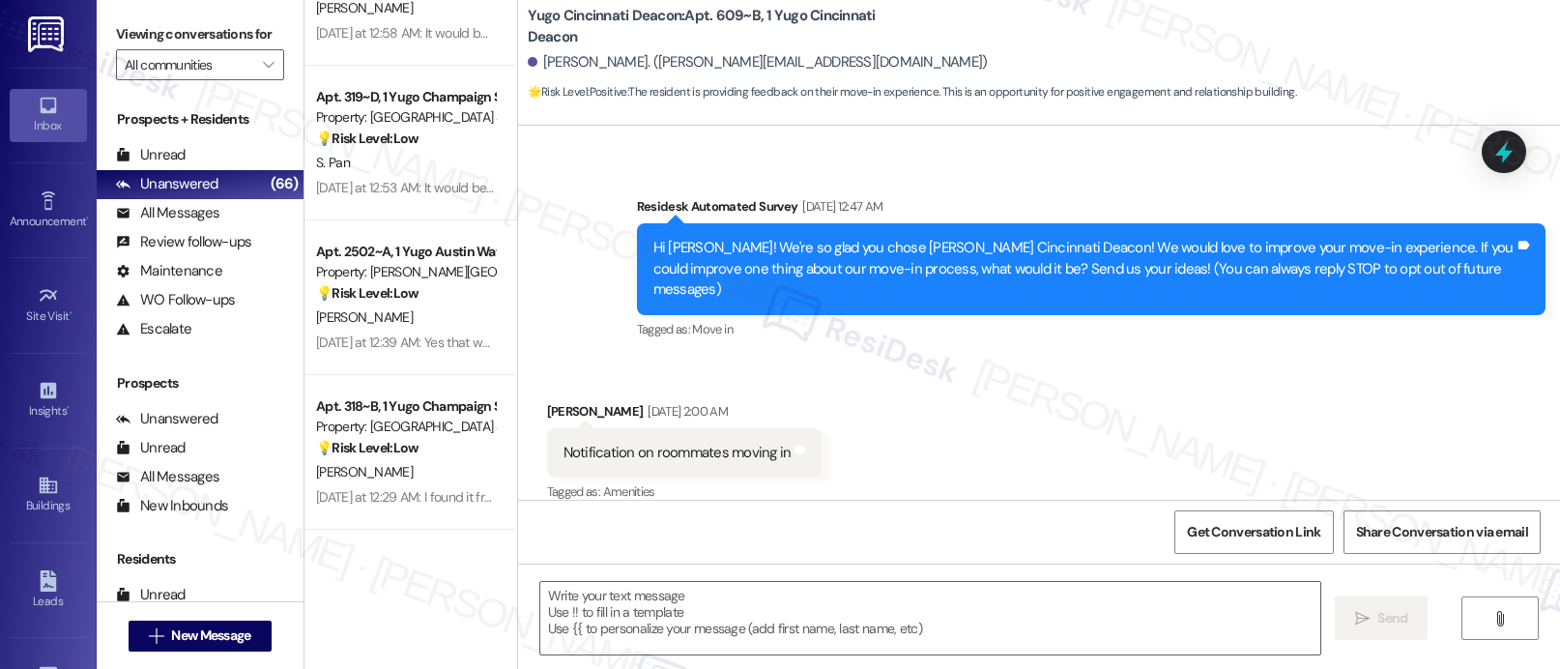
scroll to position [2400, 0]
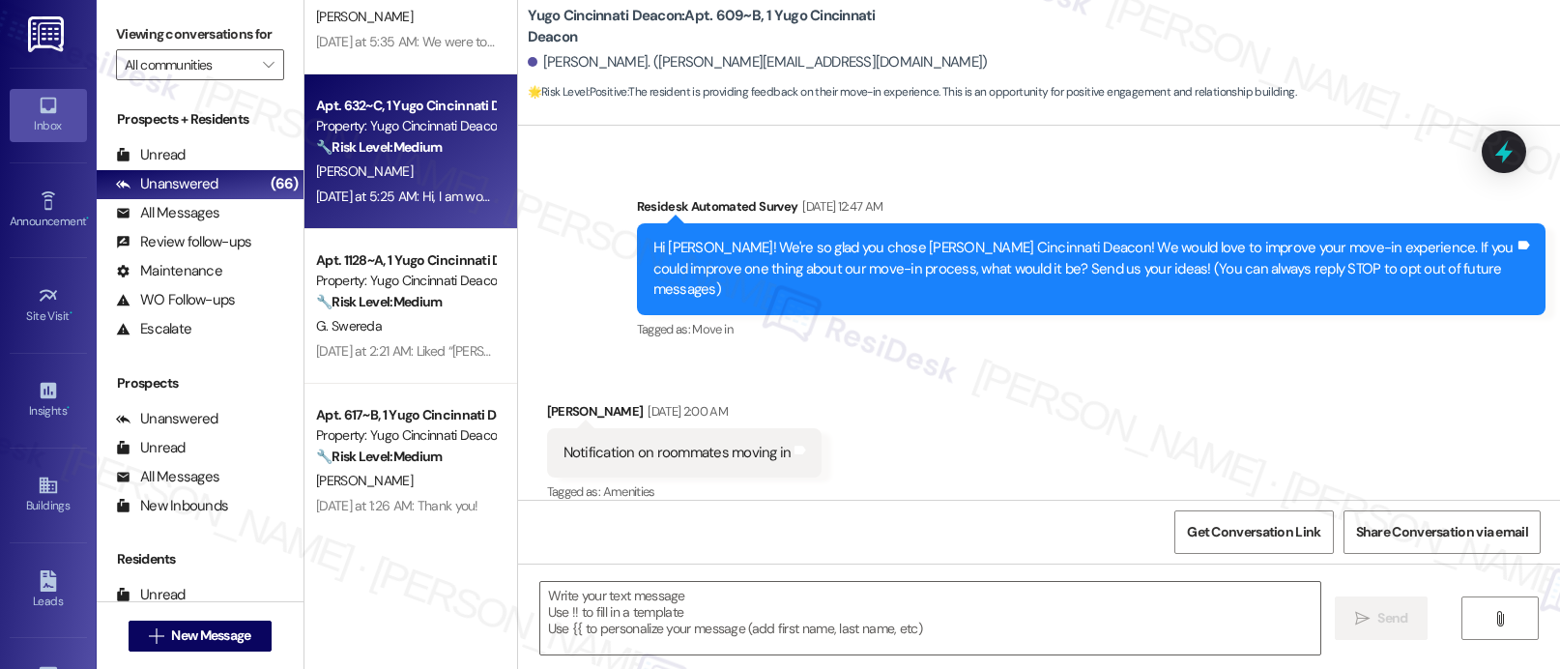
click at [360, 177] on span "[PERSON_NAME]" at bounding box center [364, 170] width 97 height 17
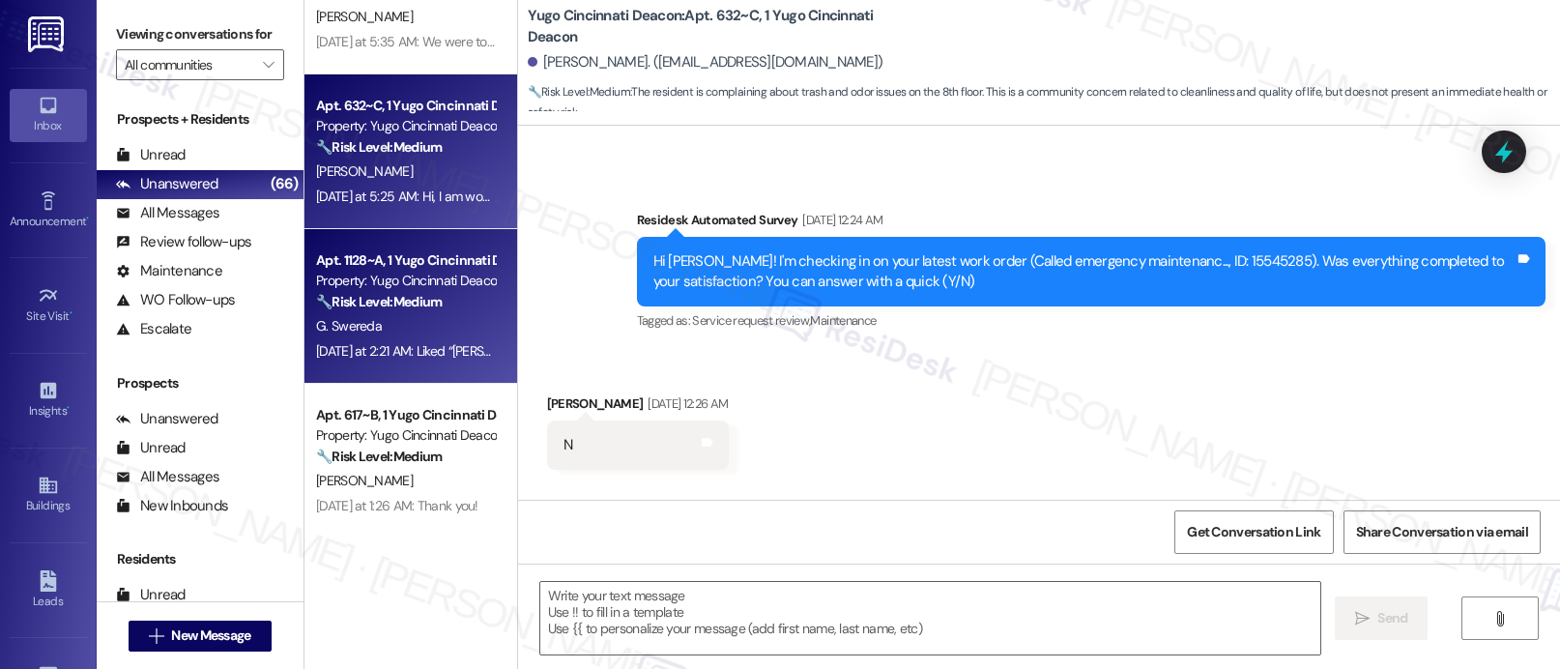
type textarea "Fetching suggested responses. Please feel free to read through the conversation…"
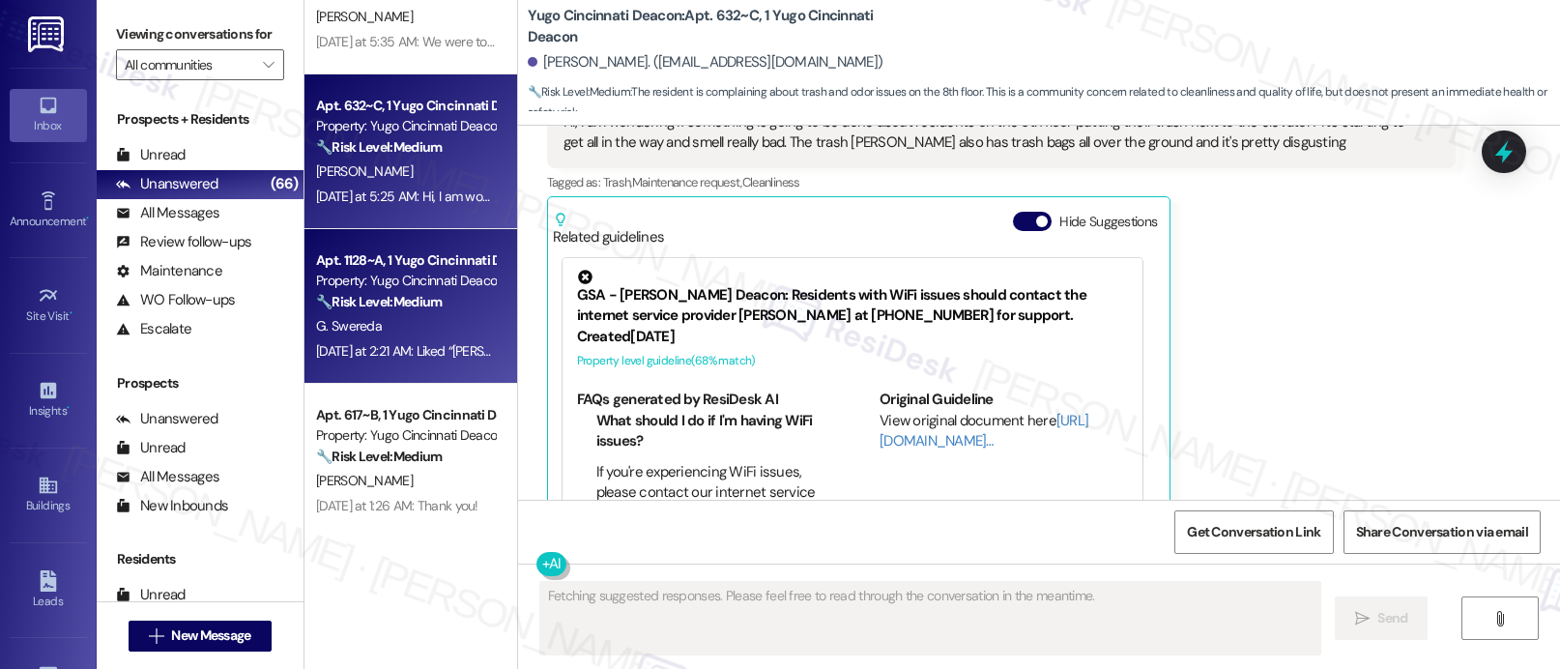
click at [334, 330] on span "G. Swereda" at bounding box center [349, 325] width 66 height 17
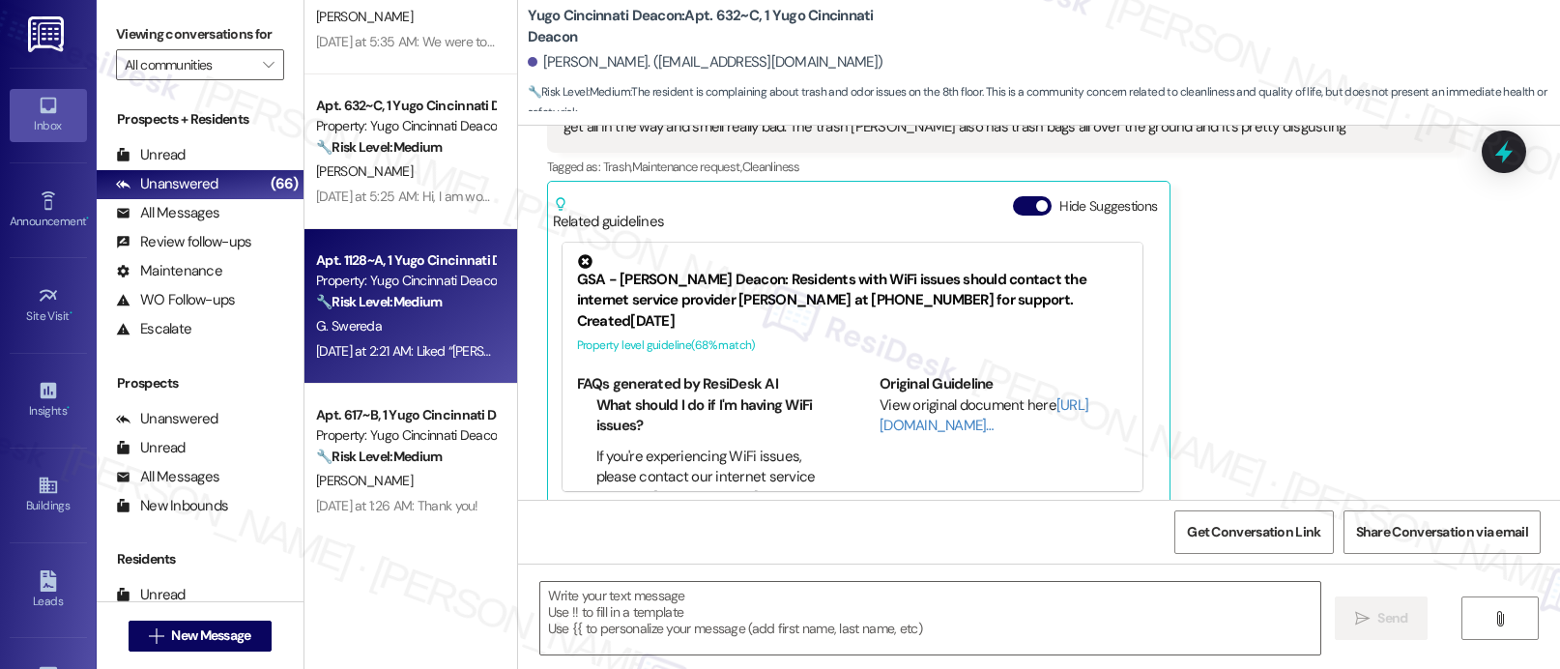
type textarea "Fetching suggested responses. Please feel free to read through the conversation…"
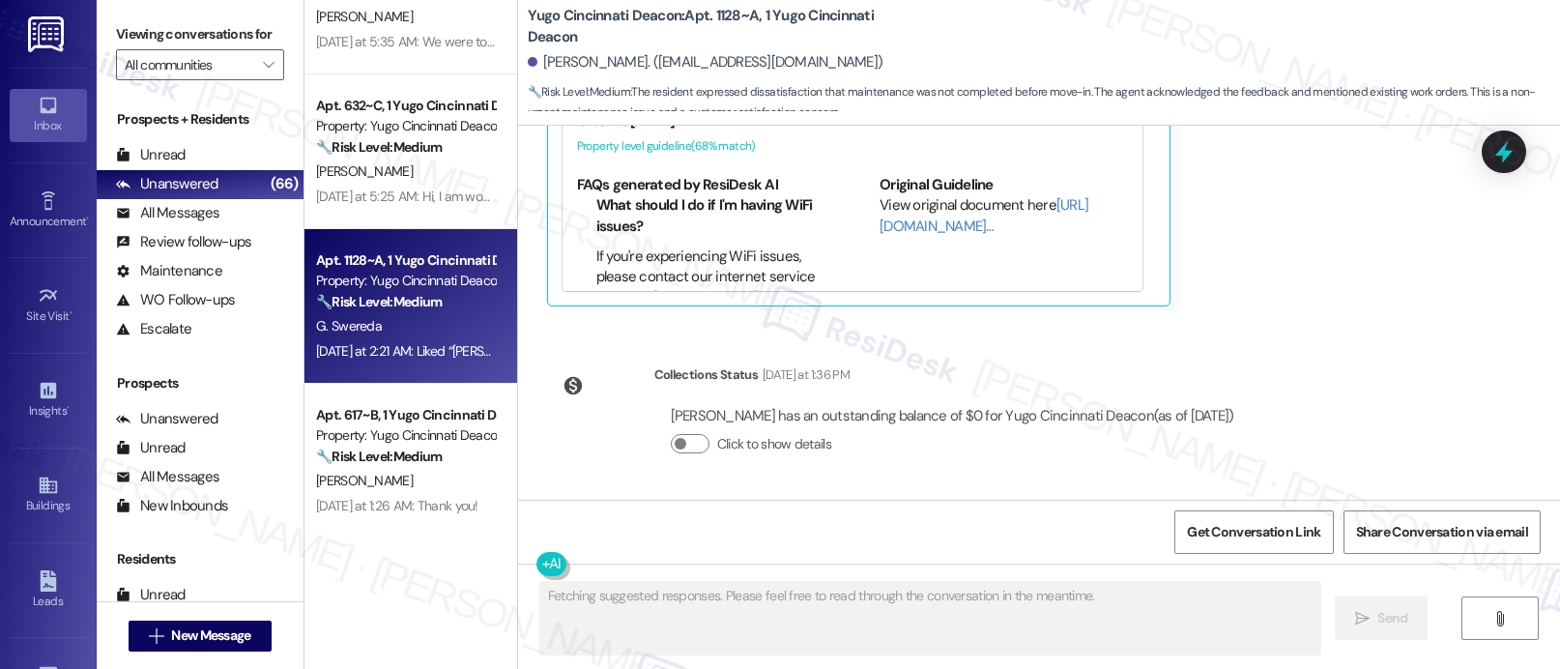
scroll to position [1494, 0]
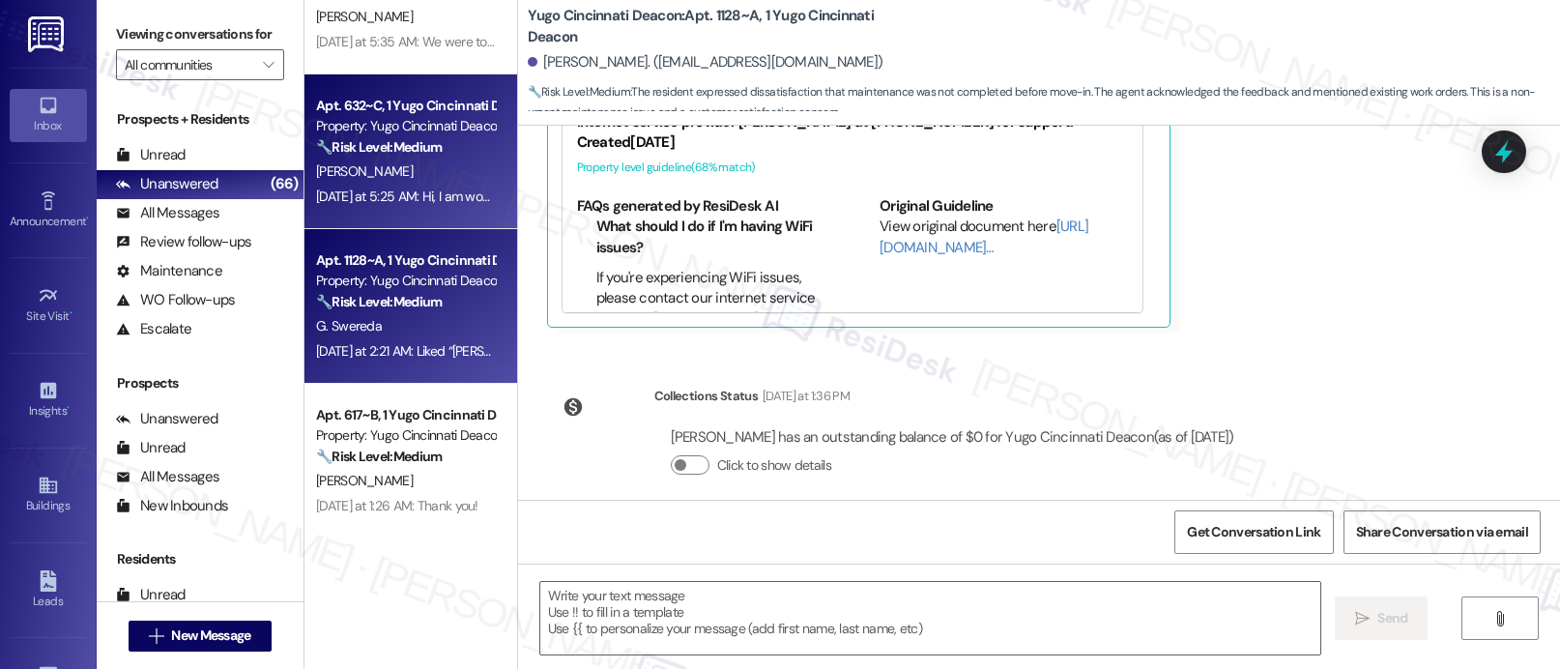
click at [409, 205] on div "[DATE] at 5:25 AM: Hi, I am wondering if something is going to be done about re…" at bounding box center [405, 197] width 183 height 24
type textarea "Fetching suggested responses. Please feel free to read through the conversation…"
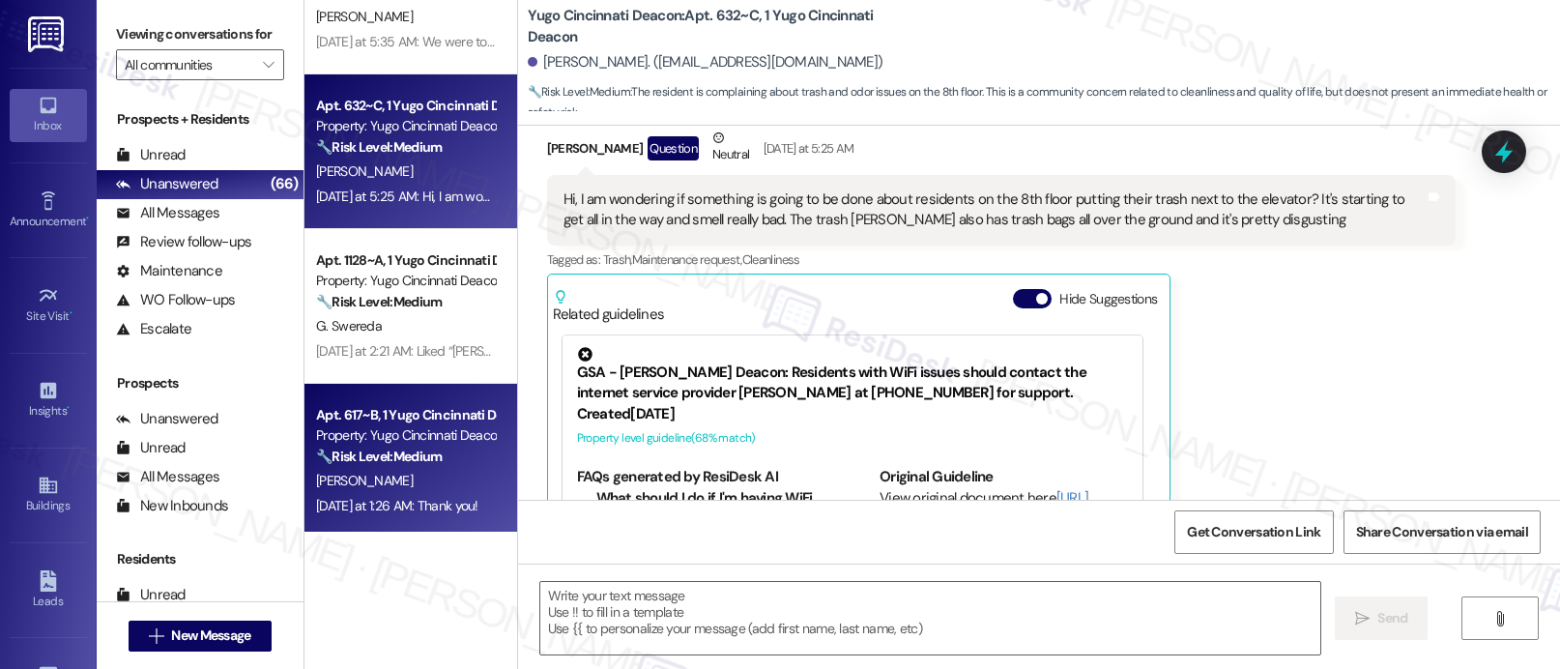
scroll to position [2343, 0]
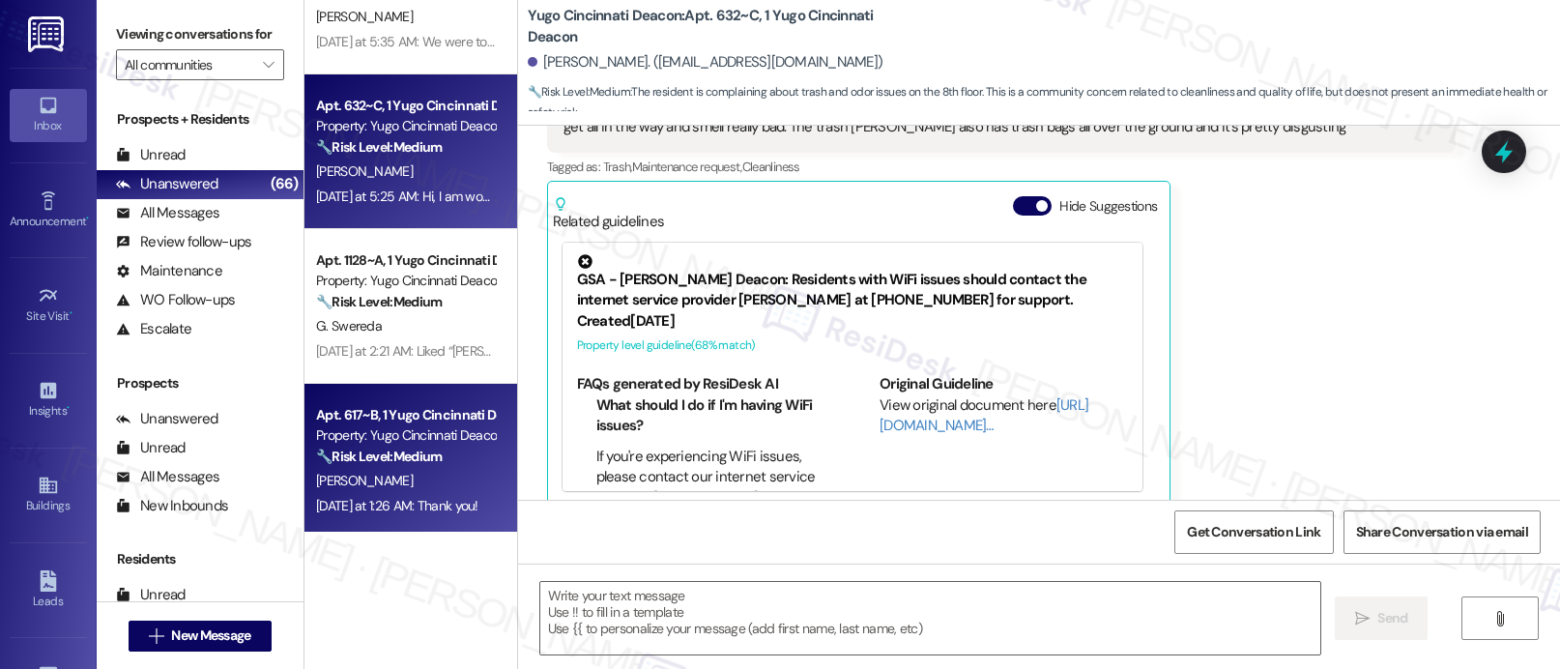
click at [360, 412] on div "Apt. 617~B, 1 Yugo Cincinnati Deacon" at bounding box center [405, 415] width 179 height 20
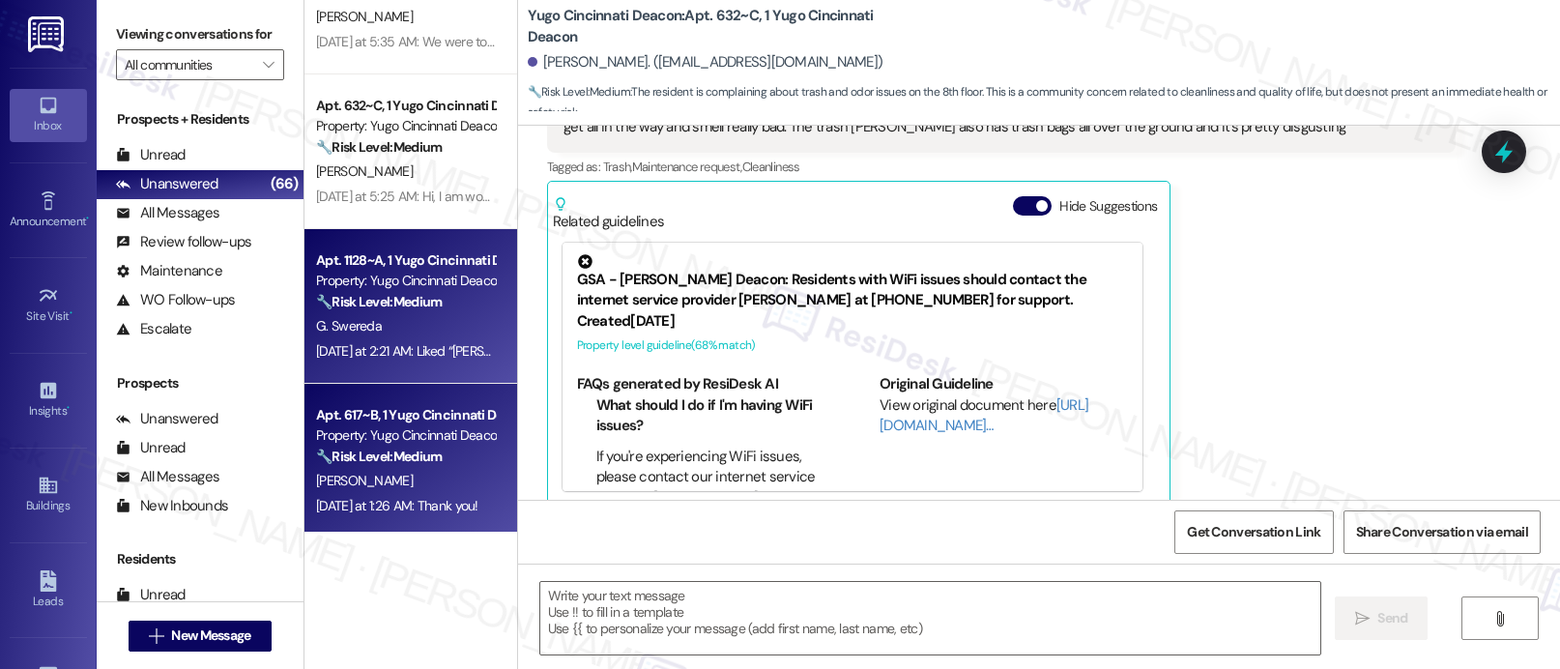
type textarea "Fetching suggested responses. Please feel free to read through the conversation…"
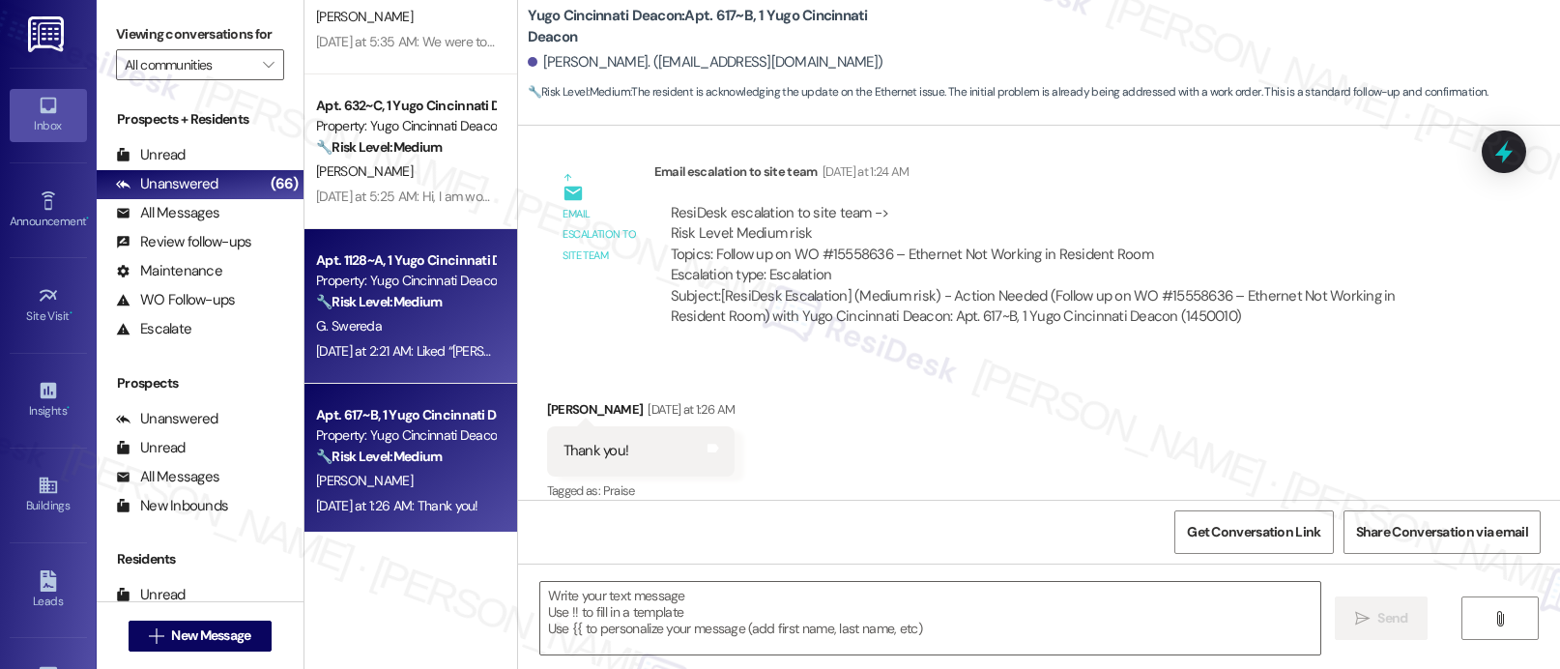
scroll to position [3054, 0]
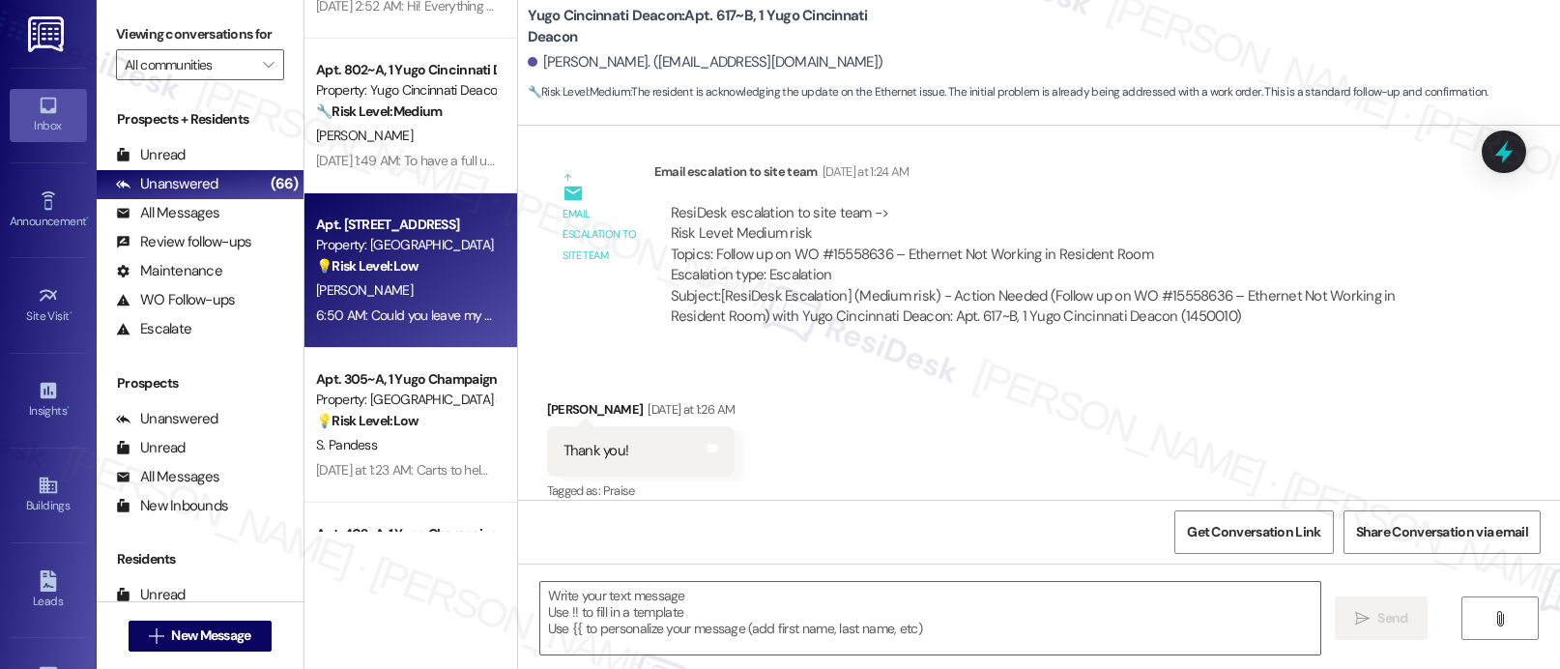
click at [316, 244] on div "Property: [GEOGRAPHIC_DATA]" at bounding box center [405, 245] width 179 height 20
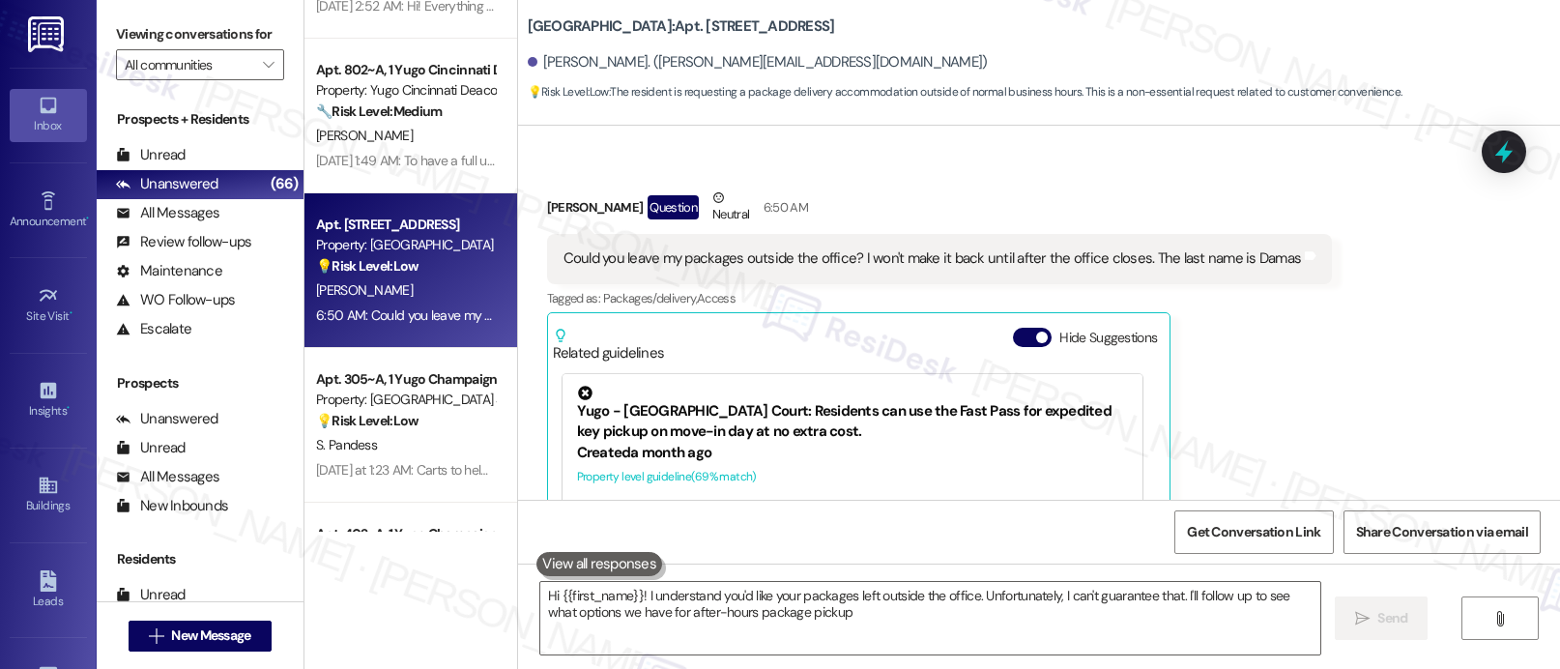
type textarea "Hi {{first_name}}! I understand you'd like your packages left outside the offic…"
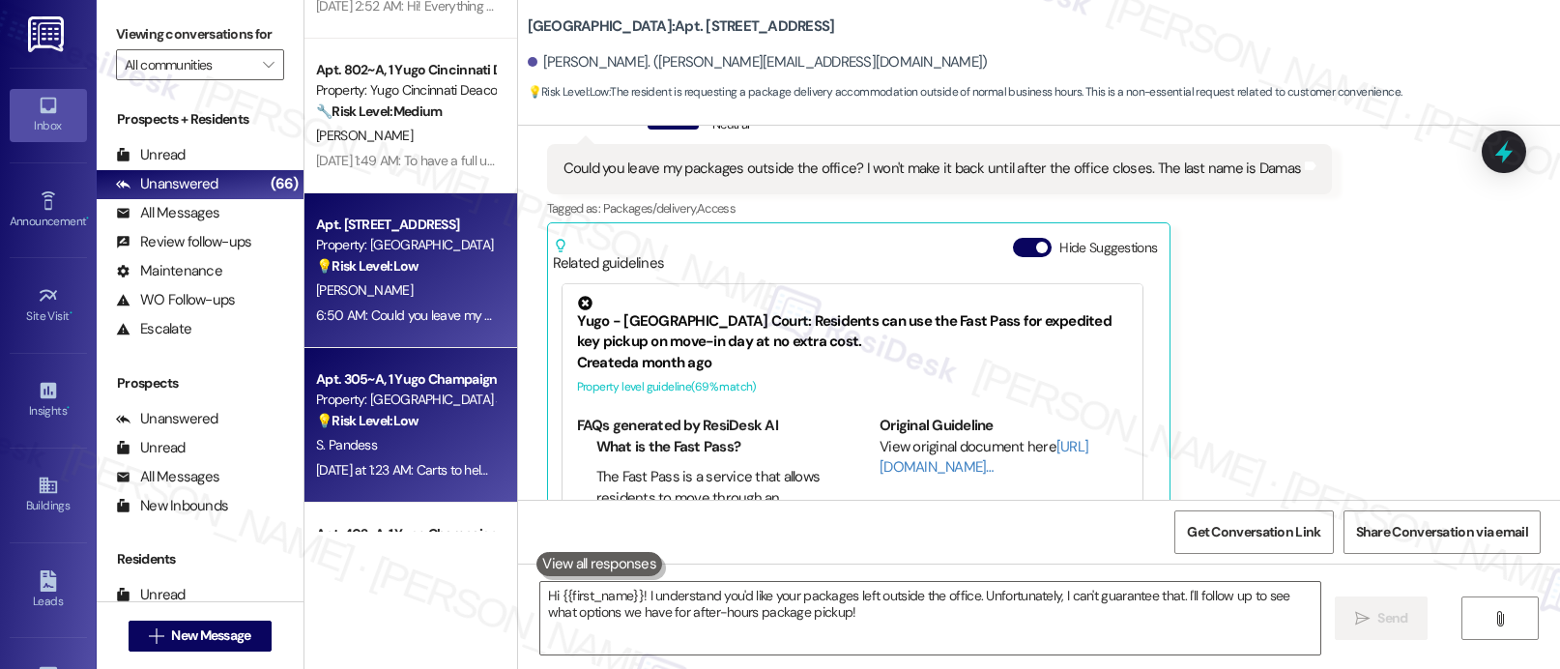
scroll to position [447, 0]
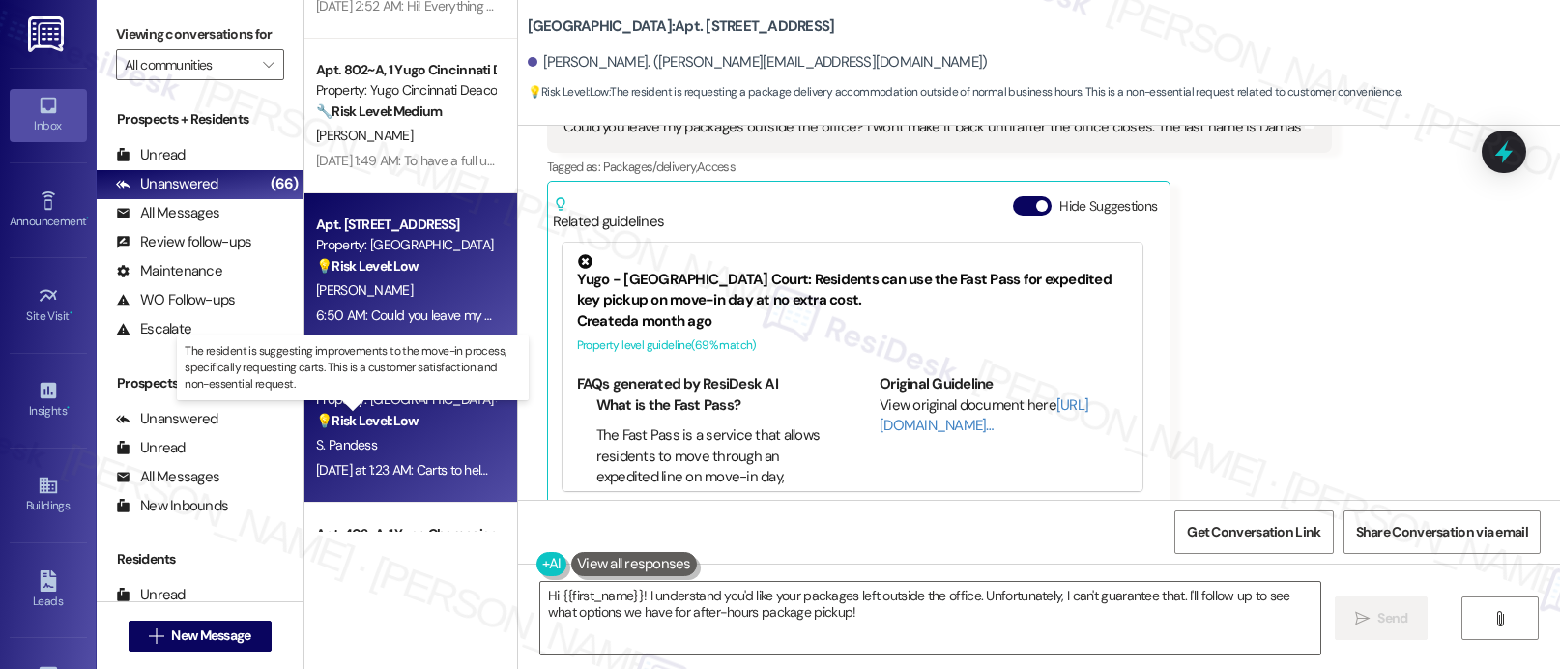
click at [351, 412] on strong "💡 Risk Level: Low" at bounding box center [367, 420] width 102 height 17
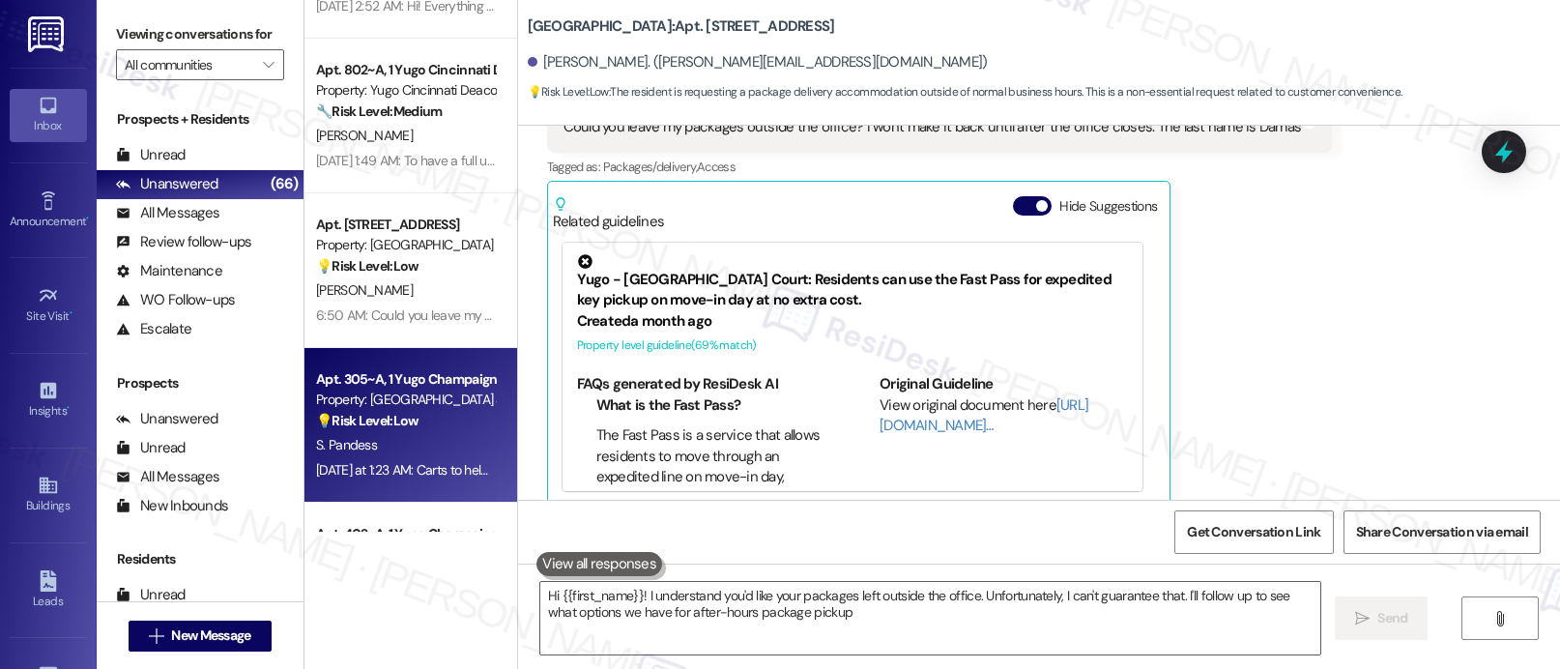
type textarea "Hi {{first_name}}! I understand you'd like your packages left outside the offic…"
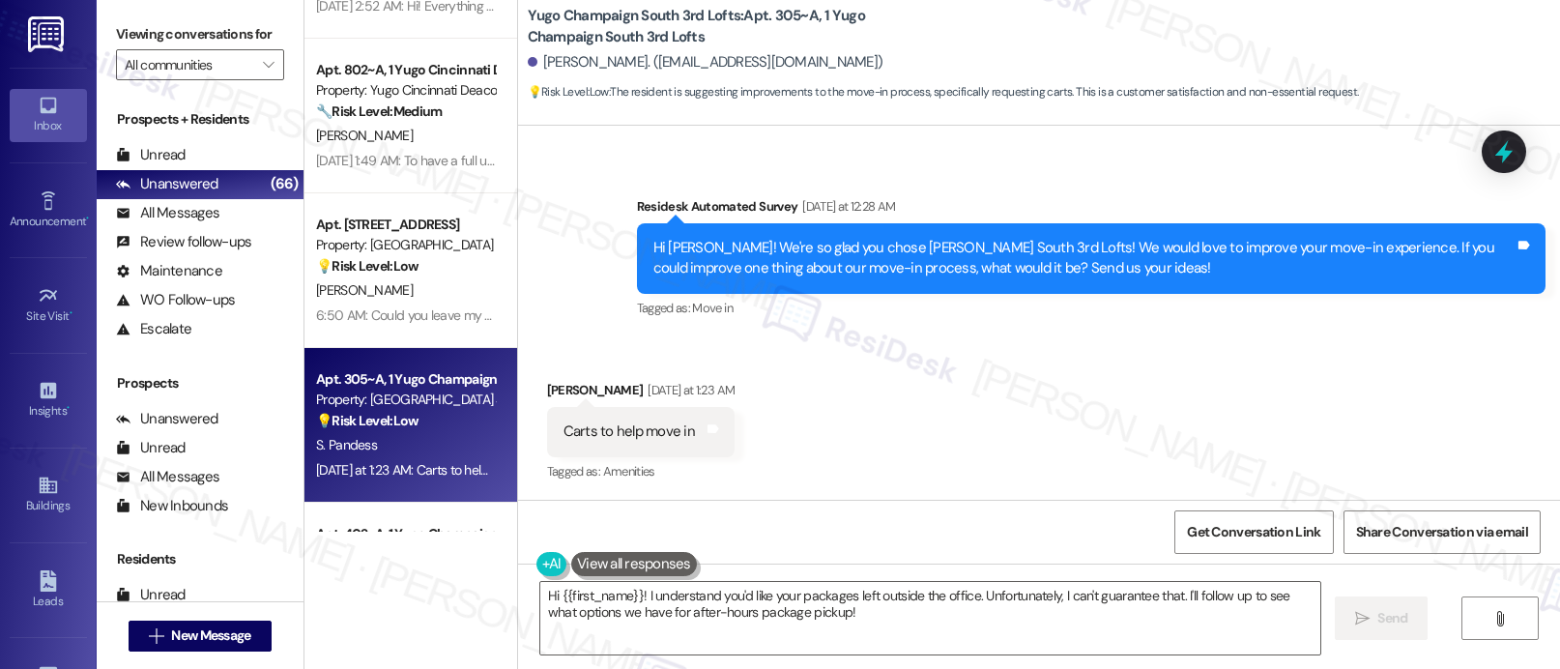
scroll to position [620, 0]
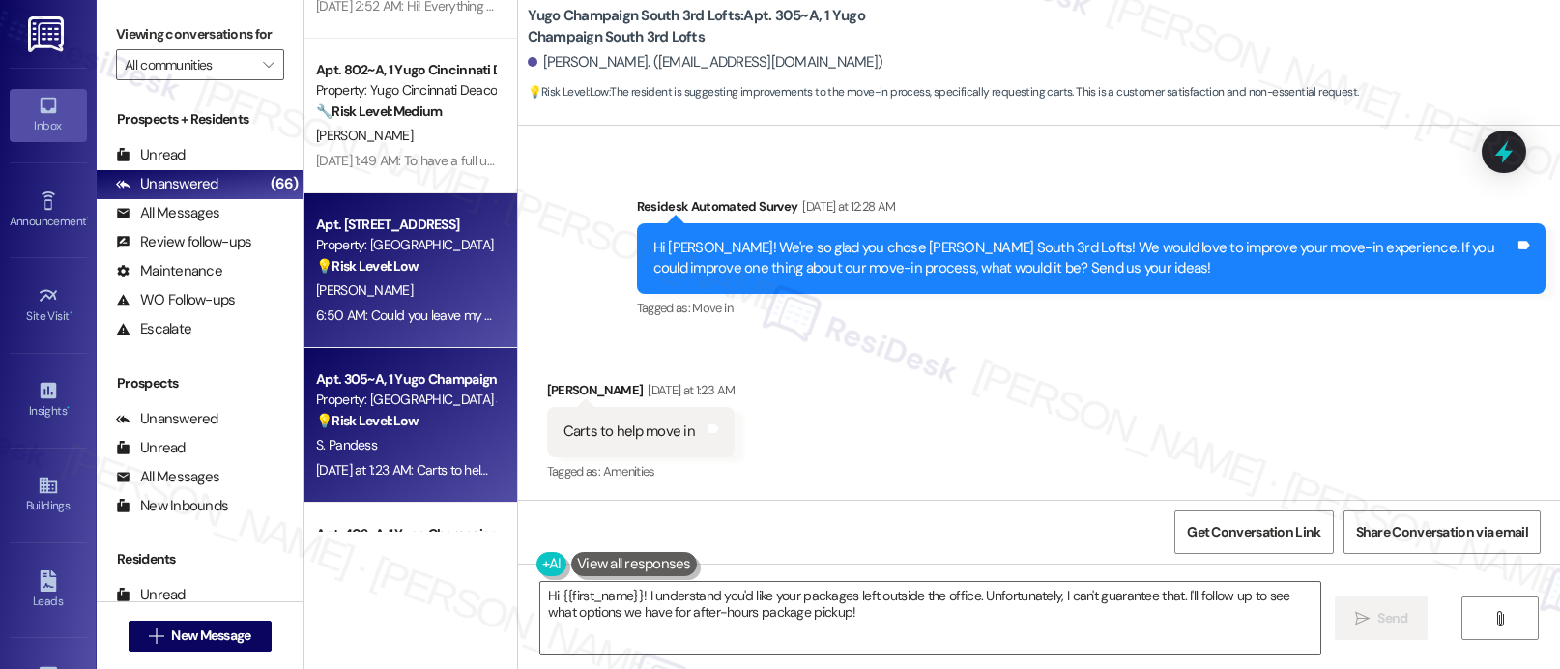
click at [370, 282] on div "[PERSON_NAME]" at bounding box center [405, 290] width 183 height 24
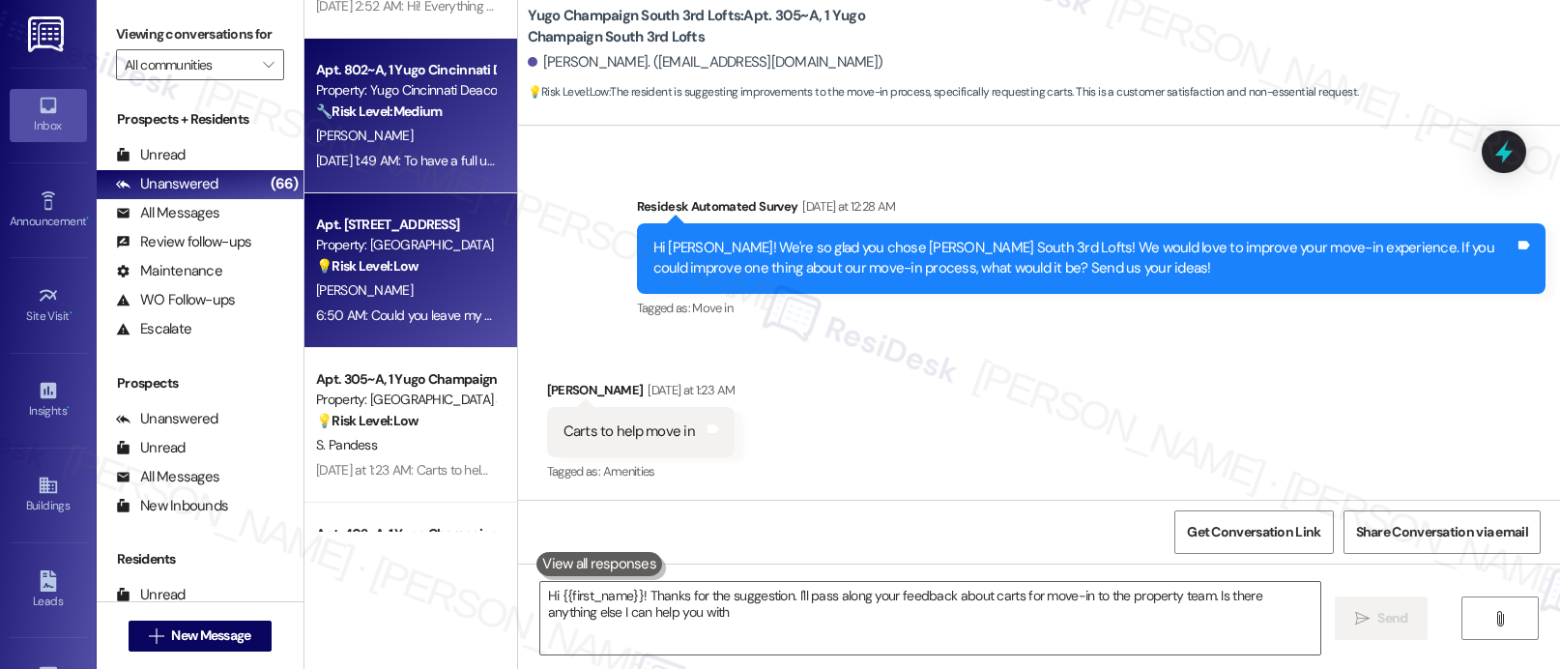
type textarea "Hi {{first_name}}! Thanks for the suggestion. I'll pass along your feedback abo…"
click at [415, 162] on div "[DATE] 1:49 AM: To have a full understanding of any unit problems prior to payi…" at bounding box center [553, 160] width 475 height 17
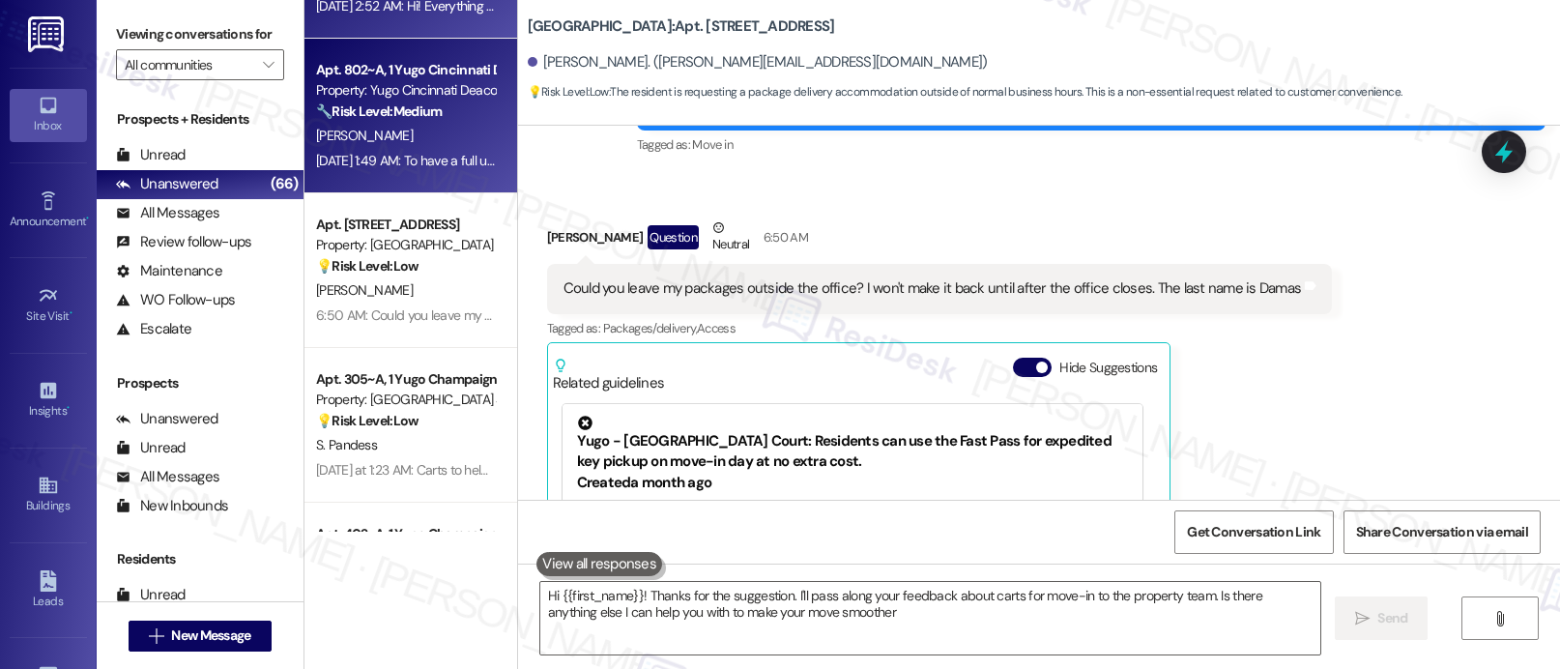
type textarea "Hi {{first_name}}! Thanks for the suggestion. I'll pass along your feedback abo…"
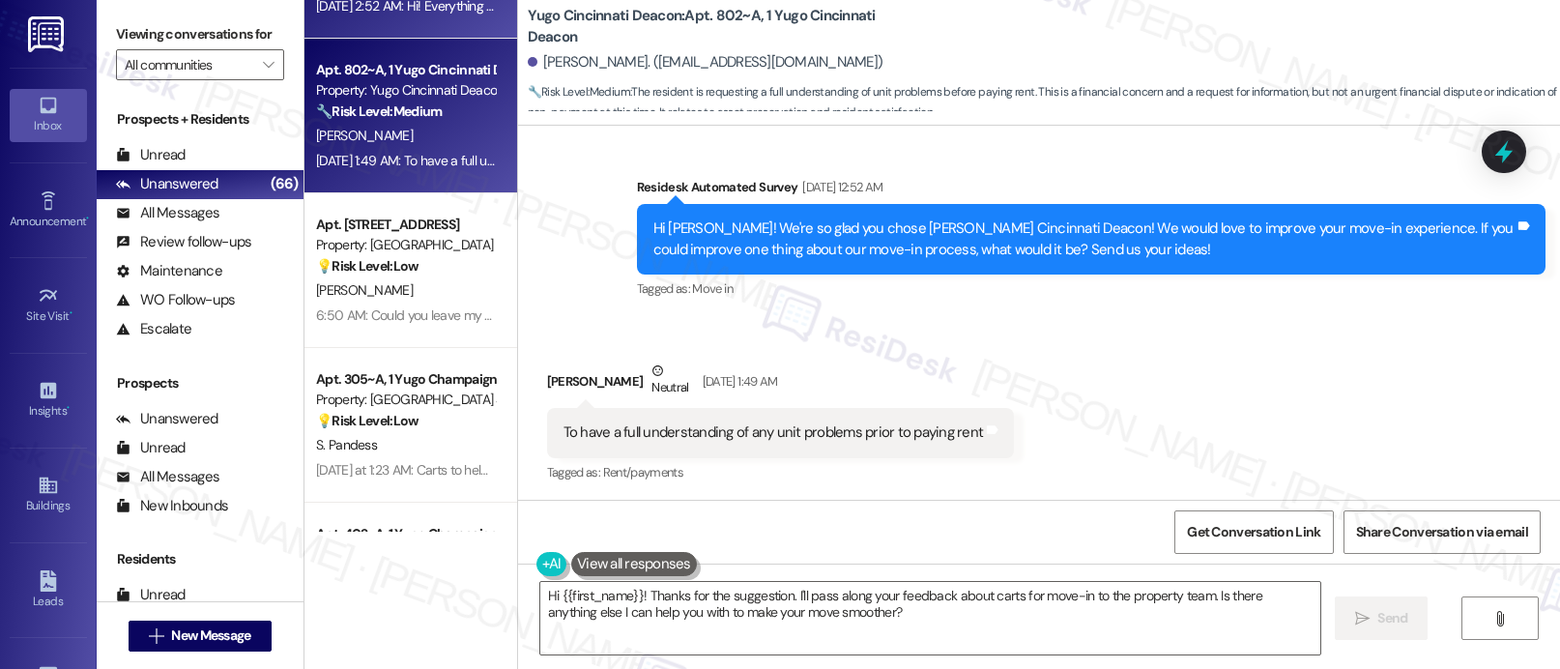
scroll to position [842, 0]
